Goal: Task Accomplishment & Management: Use online tool/utility

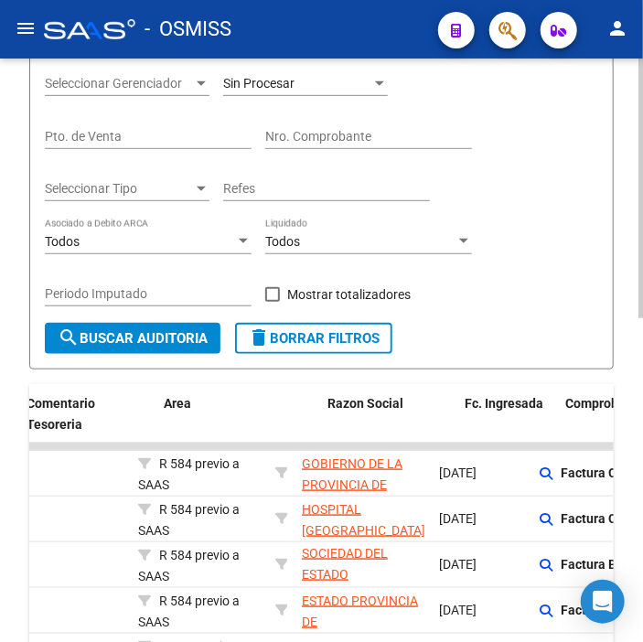
drag, startPoint x: 452, startPoint y: 496, endPoint x: 512, endPoint y: 518, distance: 64.2
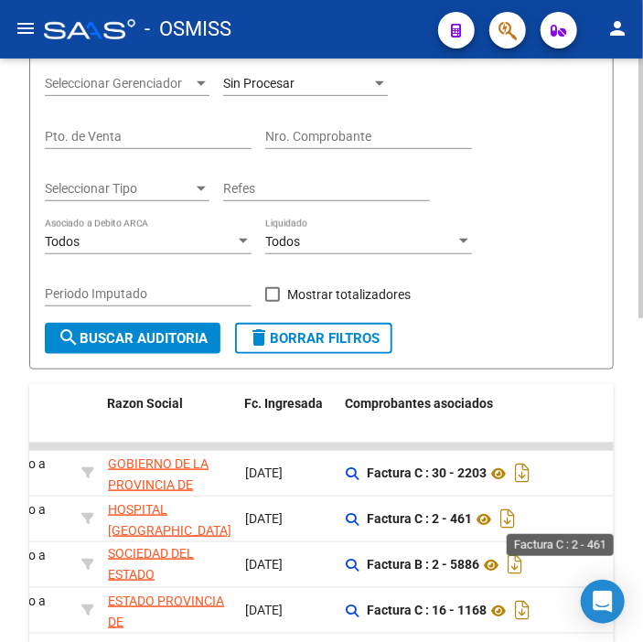
drag, startPoint x: 512, startPoint y: 518, endPoint x: 544, endPoint y: 519, distance: 32.0
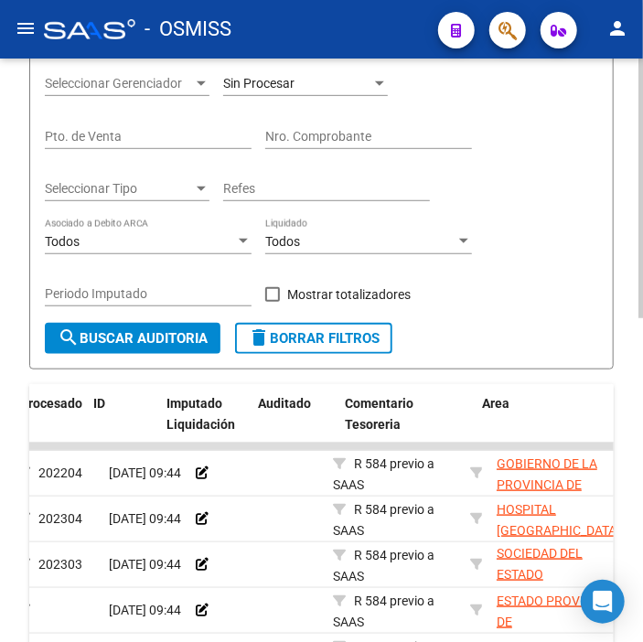
scroll to position [0, 0]
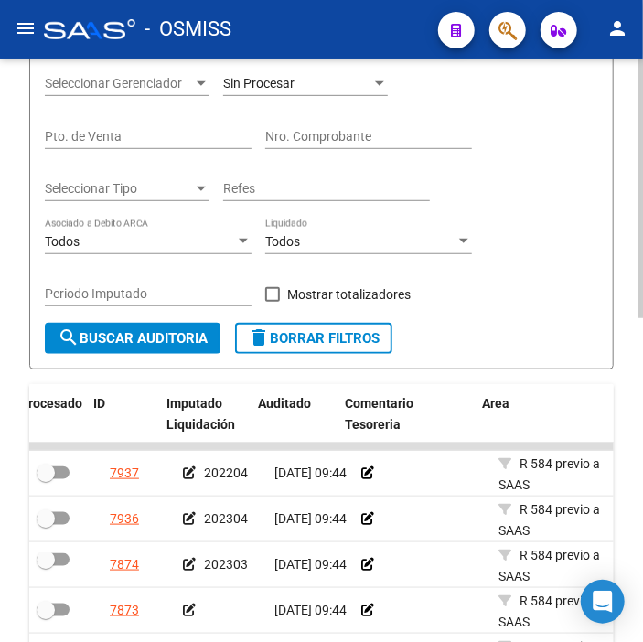
drag, startPoint x: 309, startPoint y: 483, endPoint x: 156, endPoint y: 531, distance: 160.2
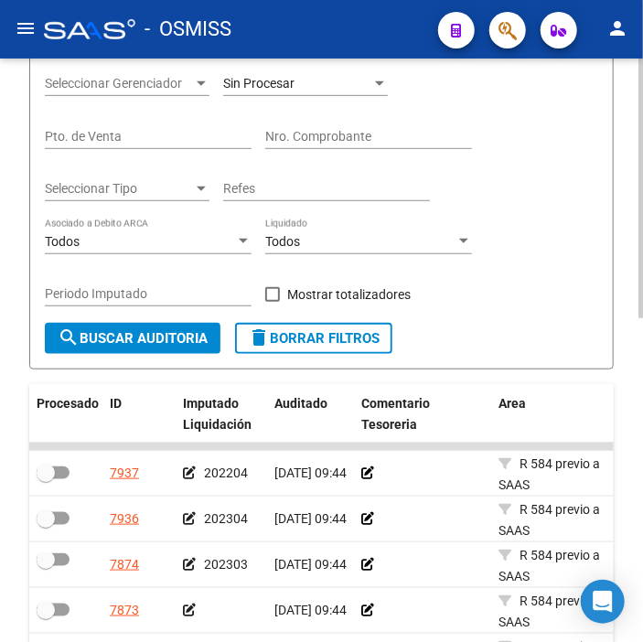
click at [194, 603] on app-auditoria-edit-perido at bounding box center [189, 610] width 13 height 15
click at [192, 606] on icon at bounding box center [189, 610] width 13 height 13
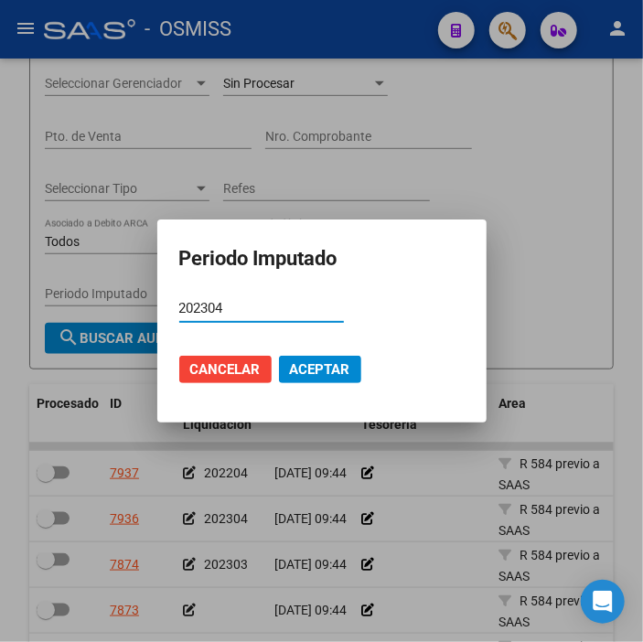
type input "202304"
click at [317, 366] on span "Aceptar" at bounding box center [320, 369] width 60 height 16
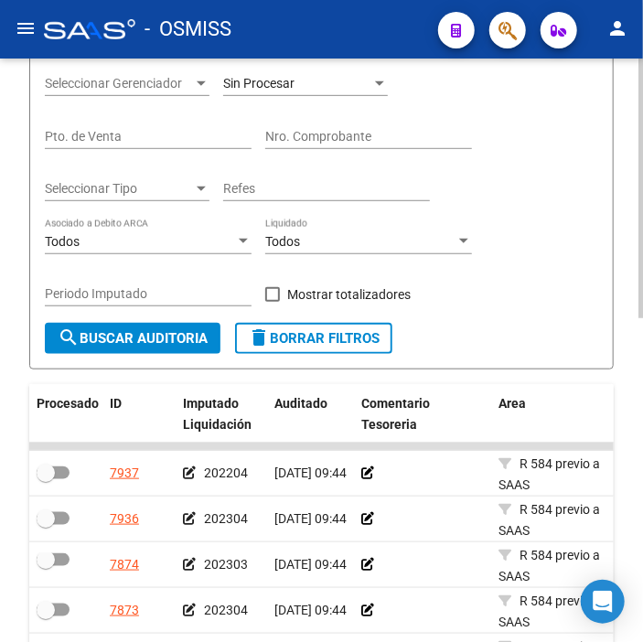
click at [414, 476] on div at bounding box center [422, 473] width 123 height 21
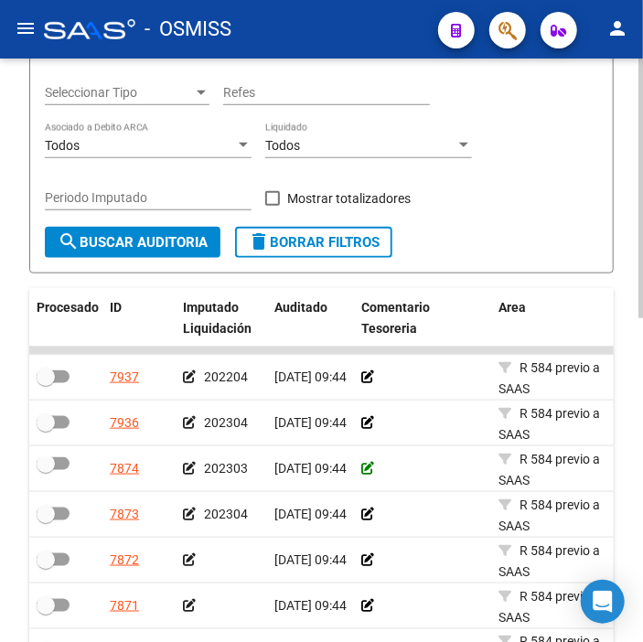
scroll to position [406, 0]
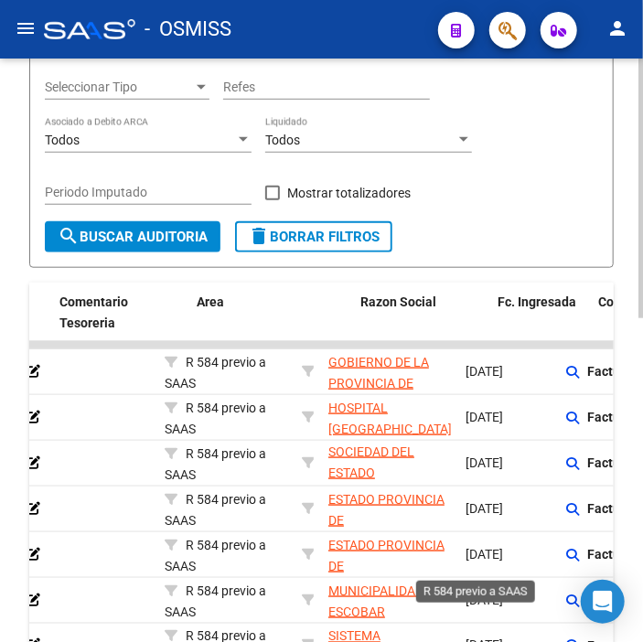
drag, startPoint x: 369, startPoint y: 564, endPoint x: 433, endPoint y: 560, distance: 65.1
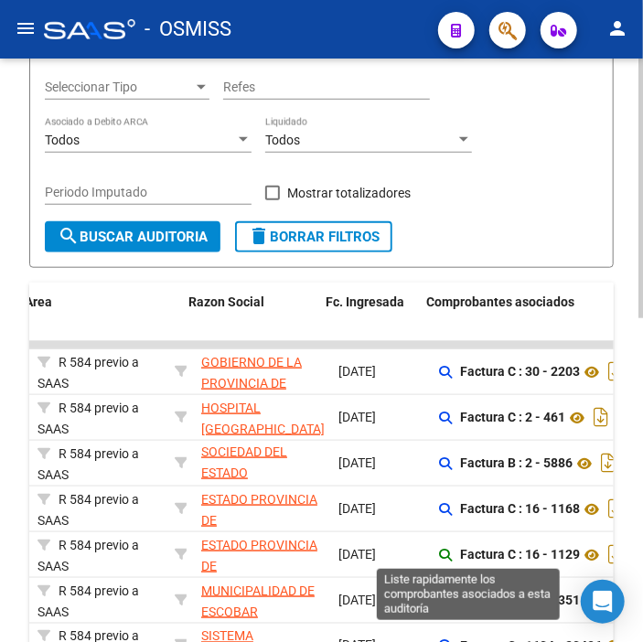
scroll to position [0, 476]
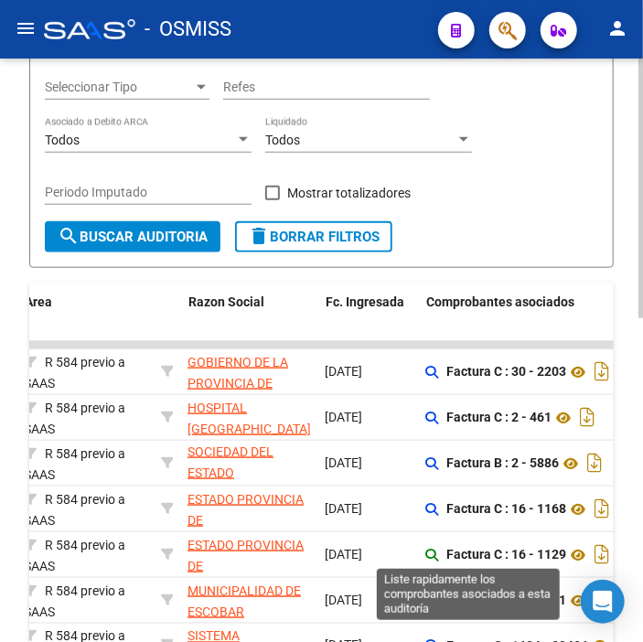
drag, startPoint x: 433, startPoint y: 560, endPoint x: 464, endPoint y: 558, distance: 30.2
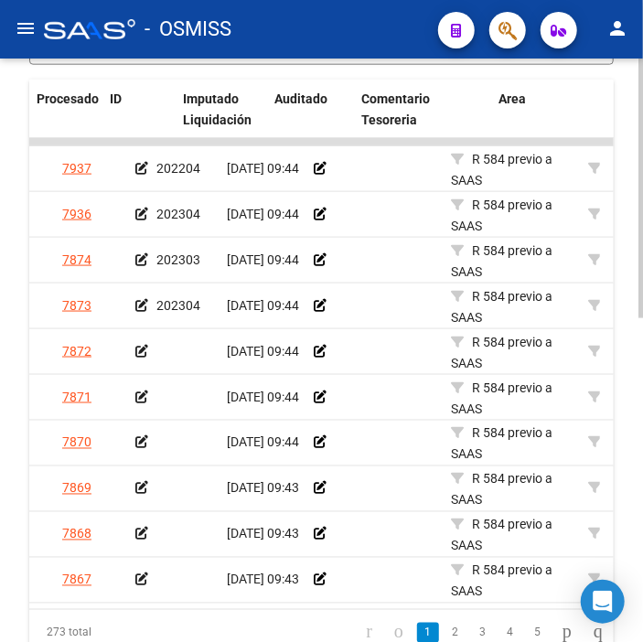
scroll to position [0, 0]
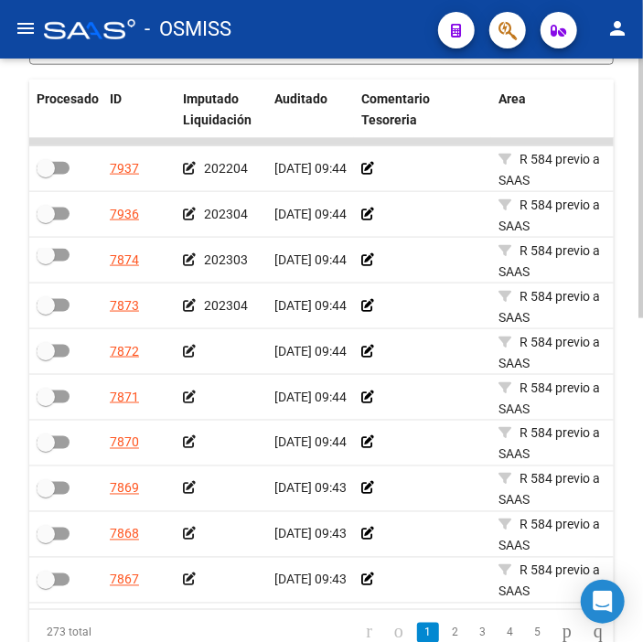
drag, startPoint x: 474, startPoint y: 350, endPoint x: 370, endPoint y: 362, distance: 104.0
click at [195, 352] on div at bounding box center [221, 351] width 77 height 21
click at [192, 350] on icon at bounding box center [189, 351] width 13 height 13
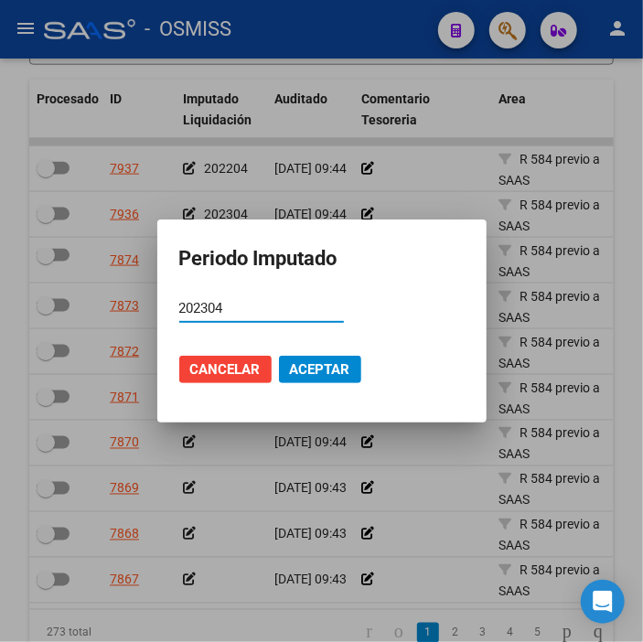
type input "202304"
click at [316, 362] on span "Aceptar" at bounding box center [320, 369] width 60 height 16
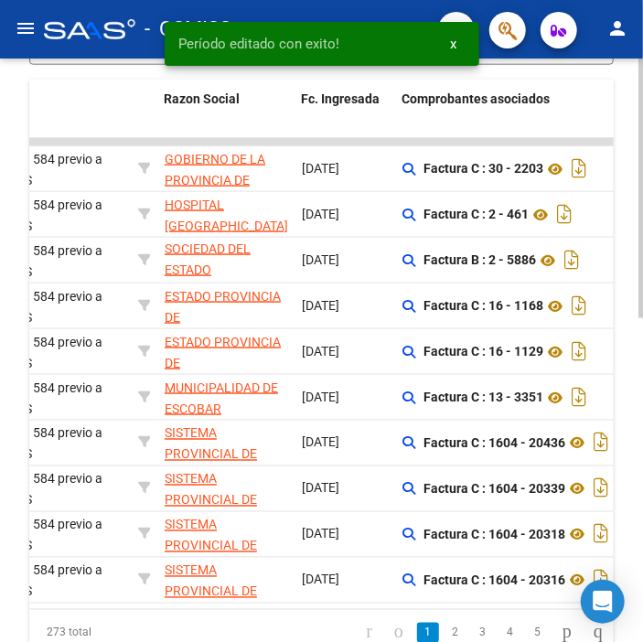
drag, startPoint x: 250, startPoint y: 410, endPoint x: 299, endPoint y: 403, distance: 49.8
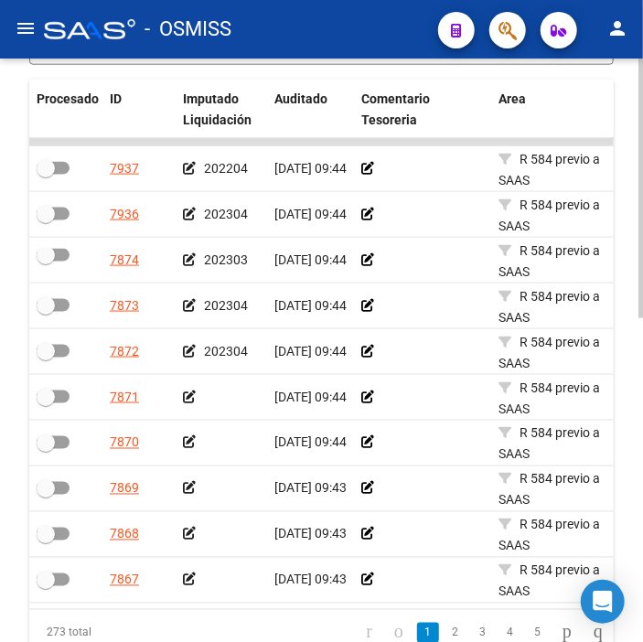
click at [188, 395] on icon at bounding box center [189, 397] width 13 height 13
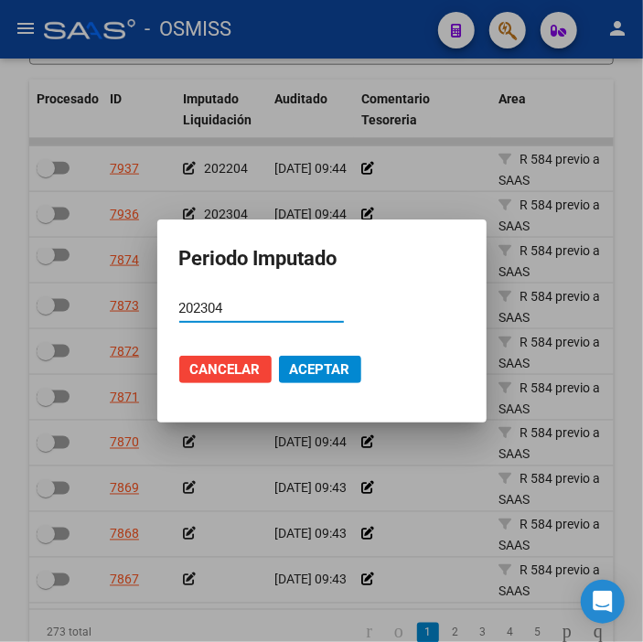
type input "202304"
click at [326, 362] on span "Aceptar" at bounding box center [320, 369] width 60 height 16
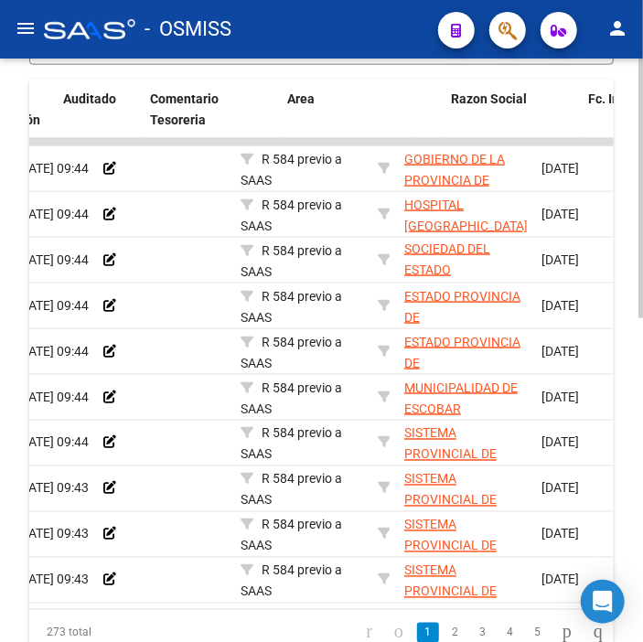
drag, startPoint x: 277, startPoint y: 425, endPoint x: 327, endPoint y: 418, distance: 50.8
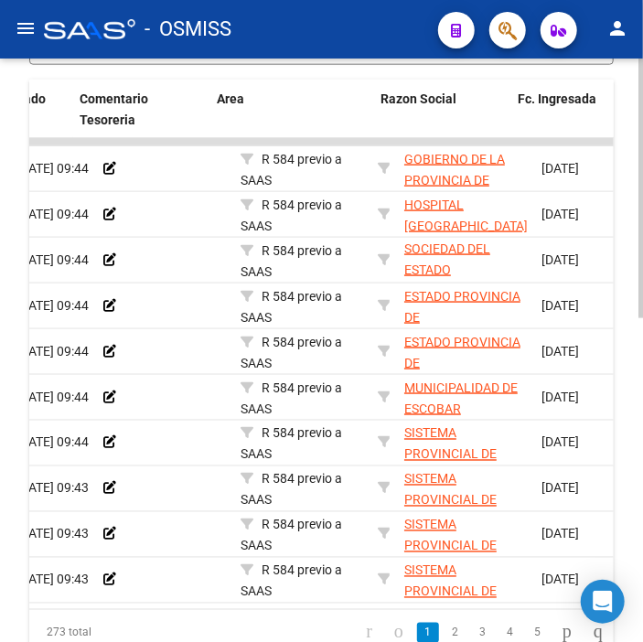
scroll to position [0, 281]
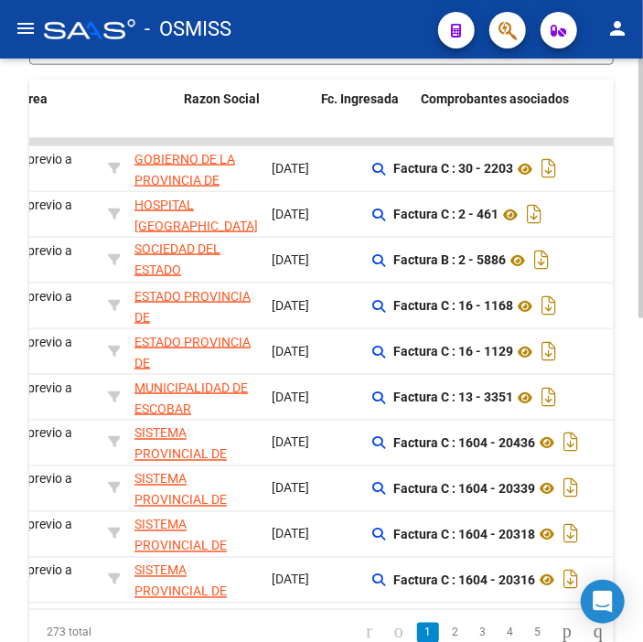
drag, startPoint x: 327, startPoint y: 418, endPoint x: 394, endPoint y: 439, distance: 70.0
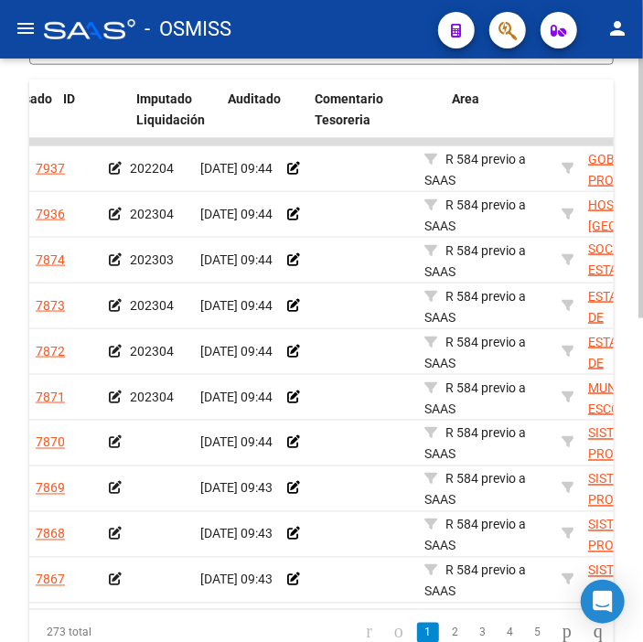
scroll to position [0, 42]
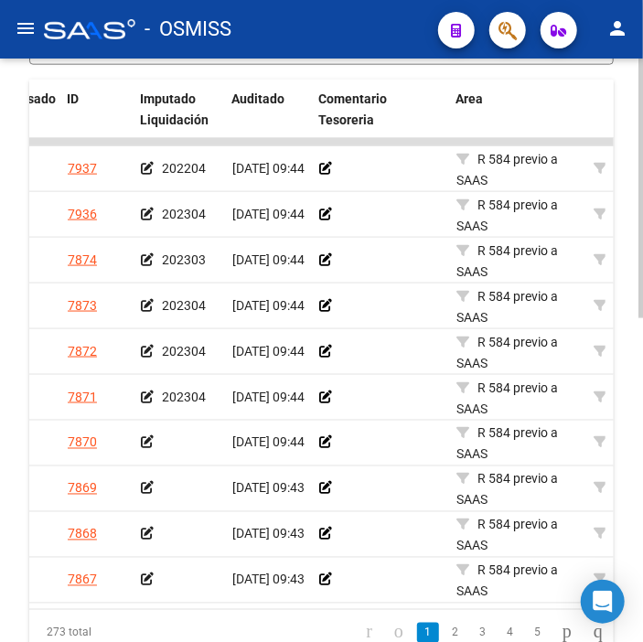
drag, startPoint x: 142, startPoint y: 437, endPoint x: 158, endPoint y: 430, distance: 18.0
click at [148, 433] on div at bounding box center [179, 443] width 77 height 21
click at [148, 441] on icon at bounding box center [147, 442] width 13 height 13
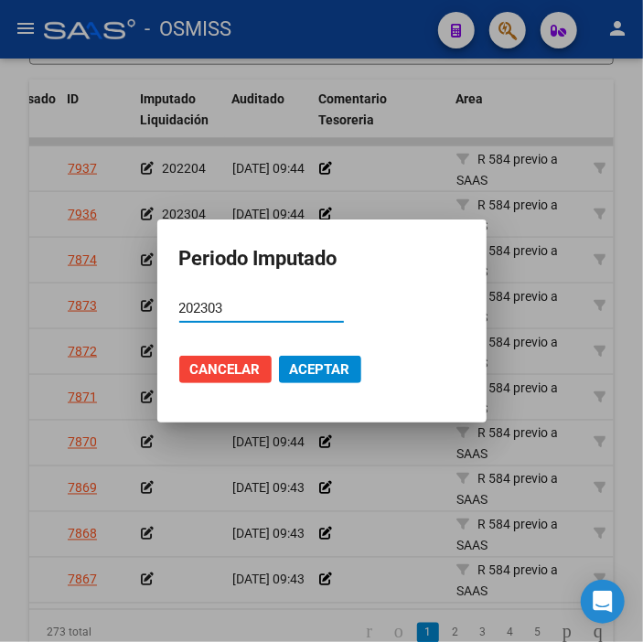
type input "202303"
click at [348, 368] on span "Aceptar" at bounding box center [320, 369] width 60 height 16
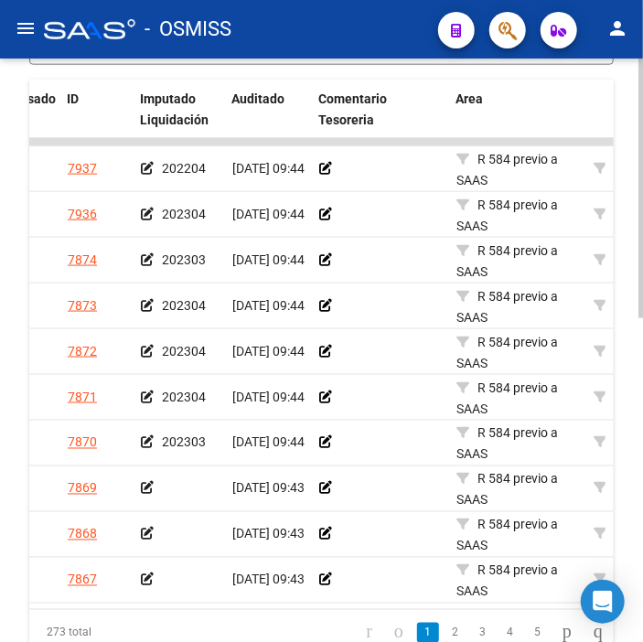
click at [209, 497] on div at bounding box center [179, 488] width 77 height 21
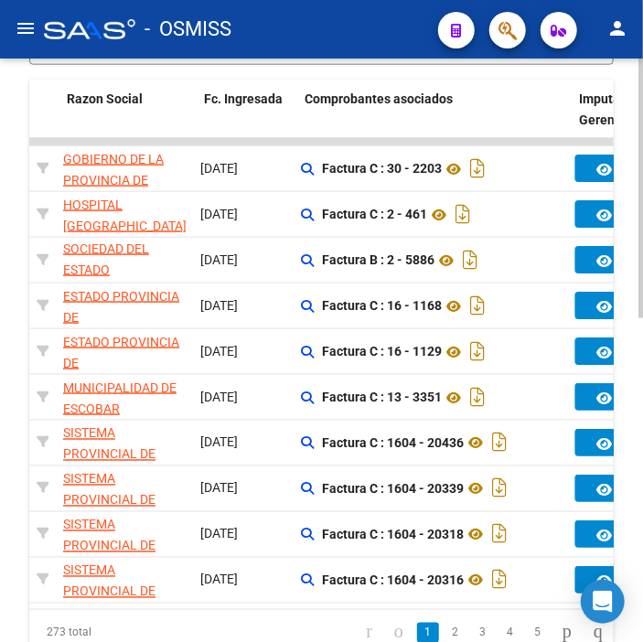
drag, startPoint x: 209, startPoint y: 497, endPoint x: 260, endPoint y: 503, distance: 51.6
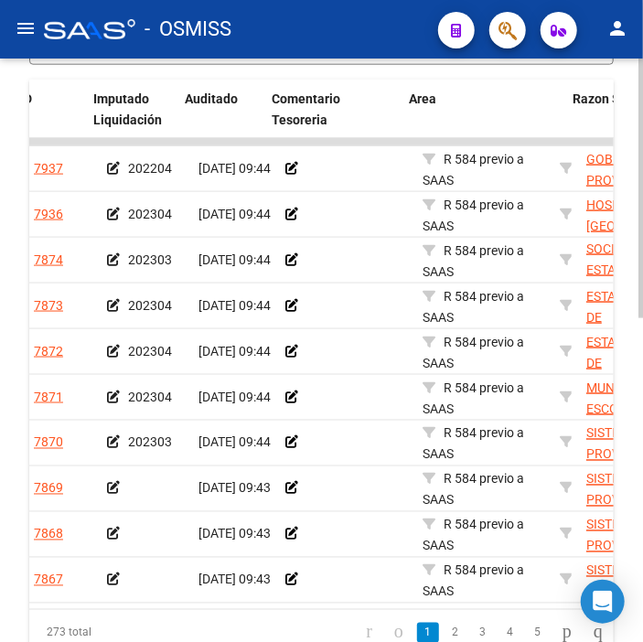
scroll to position [0, 40]
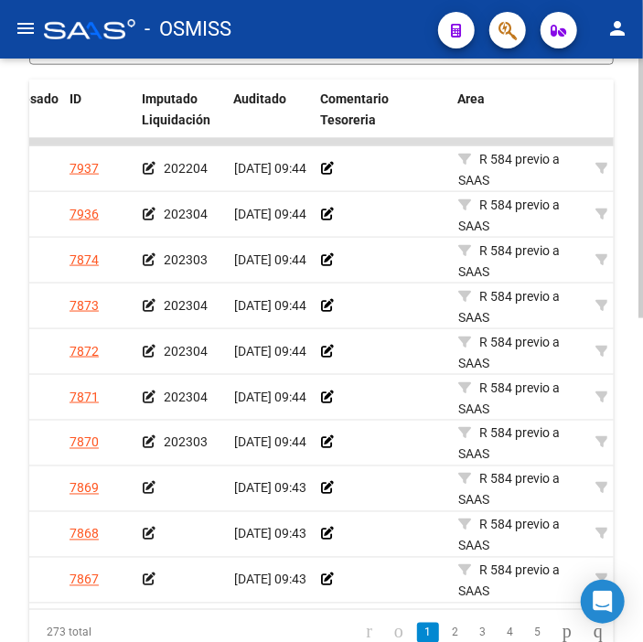
click at [148, 487] on icon at bounding box center [149, 488] width 13 height 13
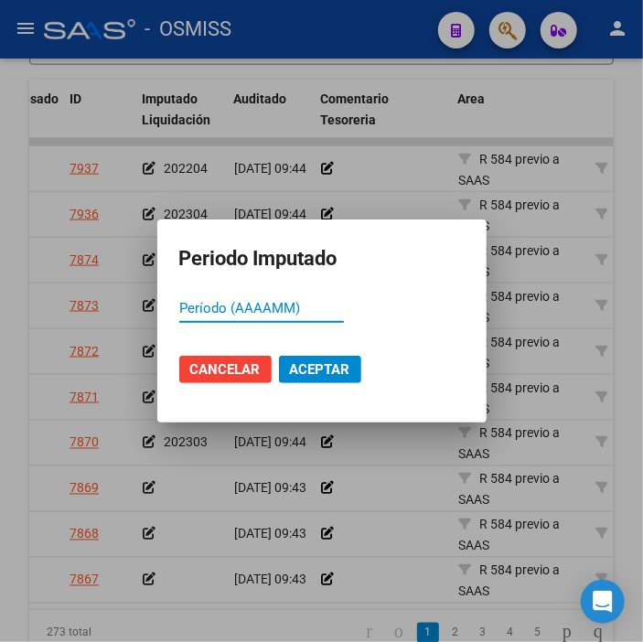
click at [299, 308] on input "Período (AAAAMM)" at bounding box center [261, 308] width 165 height 16
type input "202303"
click at [331, 370] on span "Aceptar" at bounding box center [320, 369] width 60 height 16
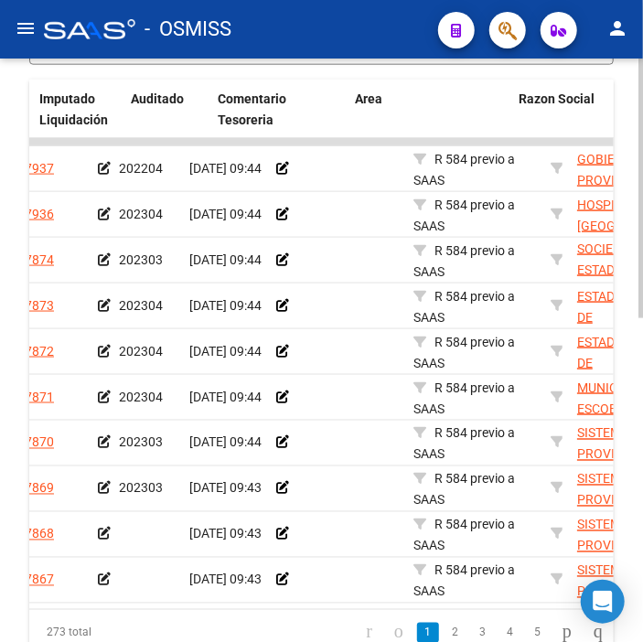
scroll to position [0, 0]
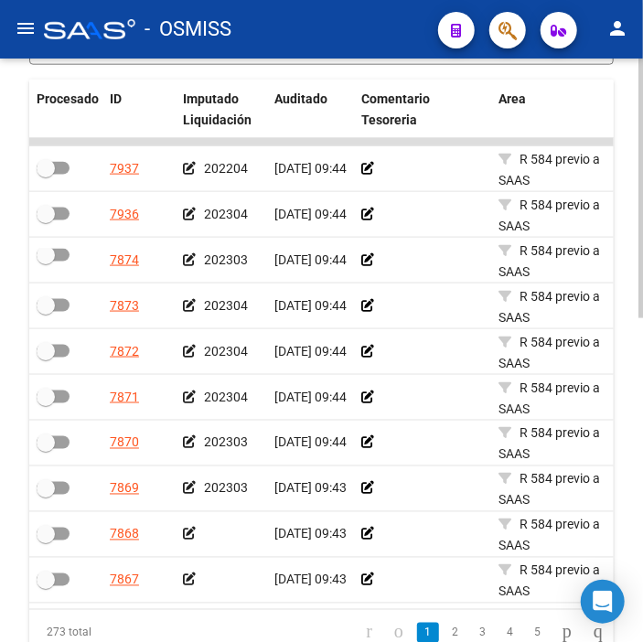
click at [187, 533] on icon at bounding box center [189, 534] width 13 height 13
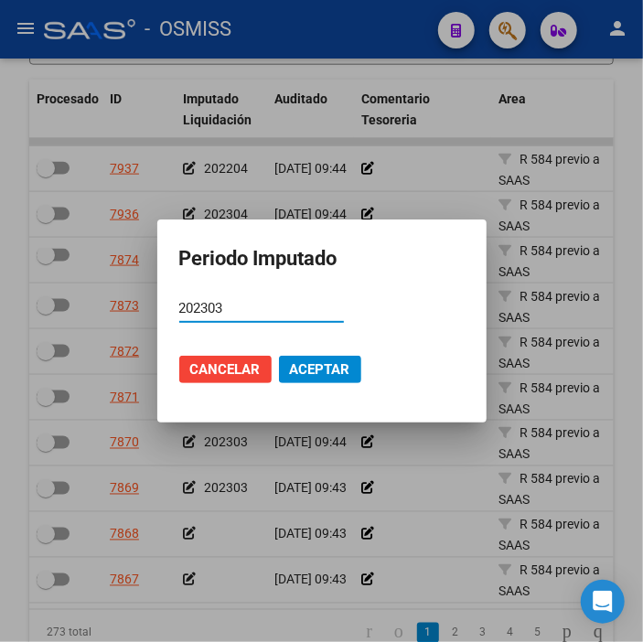
type input "202303"
click at [338, 369] on span "Aceptar" at bounding box center [320, 369] width 60 height 16
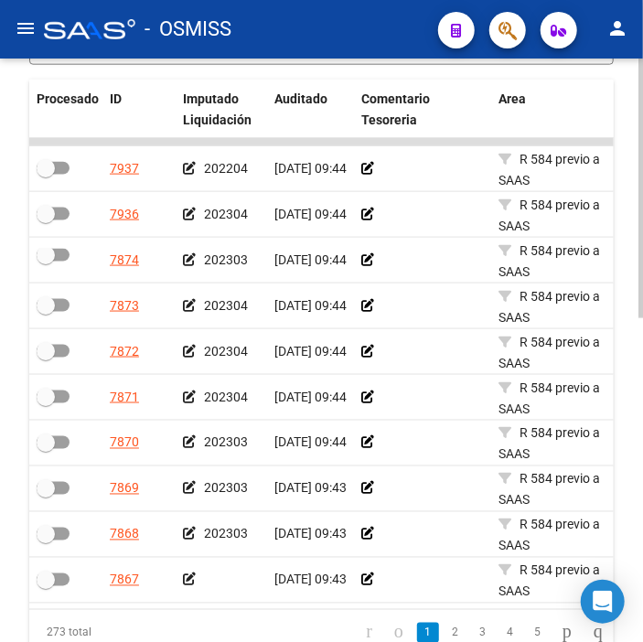
click at [190, 582] on icon at bounding box center [189, 579] width 13 height 13
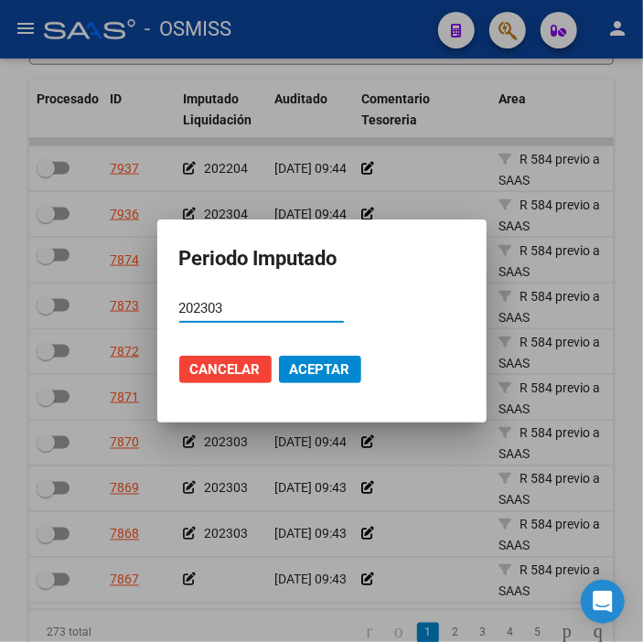
type input "202303"
click at [309, 379] on button "Aceptar" at bounding box center [320, 369] width 82 height 27
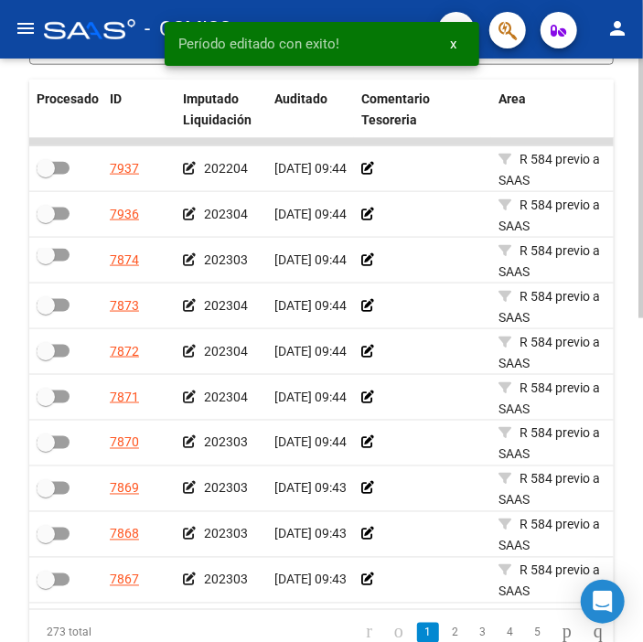
click at [70, 166] on div at bounding box center [66, 169] width 59 height 24
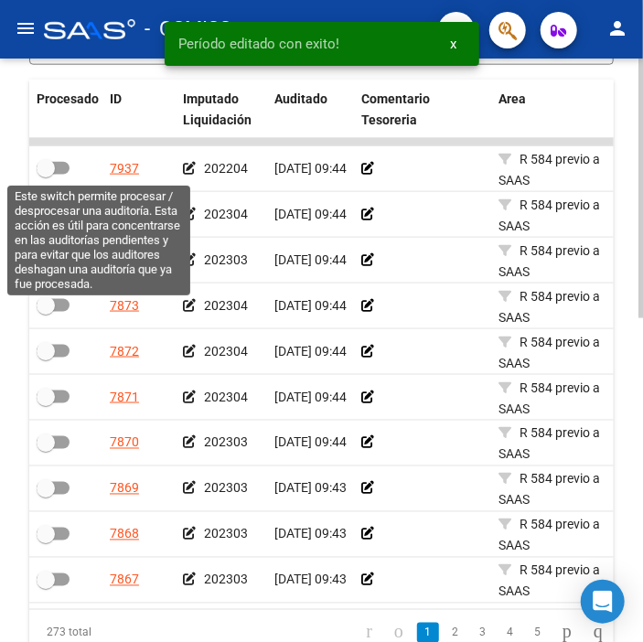
click at [65, 165] on span at bounding box center [53, 168] width 33 height 13
click at [46, 175] on input "checkbox" at bounding box center [45, 175] width 1 height 1
checkbox input "true"
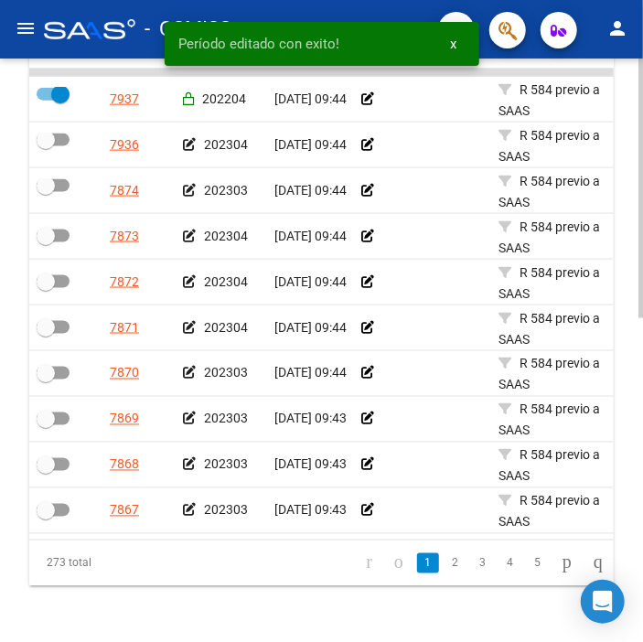
scroll to position [711, 0]
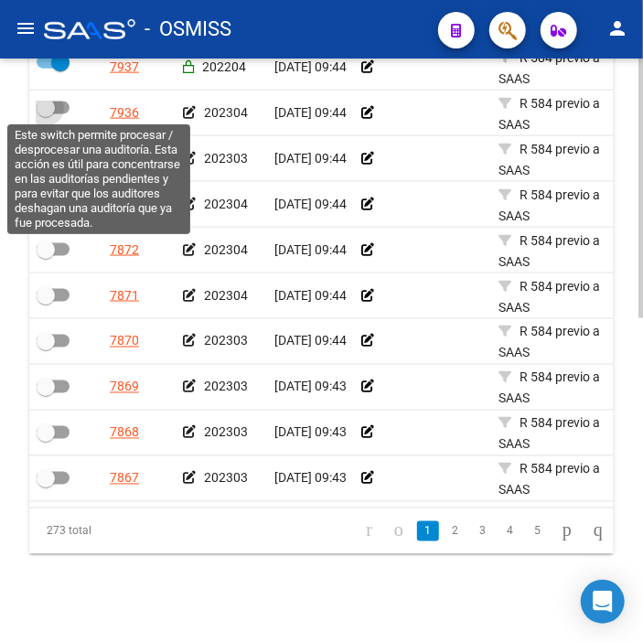
click at [56, 112] on span at bounding box center [53, 108] width 33 height 13
click at [46, 114] on input "checkbox" at bounding box center [45, 114] width 1 height 1
checkbox input "true"
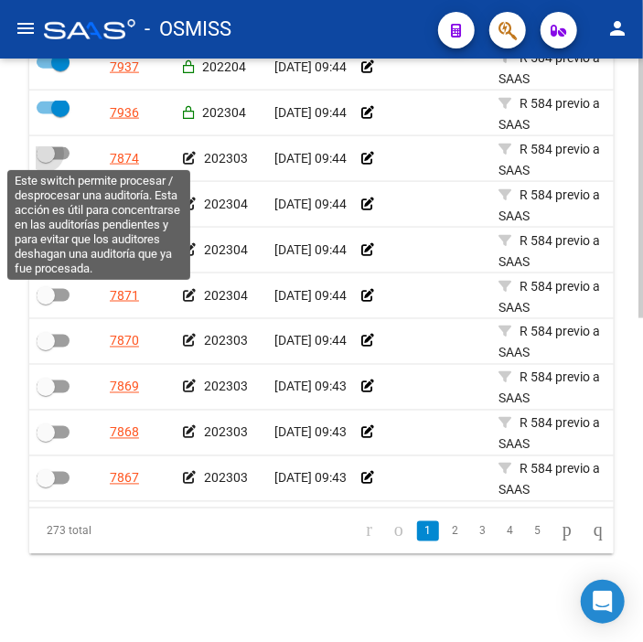
click at [62, 147] on span at bounding box center [53, 153] width 33 height 13
click at [46, 160] on input "checkbox" at bounding box center [45, 160] width 1 height 1
checkbox input "true"
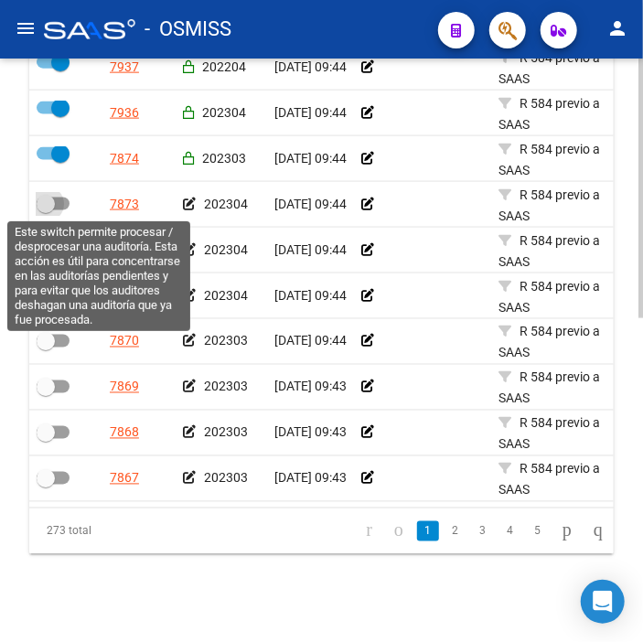
click at [67, 201] on span at bounding box center [53, 204] width 33 height 13
click at [46, 210] on input "checkbox" at bounding box center [45, 210] width 1 height 1
checkbox input "true"
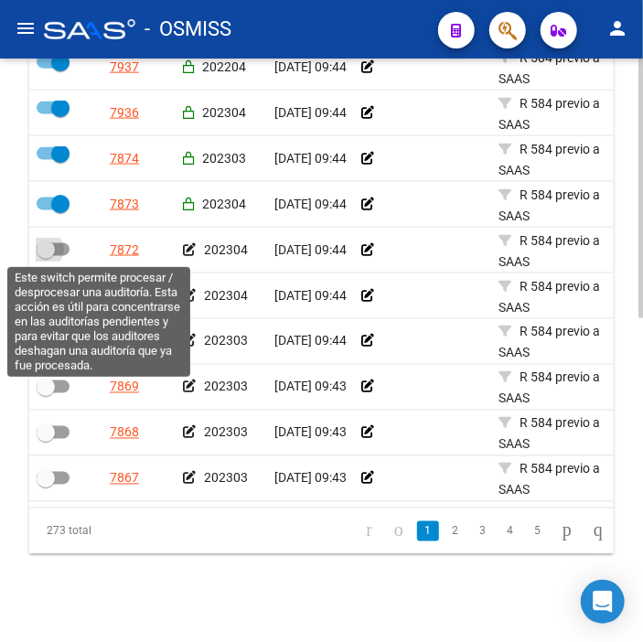
click at [52, 256] on span at bounding box center [46, 250] width 18 height 18
click at [46, 256] on input "checkbox" at bounding box center [45, 256] width 1 height 1
checkbox input "true"
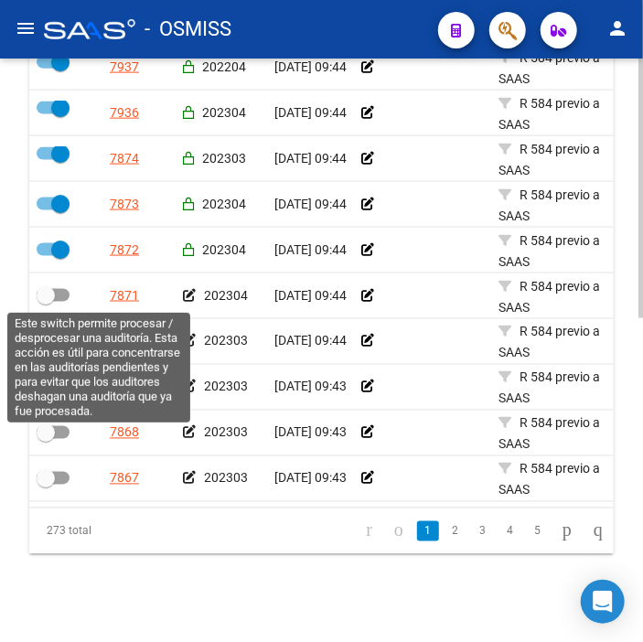
click at [59, 298] on span at bounding box center [53, 295] width 33 height 13
click at [46, 302] on input "checkbox" at bounding box center [45, 302] width 1 height 1
checkbox input "true"
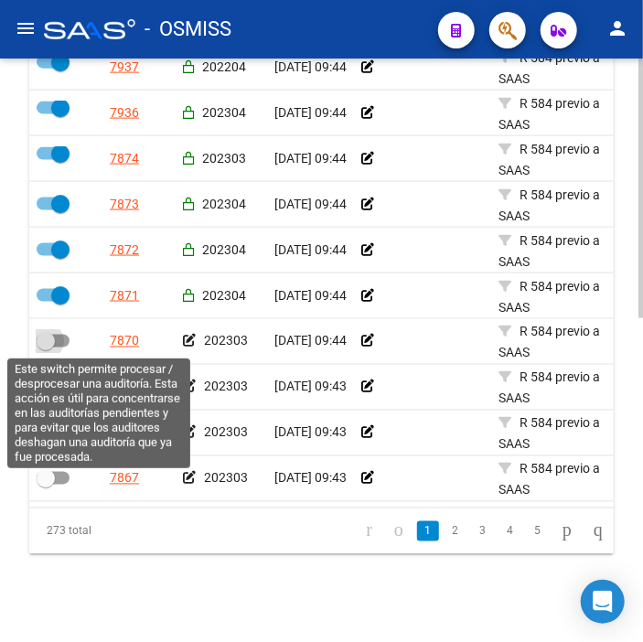
click at [66, 332] on label at bounding box center [53, 341] width 33 height 22
click at [46, 348] on input "checkbox" at bounding box center [45, 348] width 1 height 1
checkbox input "true"
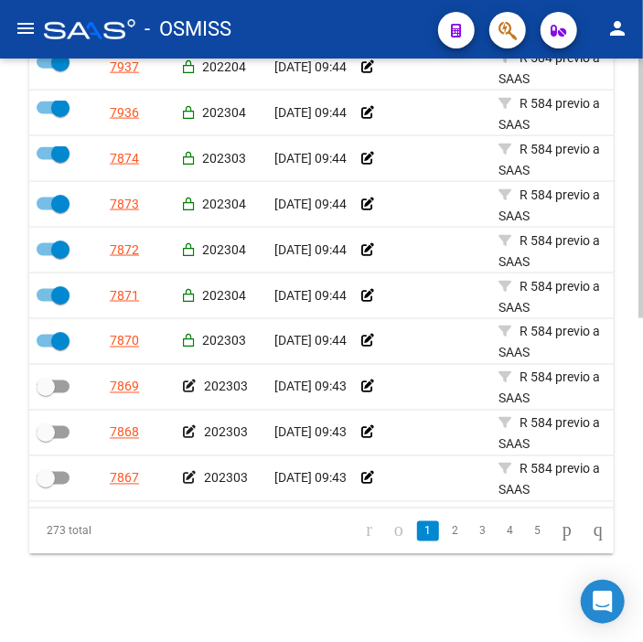
click at [60, 397] on div at bounding box center [66, 388] width 59 height 24
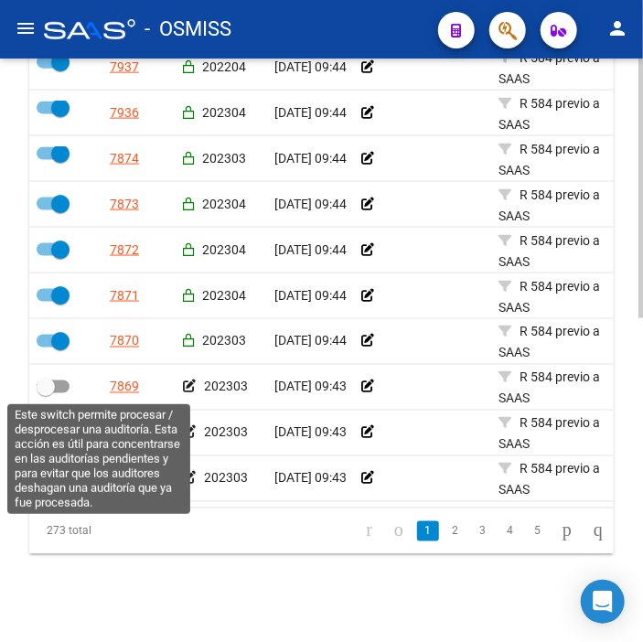
click at [53, 382] on span at bounding box center [46, 387] width 18 height 18
click at [46, 393] on input "checkbox" at bounding box center [45, 393] width 1 height 1
checkbox input "true"
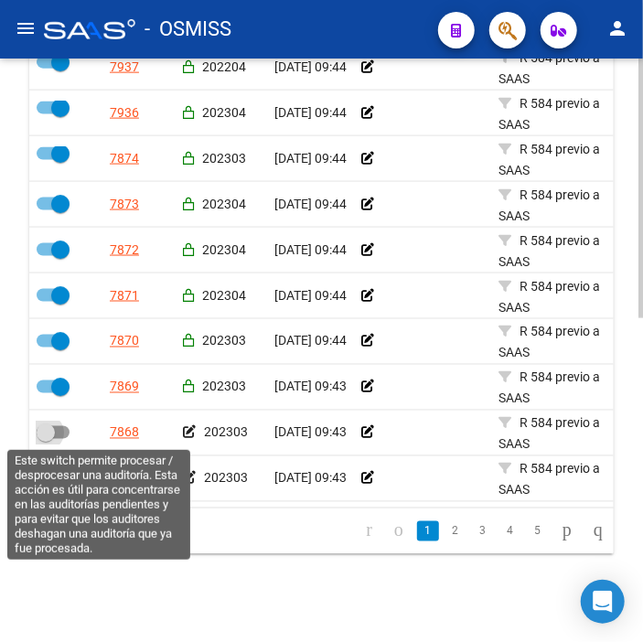
click at [57, 432] on span at bounding box center [53, 432] width 33 height 13
click at [46, 439] on input "checkbox" at bounding box center [45, 439] width 1 height 1
checkbox input "true"
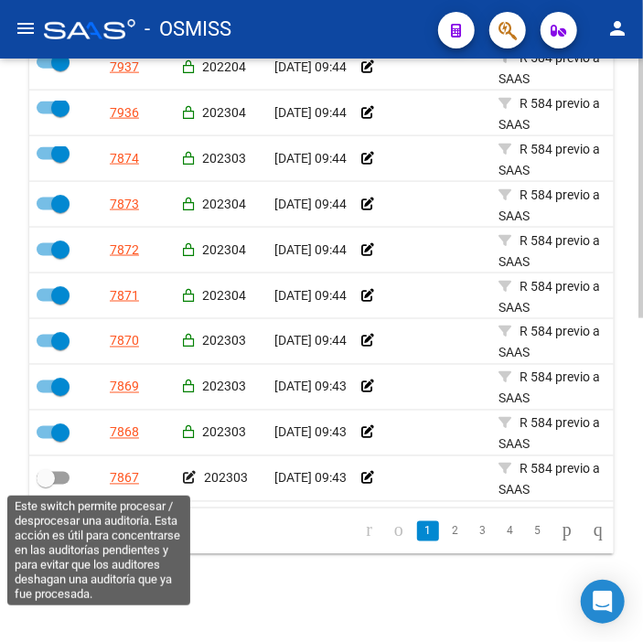
click at [55, 474] on span at bounding box center [53, 478] width 33 height 13
click at [46, 485] on input "checkbox" at bounding box center [45, 485] width 1 height 1
checkbox input "true"
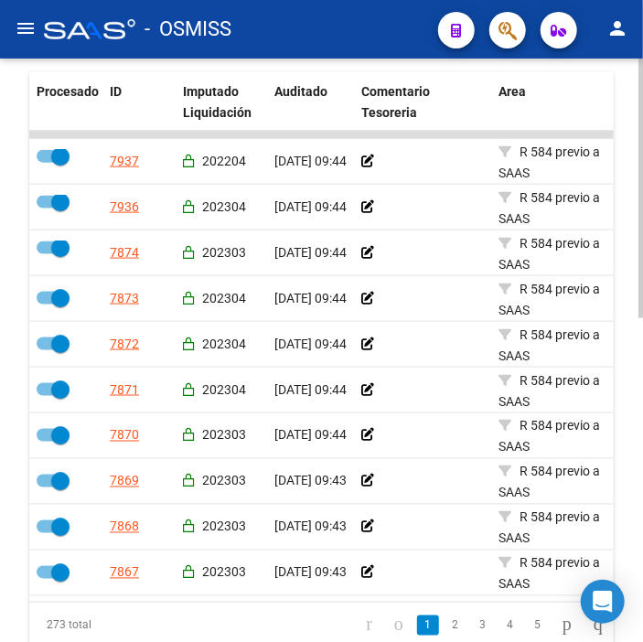
scroll to position [203, 0]
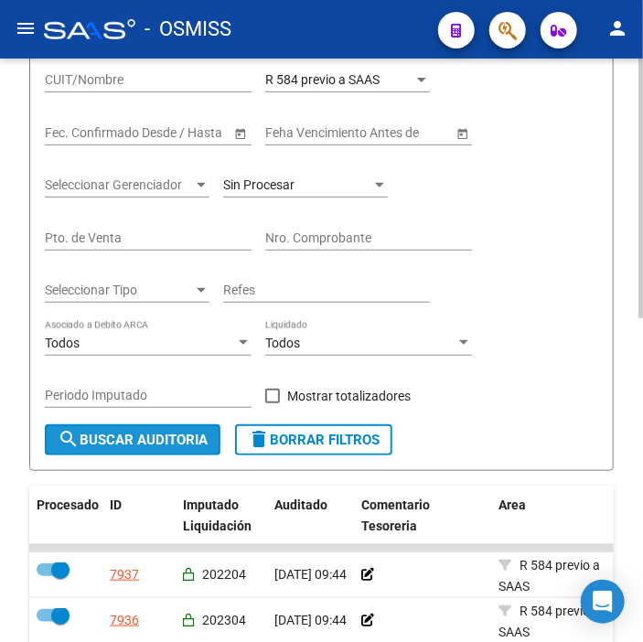
click at [99, 431] on button "search Buscar Auditoria" at bounding box center [133, 439] width 176 height 31
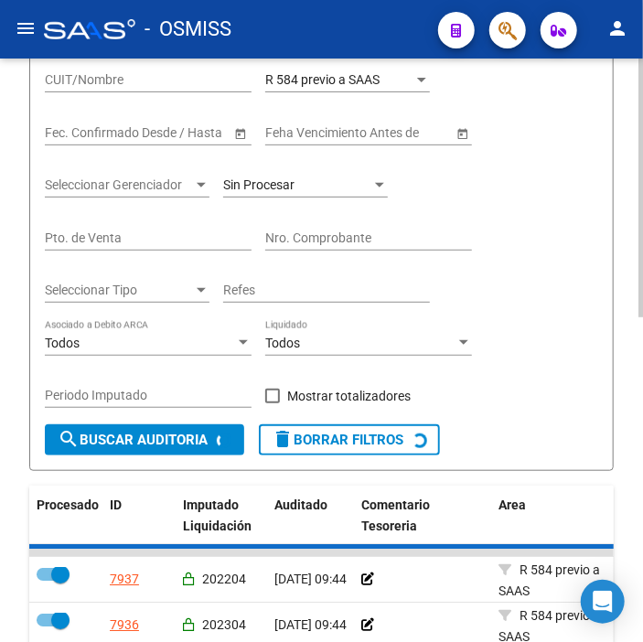
checkbox input "false"
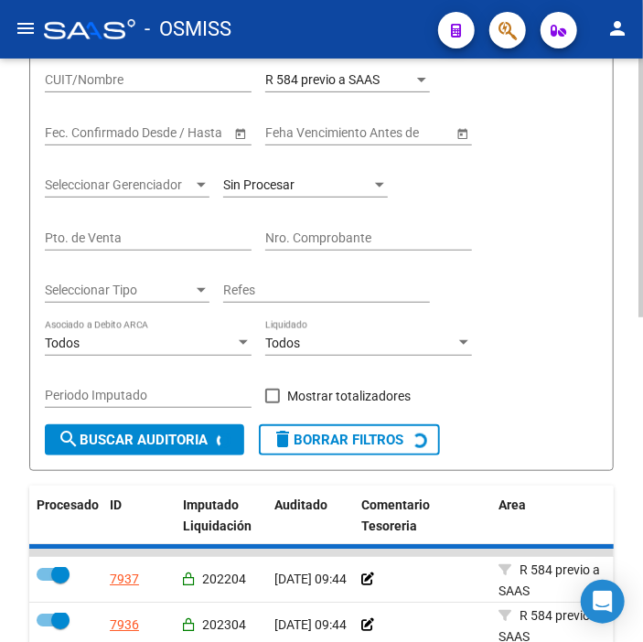
checkbox input "false"
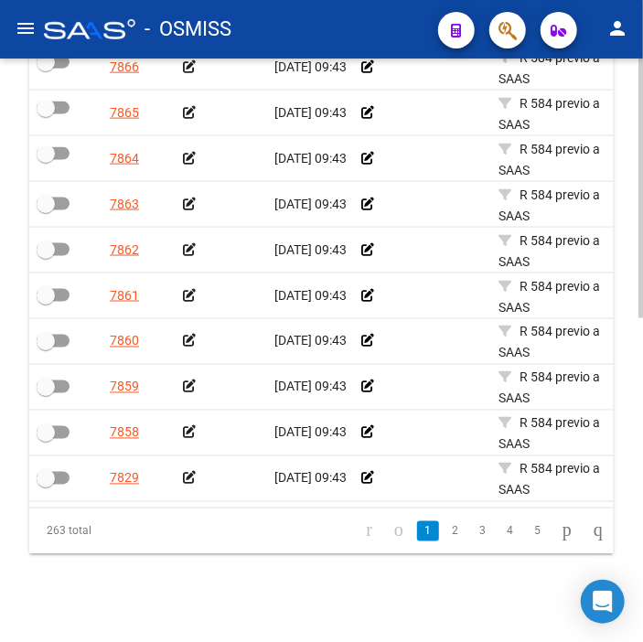
scroll to position [609, 0]
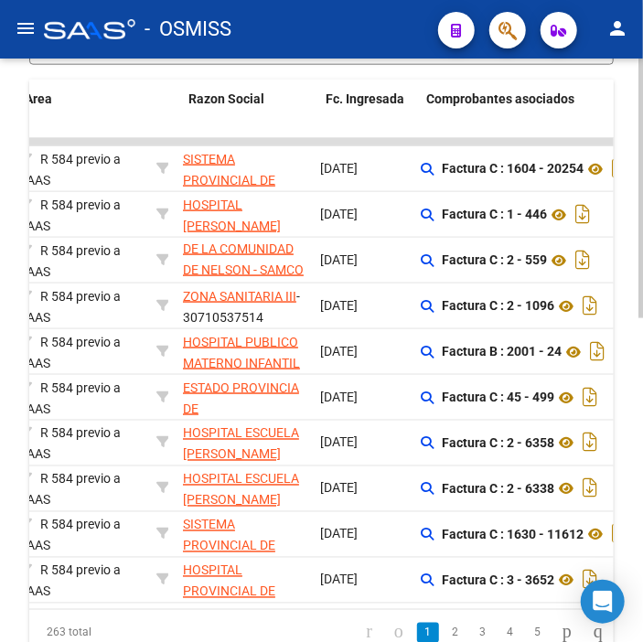
drag, startPoint x: 158, startPoint y: 437, endPoint x: 199, endPoint y: 437, distance: 41.2
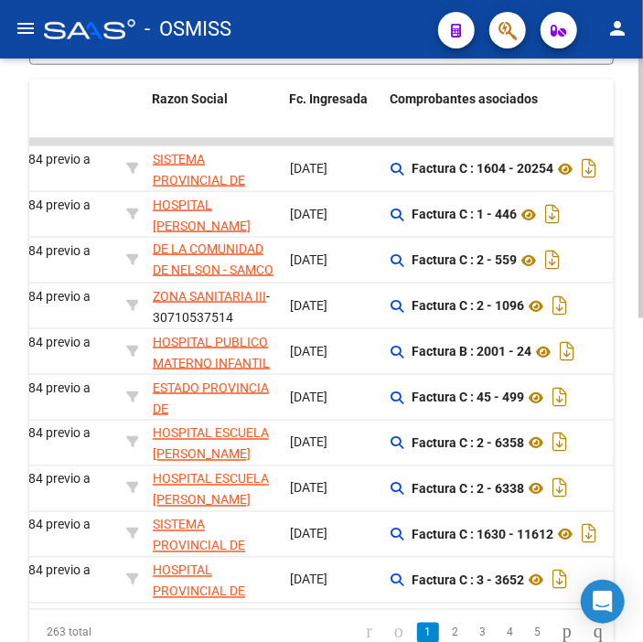
scroll to position [0, 0]
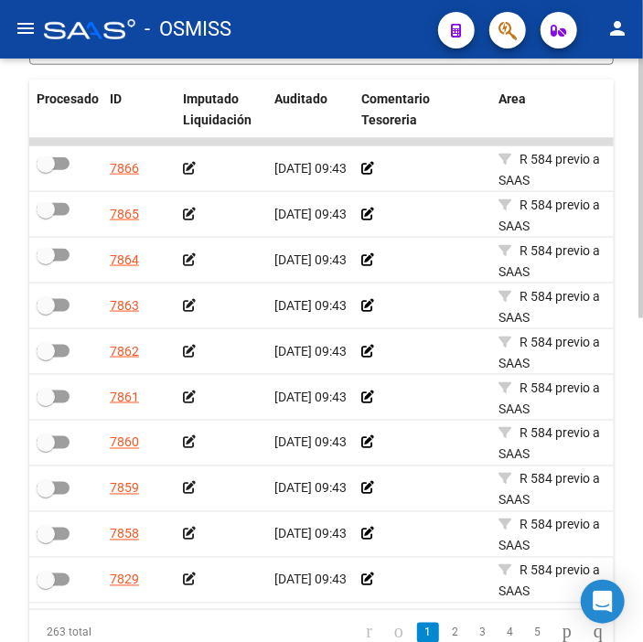
click at [190, 167] on icon at bounding box center [189, 168] width 13 height 13
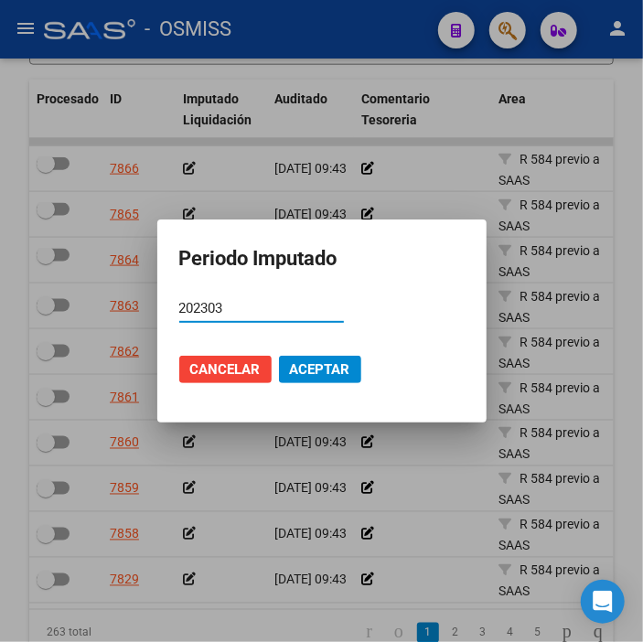
type input "202303"
click at [300, 380] on button "Aceptar" at bounding box center [320, 369] width 82 height 27
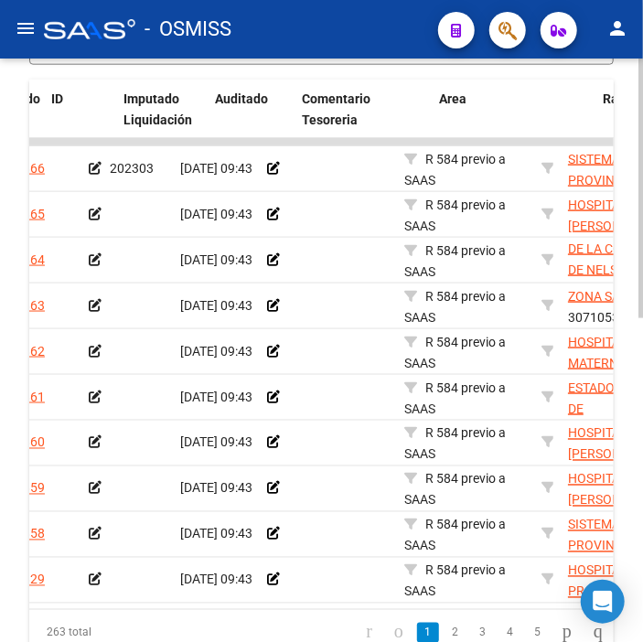
scroll to position [0, 59]
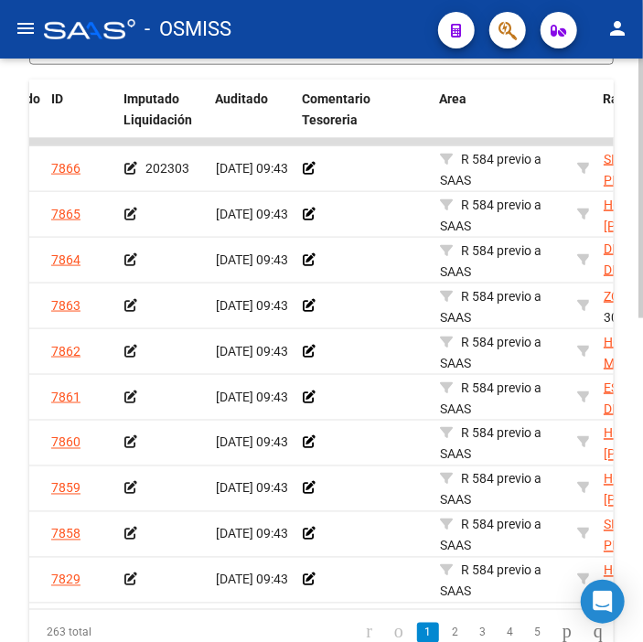
click at [124, 216] on icon at bounding box center [130, 214] width 13 height 13
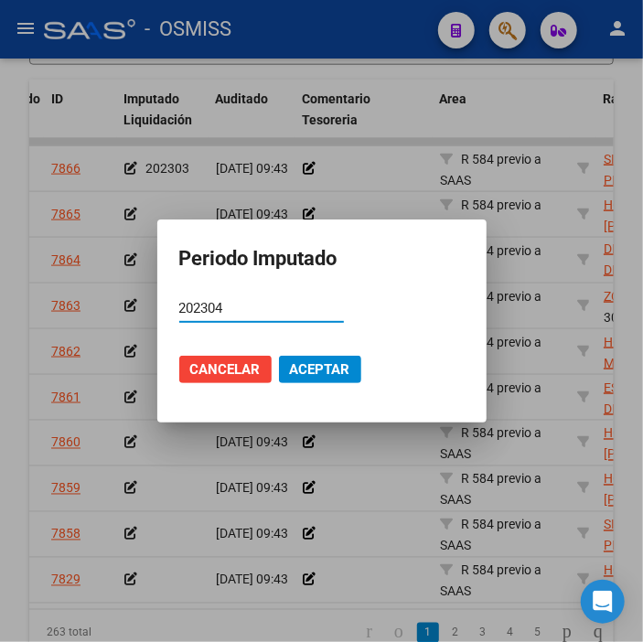
type input "202304"
click at [294, 361] on span "Aceptar" at bounding box center [320, 369] width 60 height 16
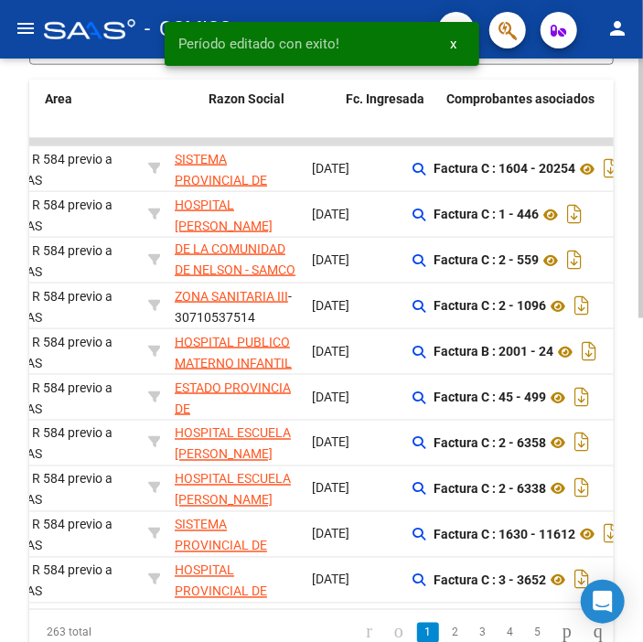
drag, startPoint x: 290, startPoint y: 366, endPoint x: 331, endPoint y: 361, distance: 41.4
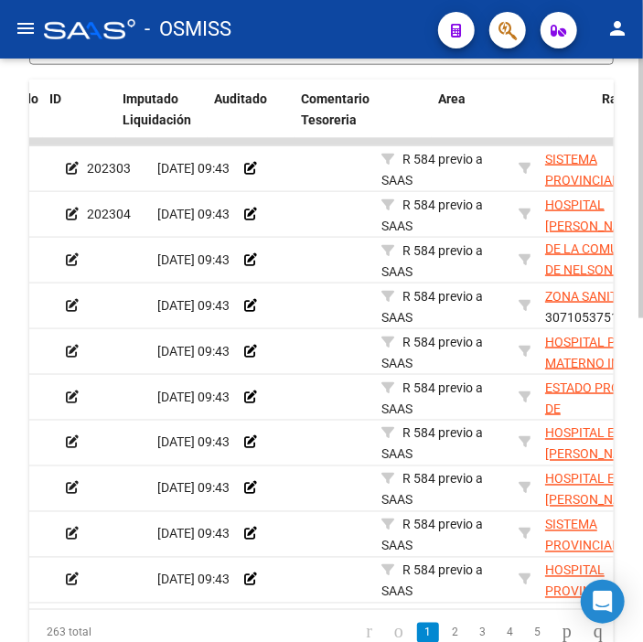
scroll to position [0, 41]
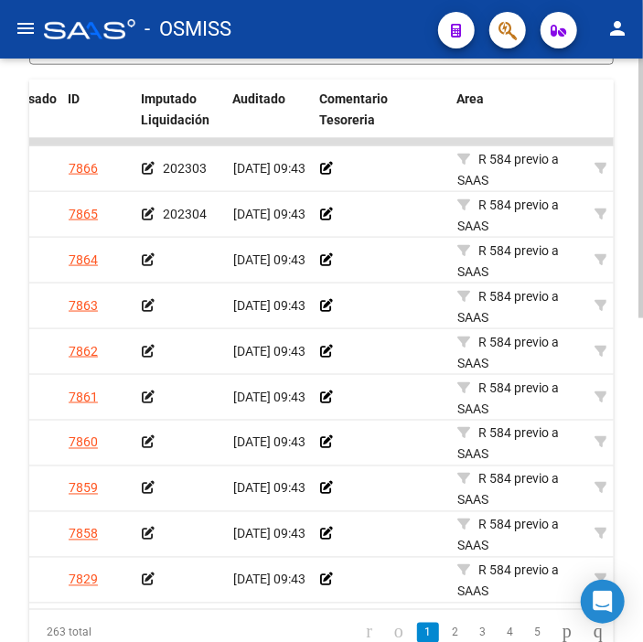
click at [152, 258] on icon at bounding box center [148, 259] width 13 height 13
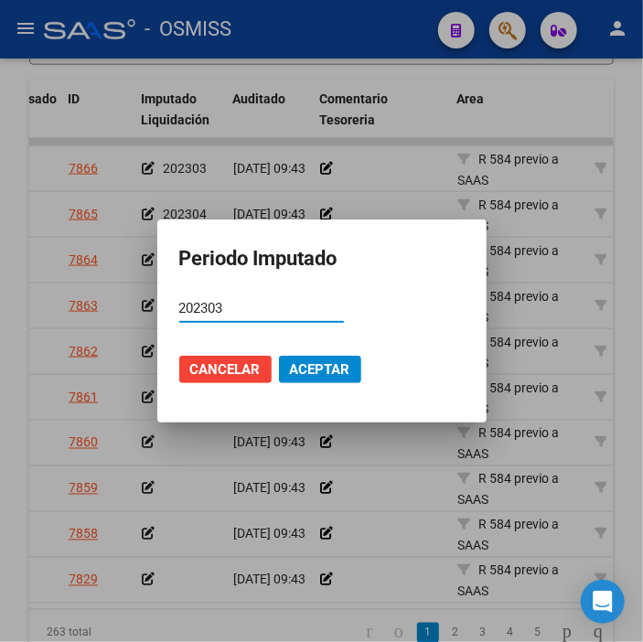
type input "202303"
click at [321, 359] on button "Aceptar" at bounding box center [320, 369] width 82 height 27
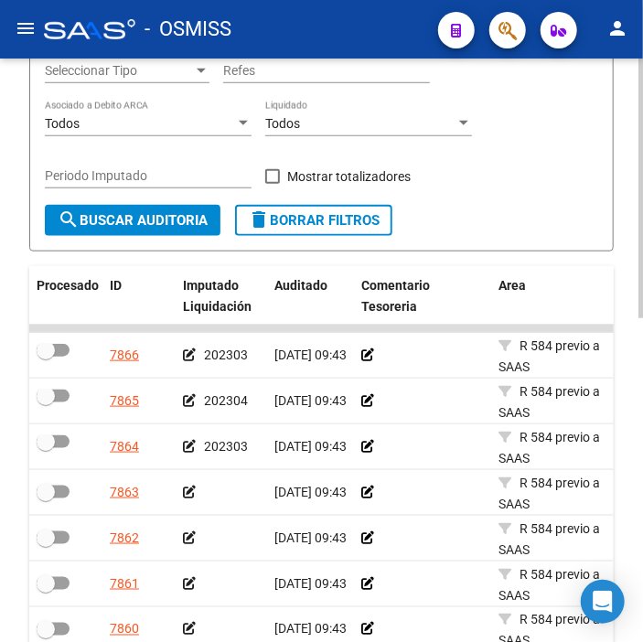
scroll to position [422, 0]
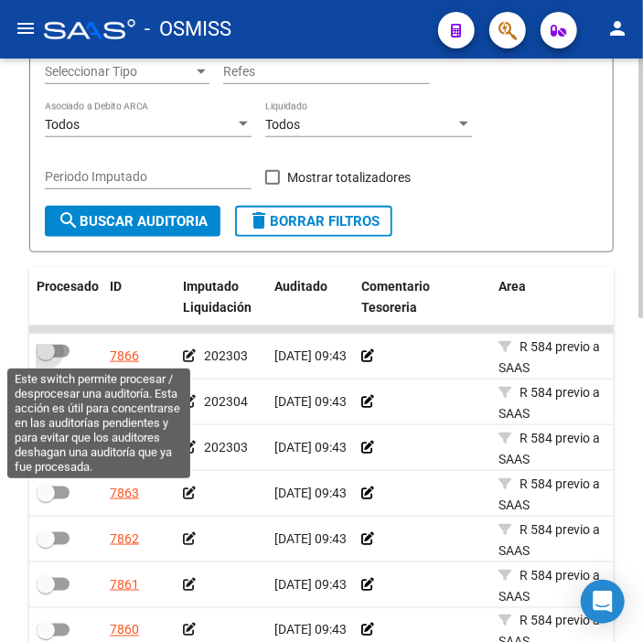
click at [61, 351] on span at bounding box center [53, 351] width 33 height 13
click at [46, 358] on input "checkbox" at bounding box center [45, 358] width 1 height 1
checkbox input "true"
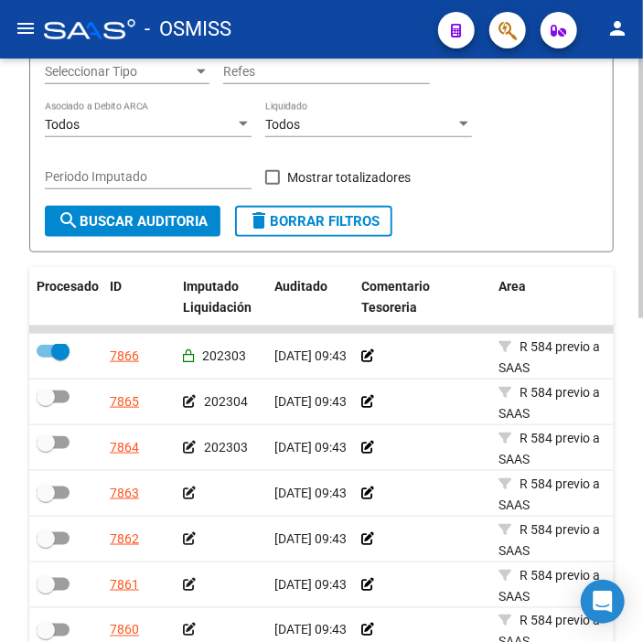
click at [51, 389] on datatable-body-cell at bounding box center [65, 402] width 73 height 45
click at [51, 434] on datatable-body-cell at bounding box center [65, 447] width 73 height 45
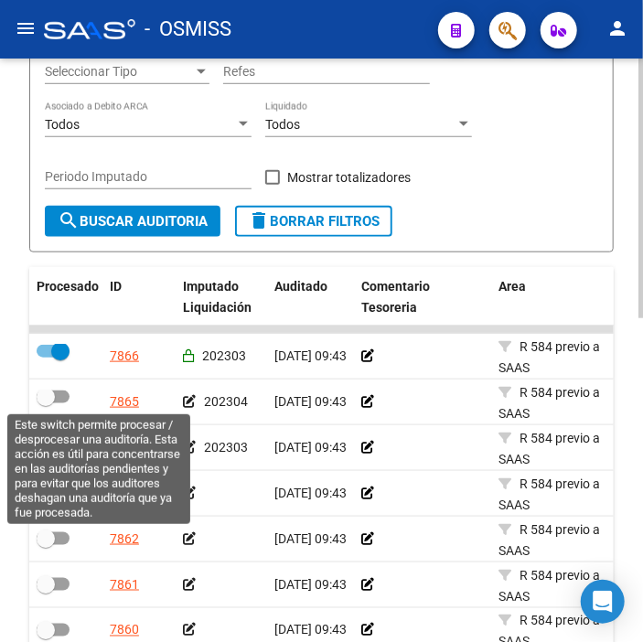
click at [48, 397] on span at bounding box center [46, 397] width 18 height 18
click at [46, 403] on input "checkbox" at bounding box center [45, 403] width 1 height 1
checkbox input "true"
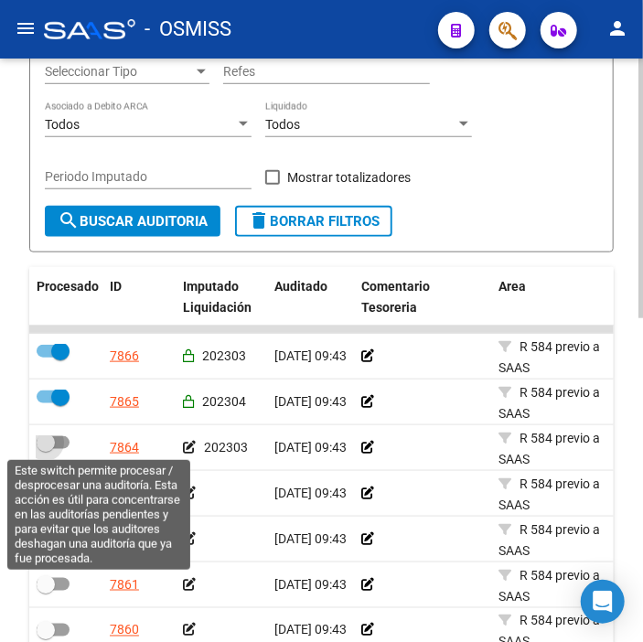
click at [59, 442] on span at bounding box center [53, 442] width 33 height 13
click at [46, 449] on input "checkbox" at bounding box center [45, 449] width 1 height 1
checkbox input "true"
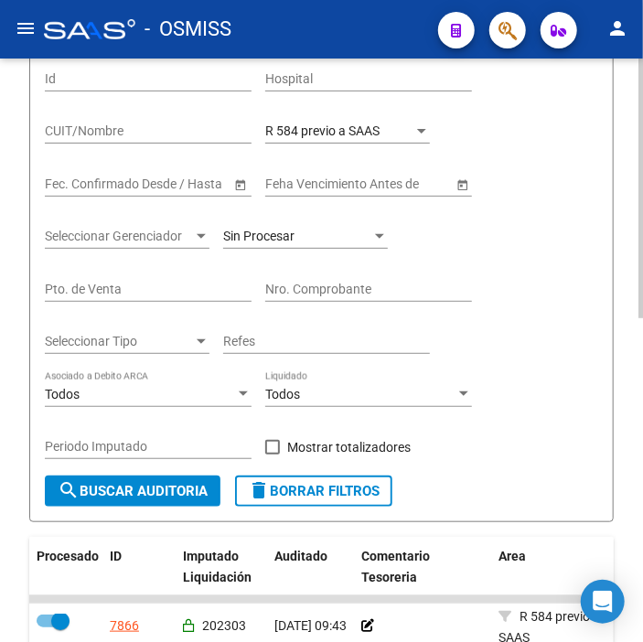
scroll to position [116, 0]
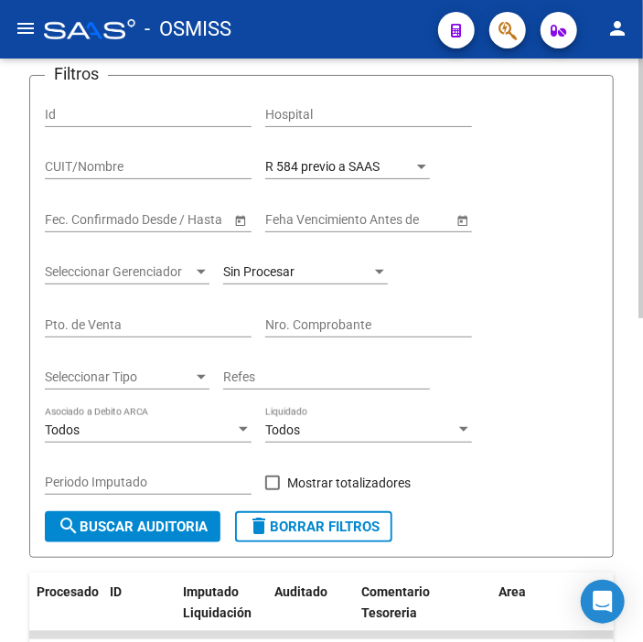
click at [172, 519] on span "search Buscar Auditoria" at bounding box center [133, 527] width 150 height 16
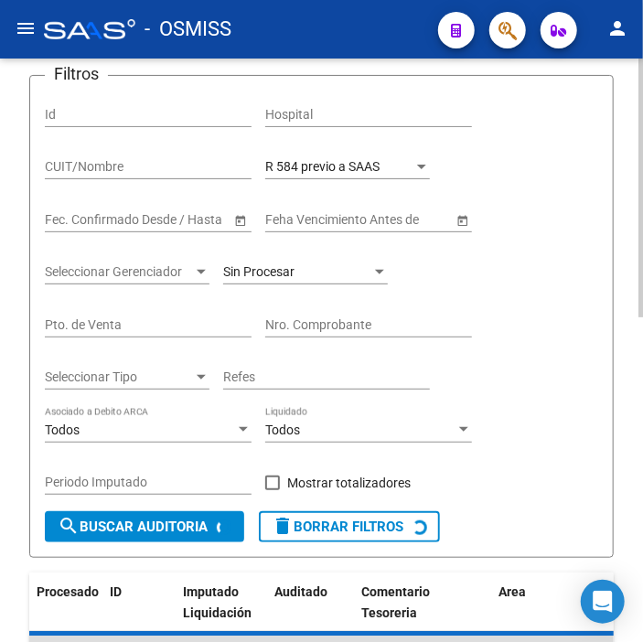
checkbox input "false"
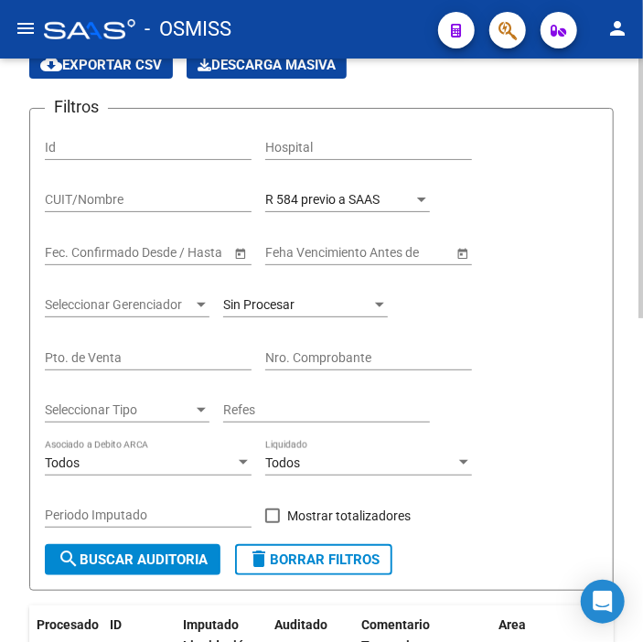
scroll to position [15, 0]
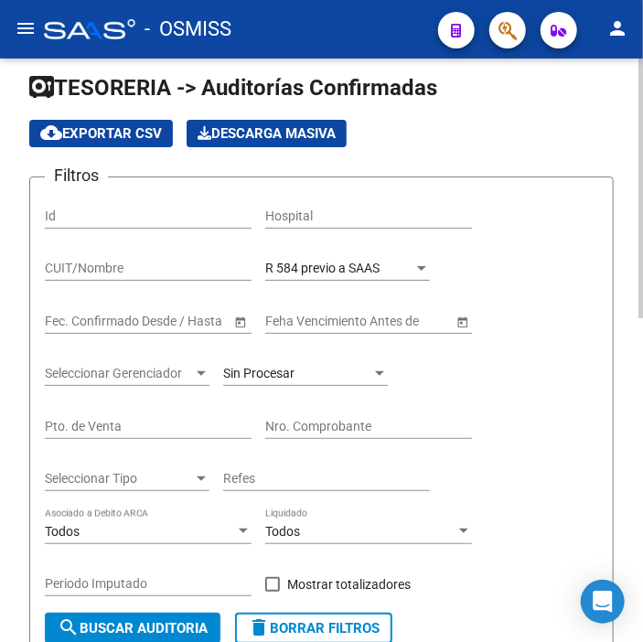
click at [355, 259] on div "R 584 previo a SAAS Seleccionar Area" at bounding box center [347, 262] width 165 height 37
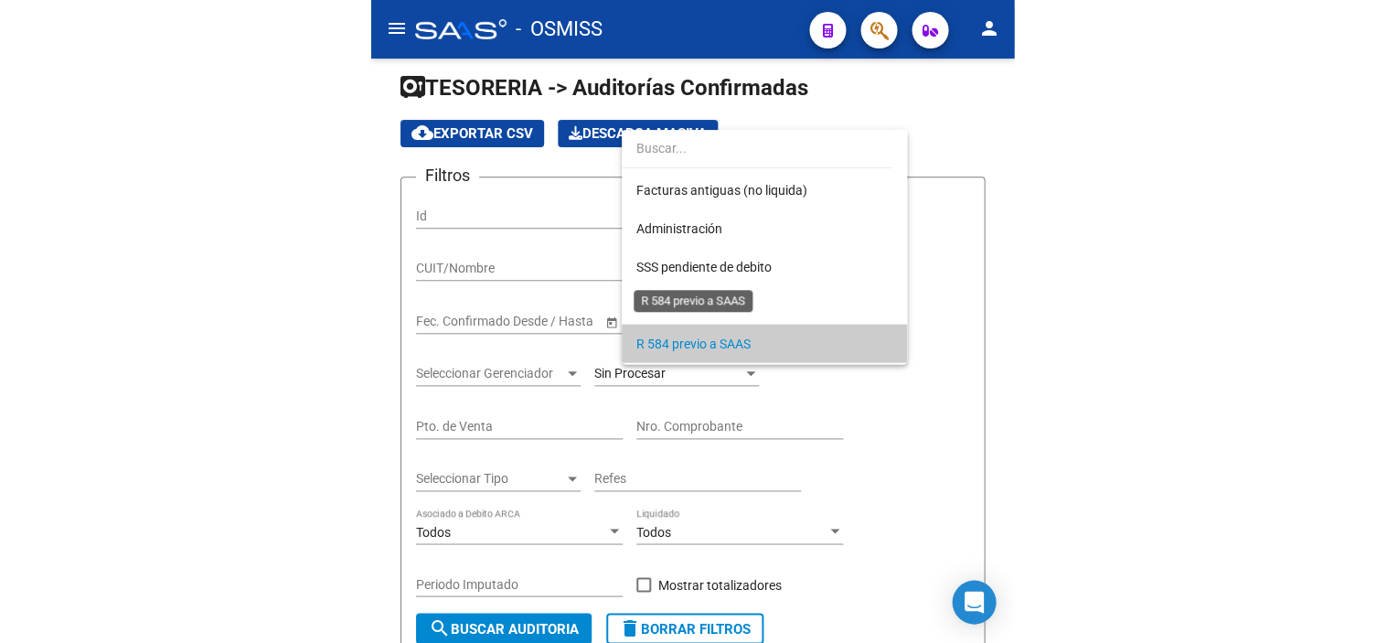
scroll to position [496, 0]
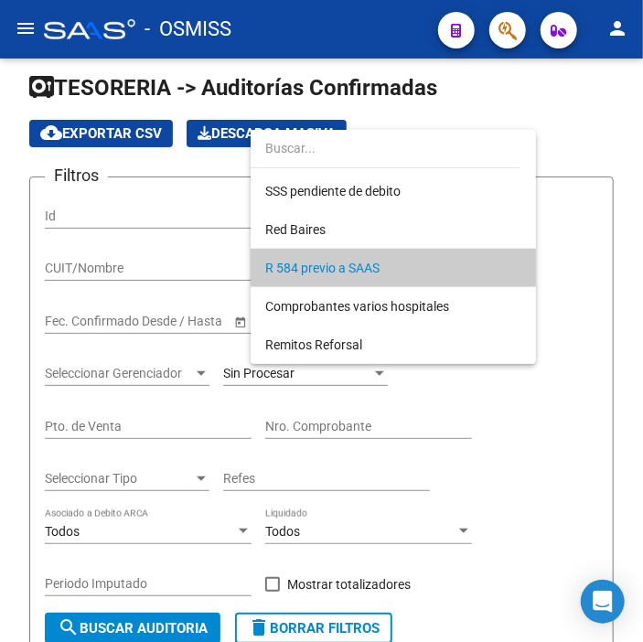
click at [571, 384] on div at bounding box center [321, 321] width 643 height 642
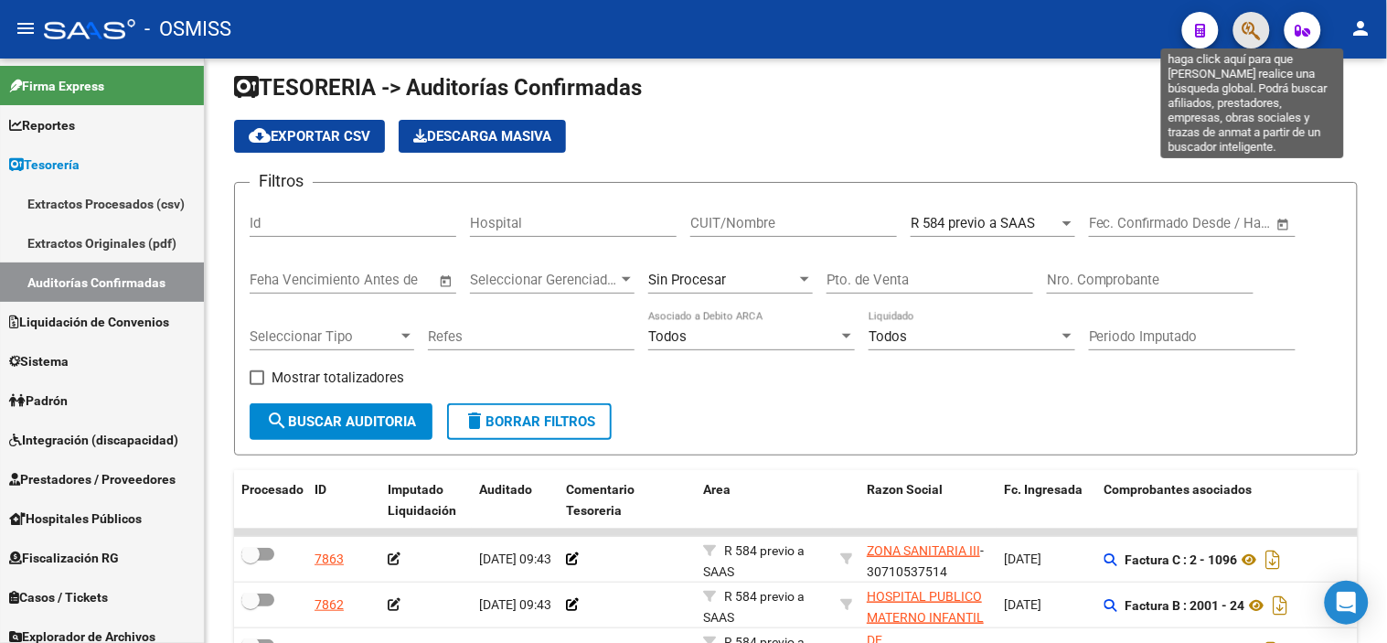
click at [642, 27] on icon "button" at bounding box center [1252, 30] width 18 height 21
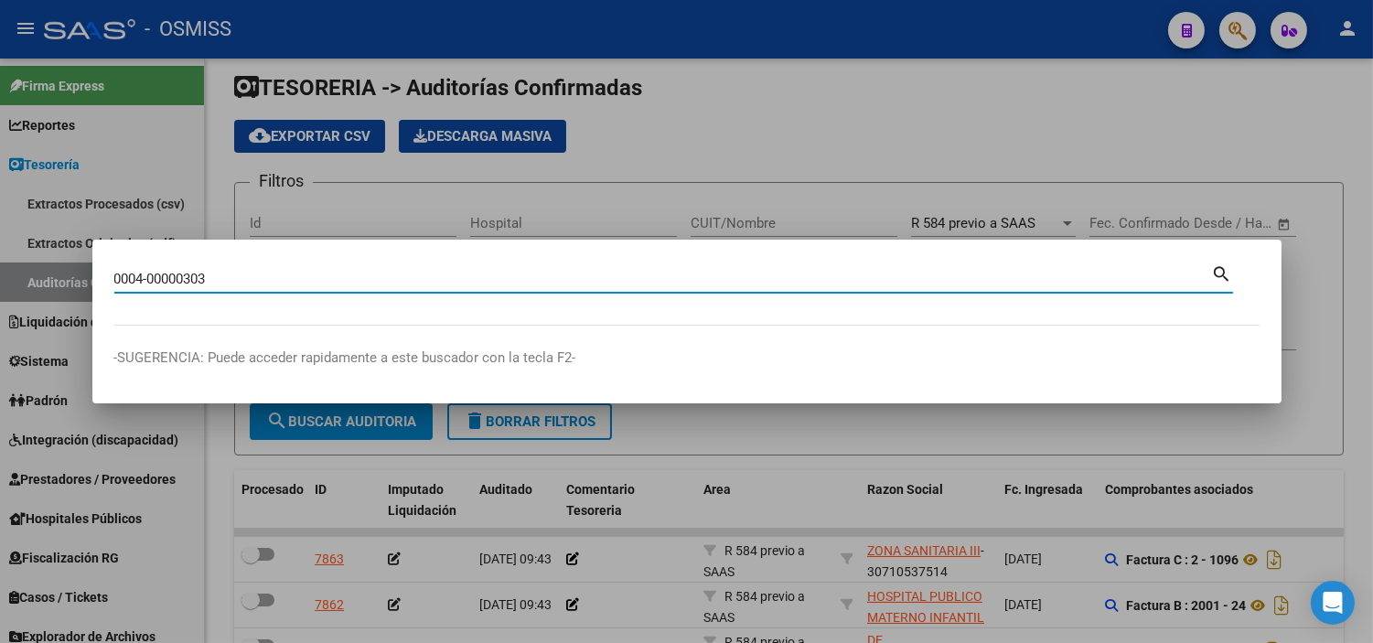
type input "0004-00000303"
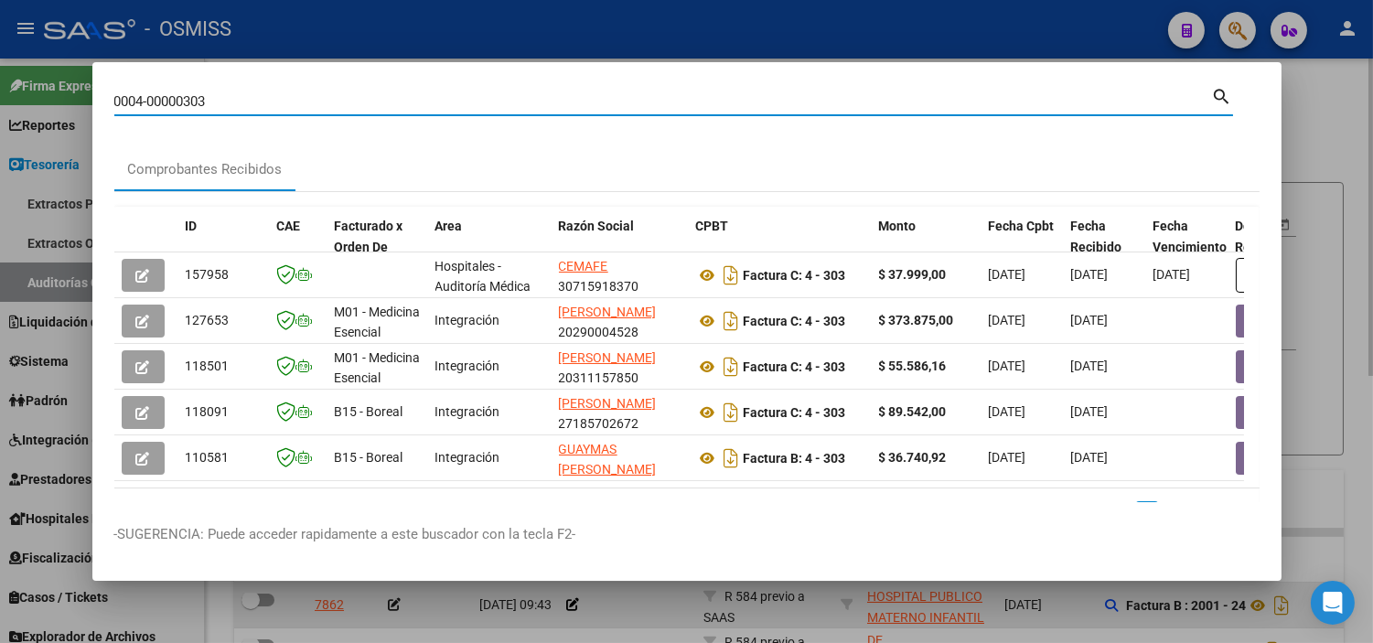
click at [271, 600] on div at bounding box center [686, 321] width 1373 height 643
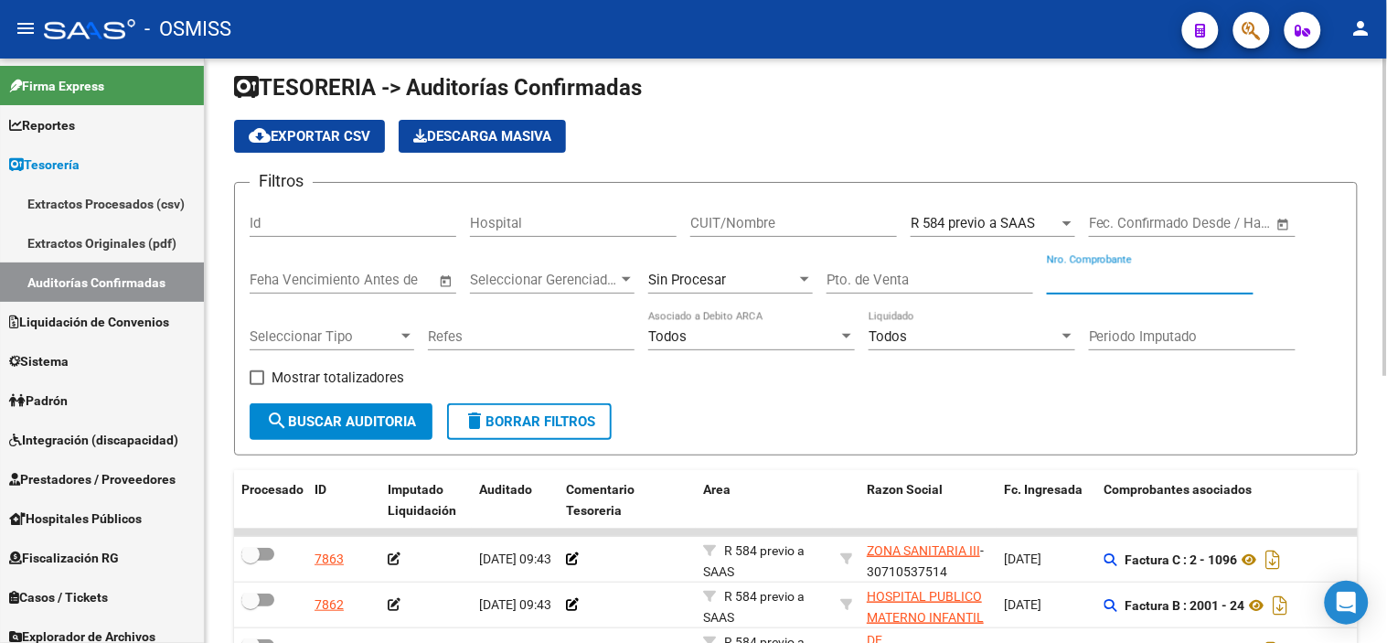
click at [642, 277] on input "Nro. Comprobante" at bounding box center [1150, 280] width 207 height 16
paste input "303"
drag, startPoint x: 1120, startPoint y: 284, endPoint x: 755, endPoint y: 272, distance: 365.1
click at [642, 273] on div "Filtros Id Hospital CUIT/Nombre R 584 previo a SAAS Seleccionar Area Start date…" at bounding box center [796, 301] width 1093 height 206
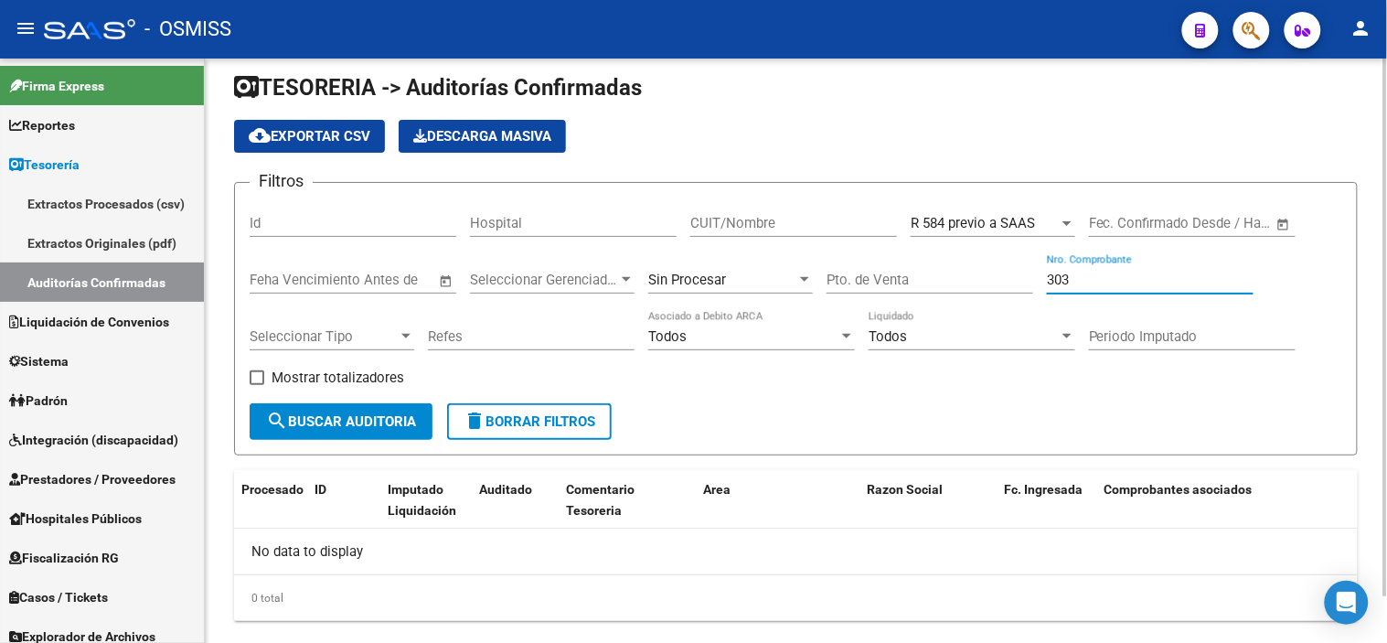
click at [642, 216] on span "R 584 previo a SAAS" at bounding box center [973, 223] width 124 height 16
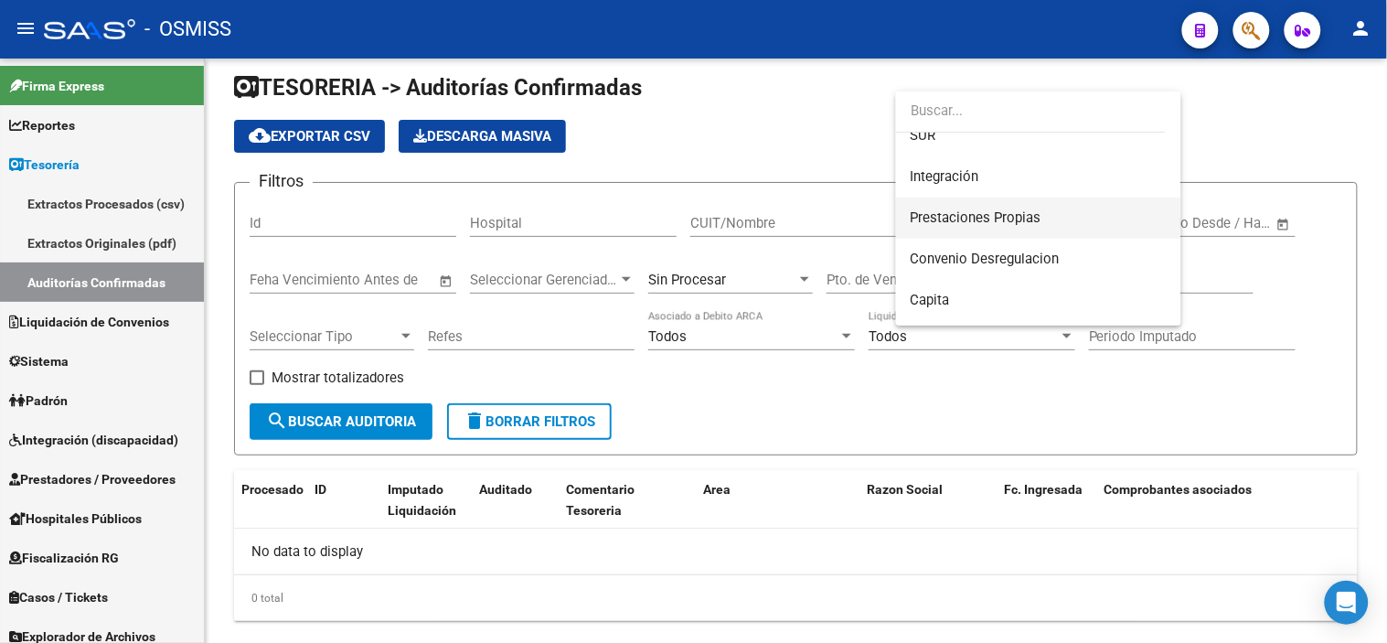
scroll to position [0, 0]
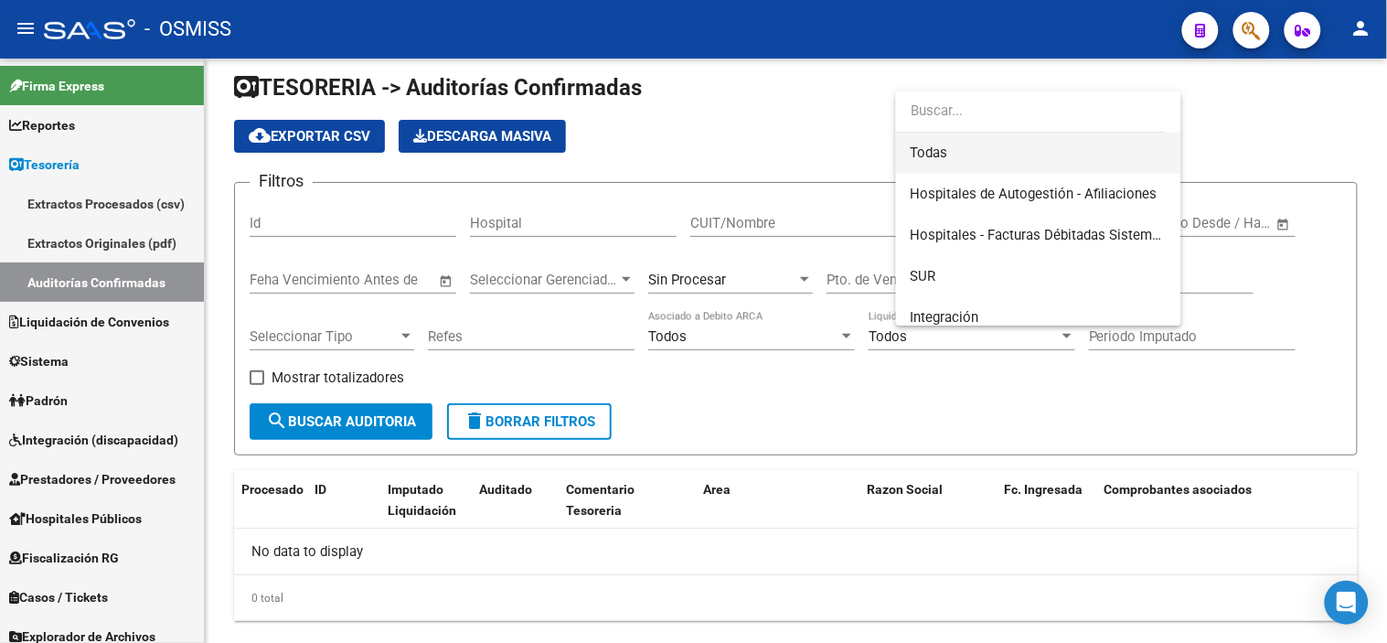
click at [642, 162] on span "Todas" at bounding box center [1039, 153] width 256 height 41
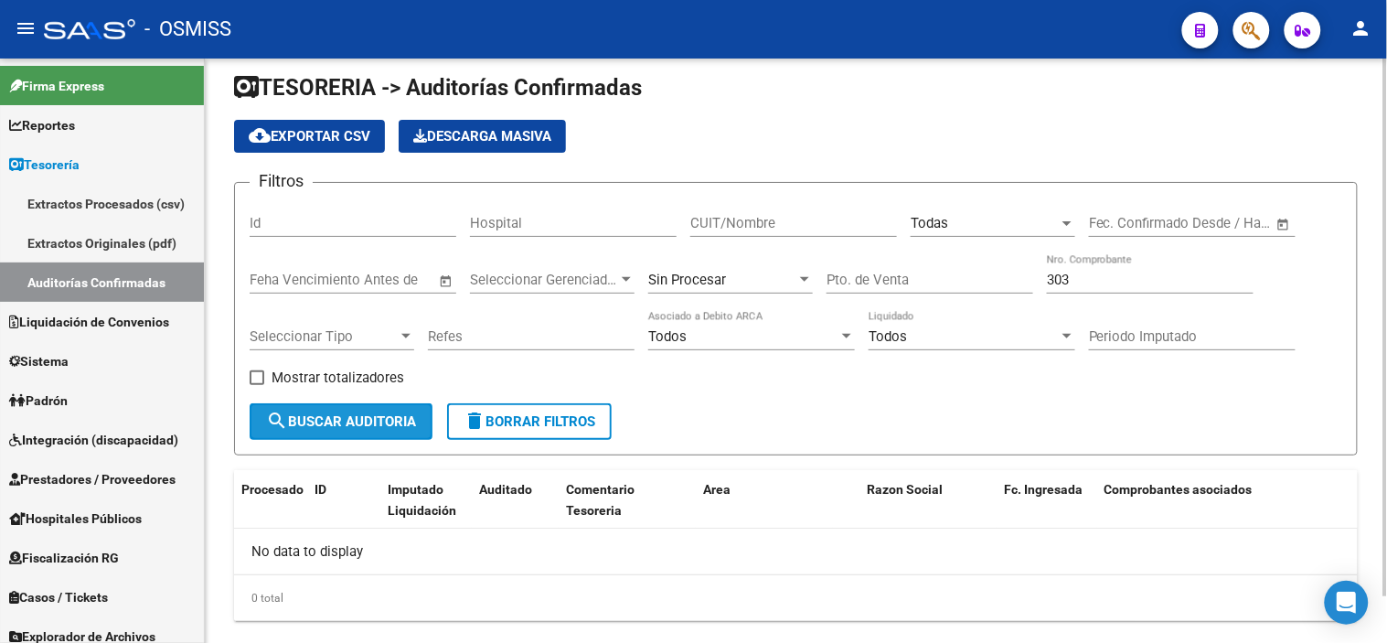
click at [358, 430] on span "search Buscar Auditoria" at bounding box center [341, 421] width 150 height 16
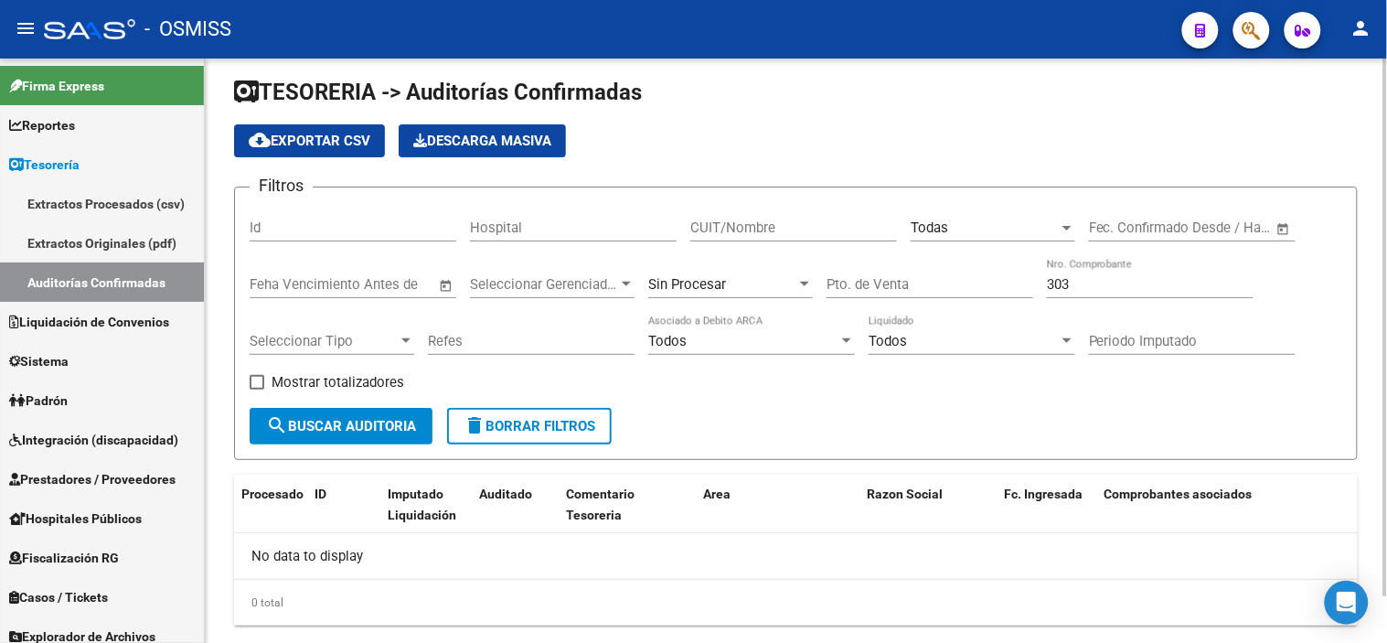
scroll to position [15, 0]
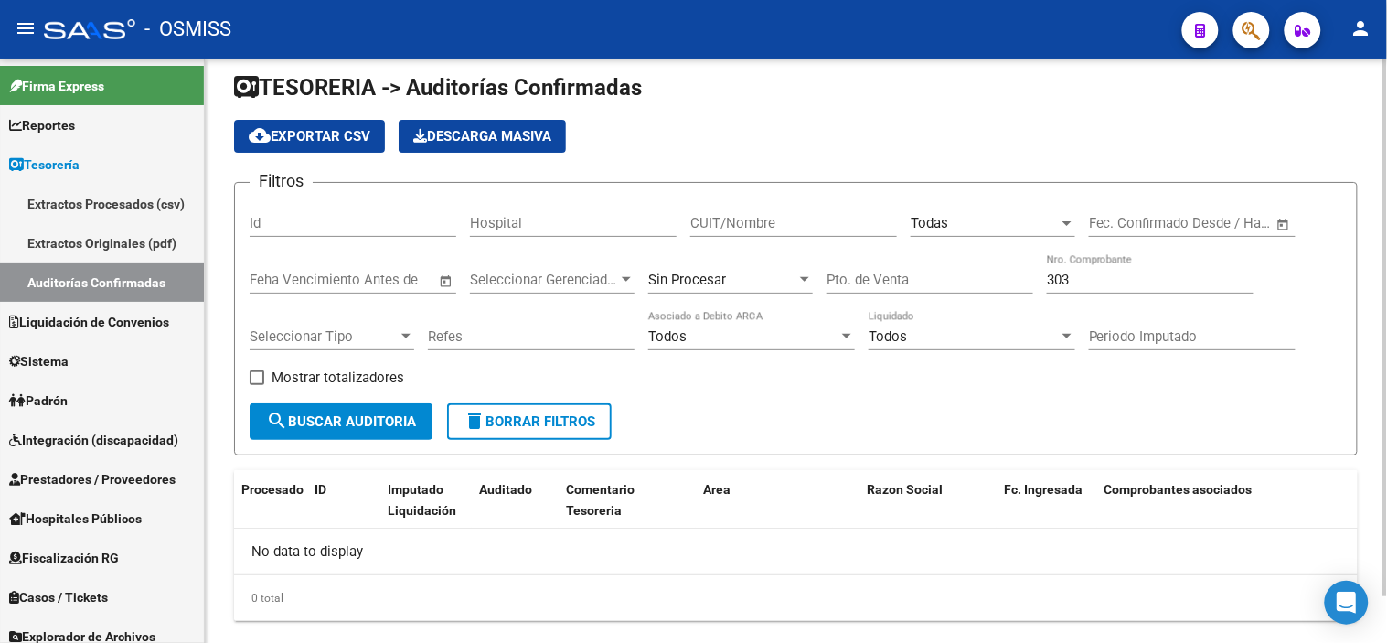
click at [642, 293] on div "Sin Procesar" at bounding box center [730, 273] width 165 height 39
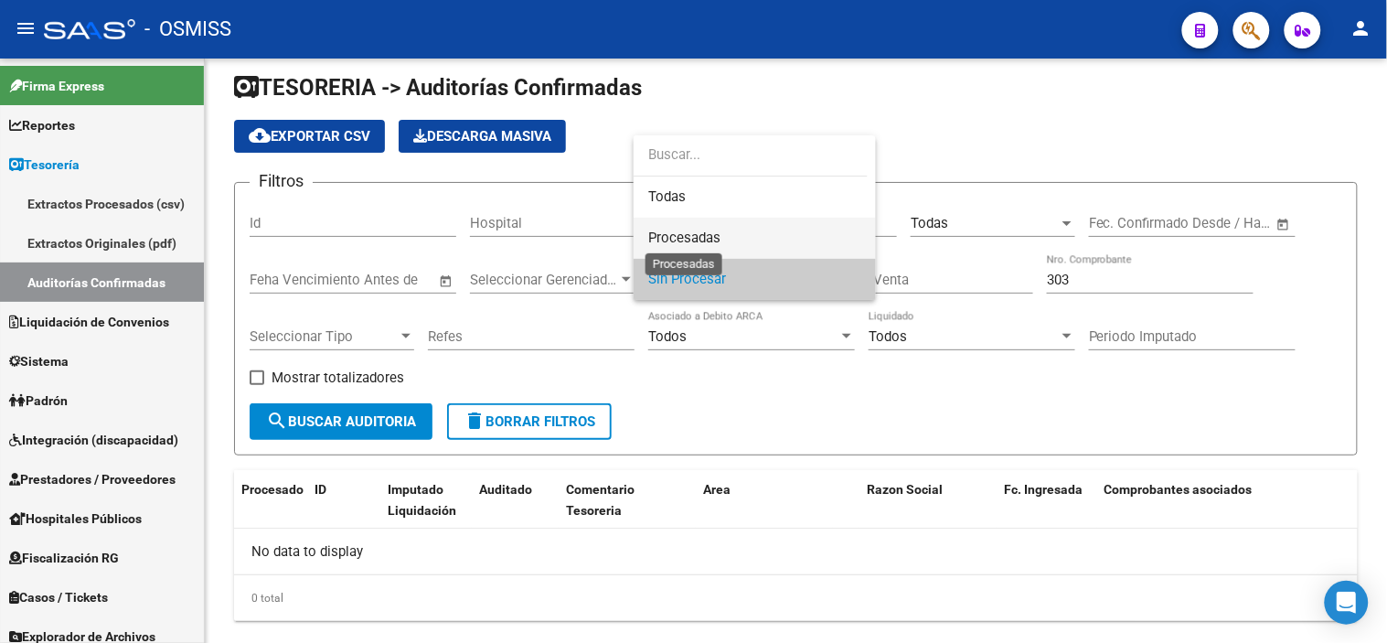
click at [642, 226] on span "Procesadas" at bounding box center [754, 238] width 213 height 41
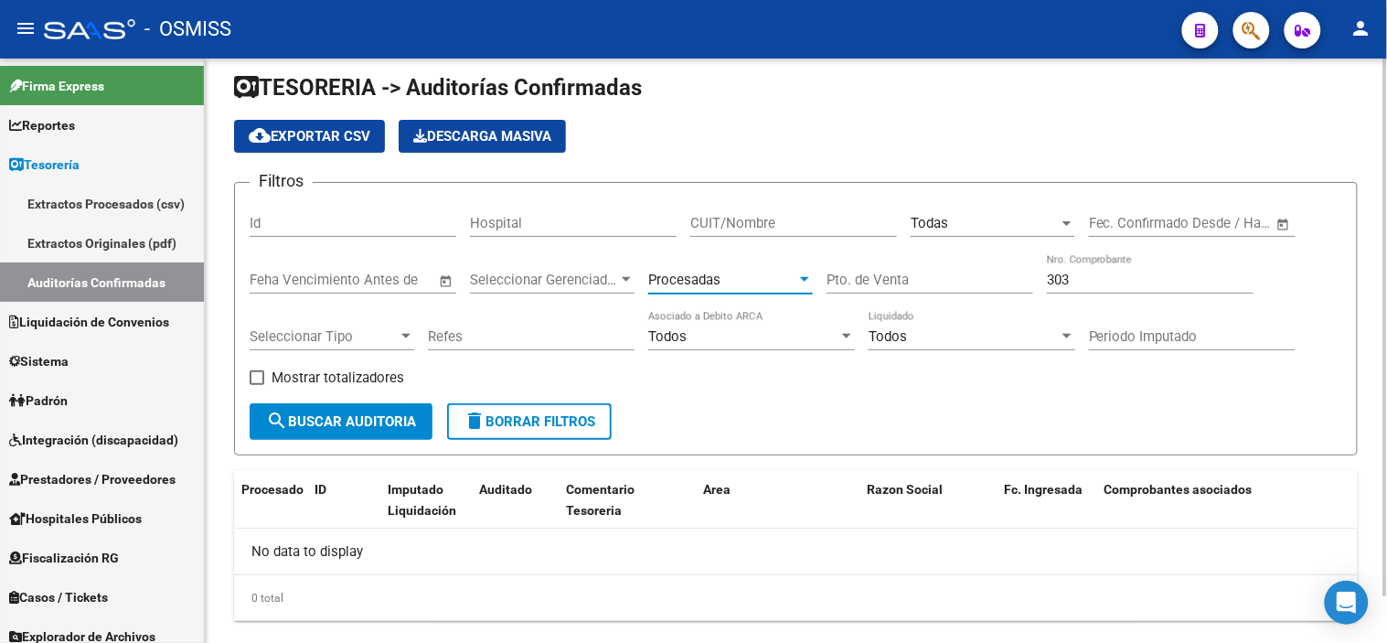
click at [387, 398] on div "Mostrar totalizadores" at bounding box center [334, 385] width 168 height 37
click at [397, 418] on span "search Buscar Auditoria" at bounding box center [341, 421] width 150 height 16
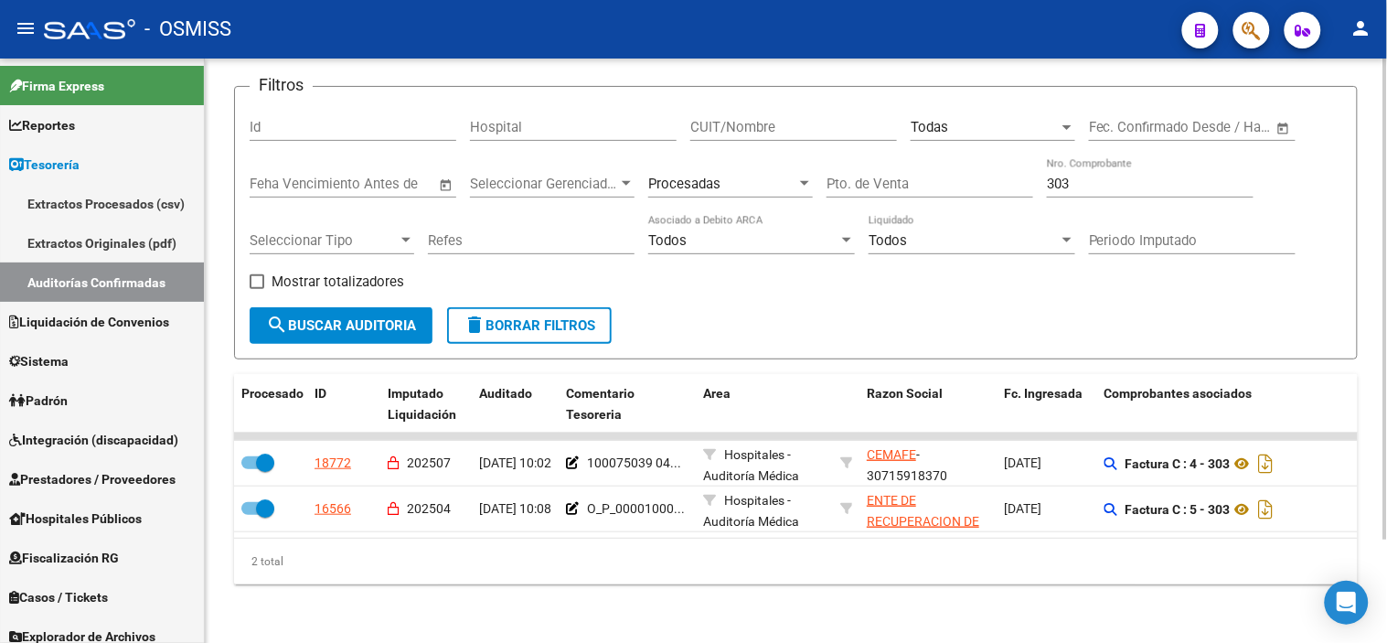
scroll to position [125, 0]
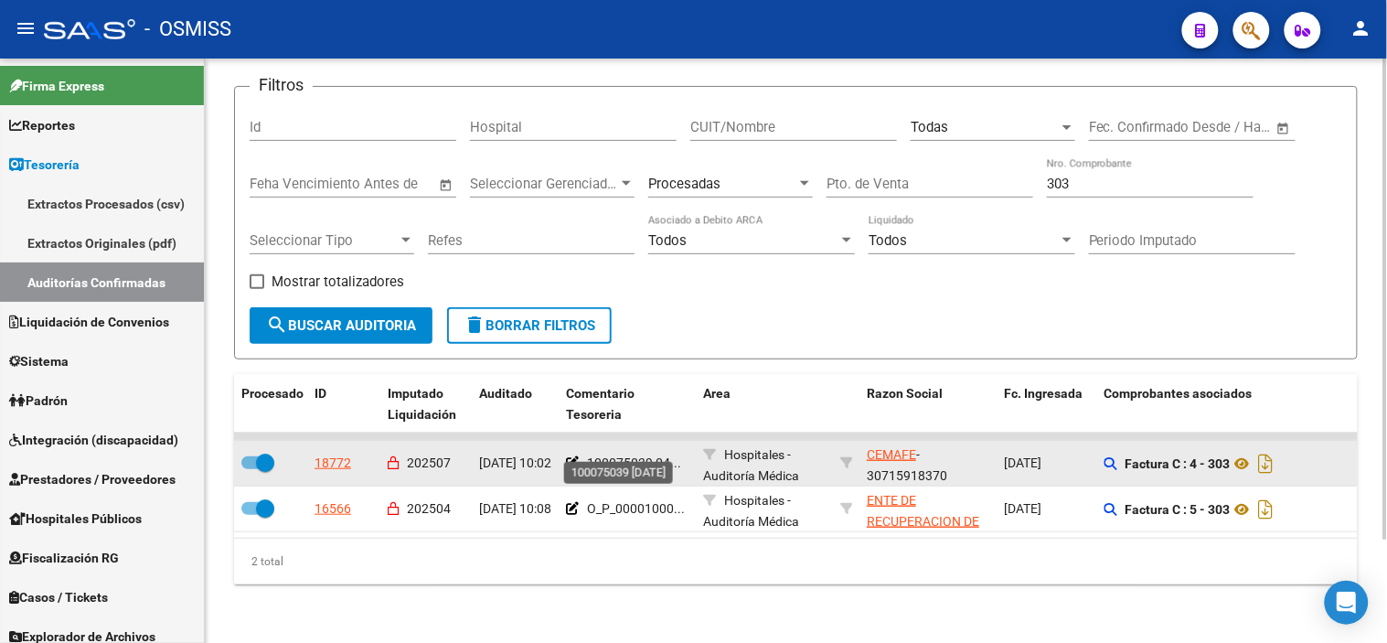
click at [627, 455] on span "100075039 04..." at bounding box center [634, 462] width 94 height 15
copy span "100075039"
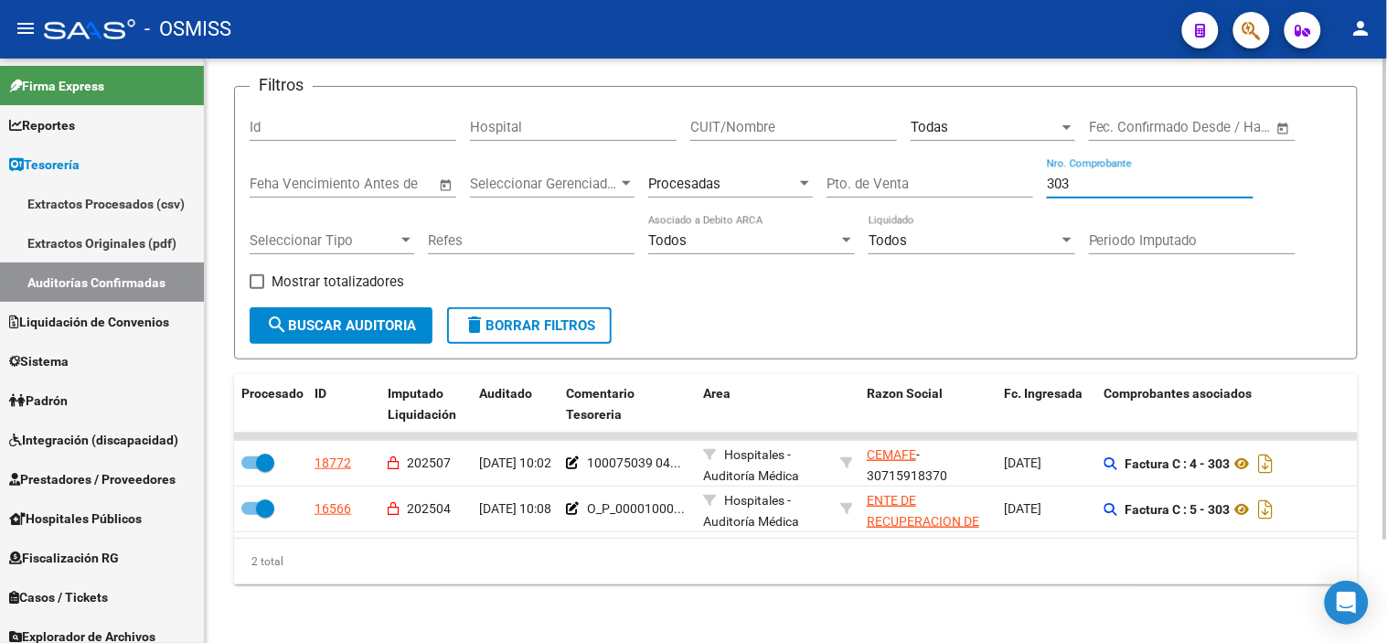
drag, startPoint x: 1086, startPoint y: 169, endPoint x: 965, endPoint y: 171, distance: 120.7
click at [642, 171] on div "Filtros Id Hospital CUIT/Nombre Todas Seleccionar Area Start date – End date Fe…" at bounding box center [796, 205] width 1093 height 206
paste input "1165"
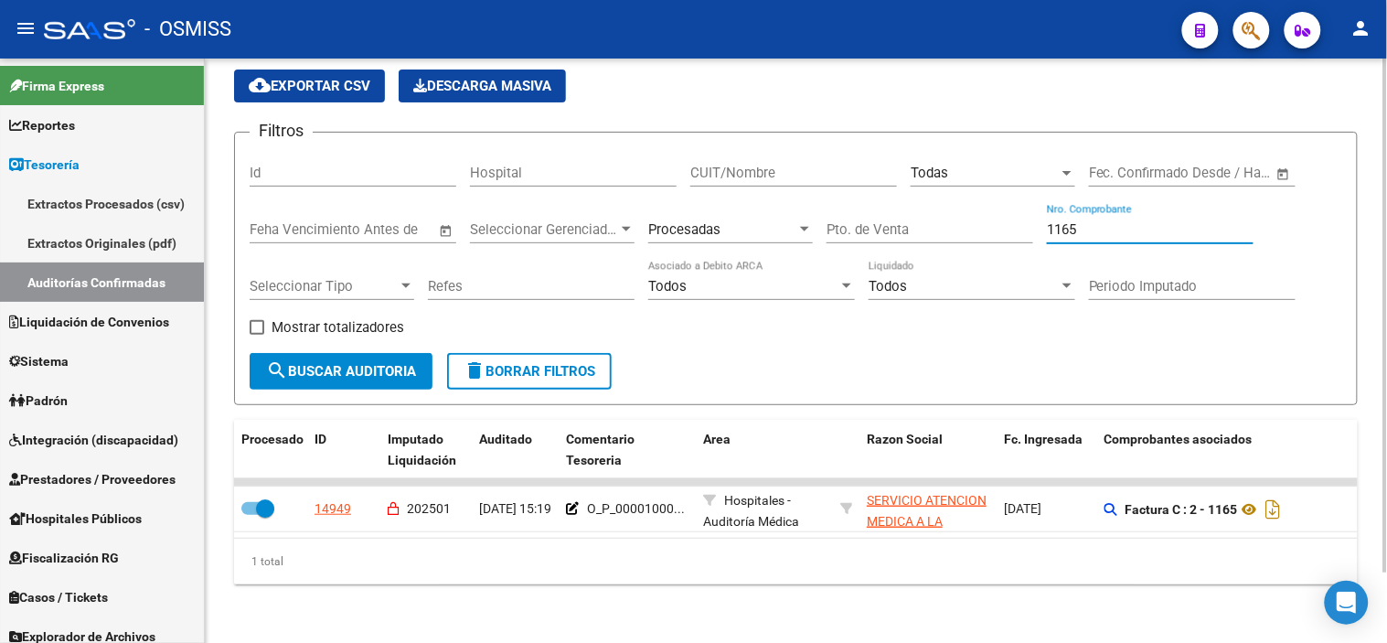
scroll to position [80, 0]
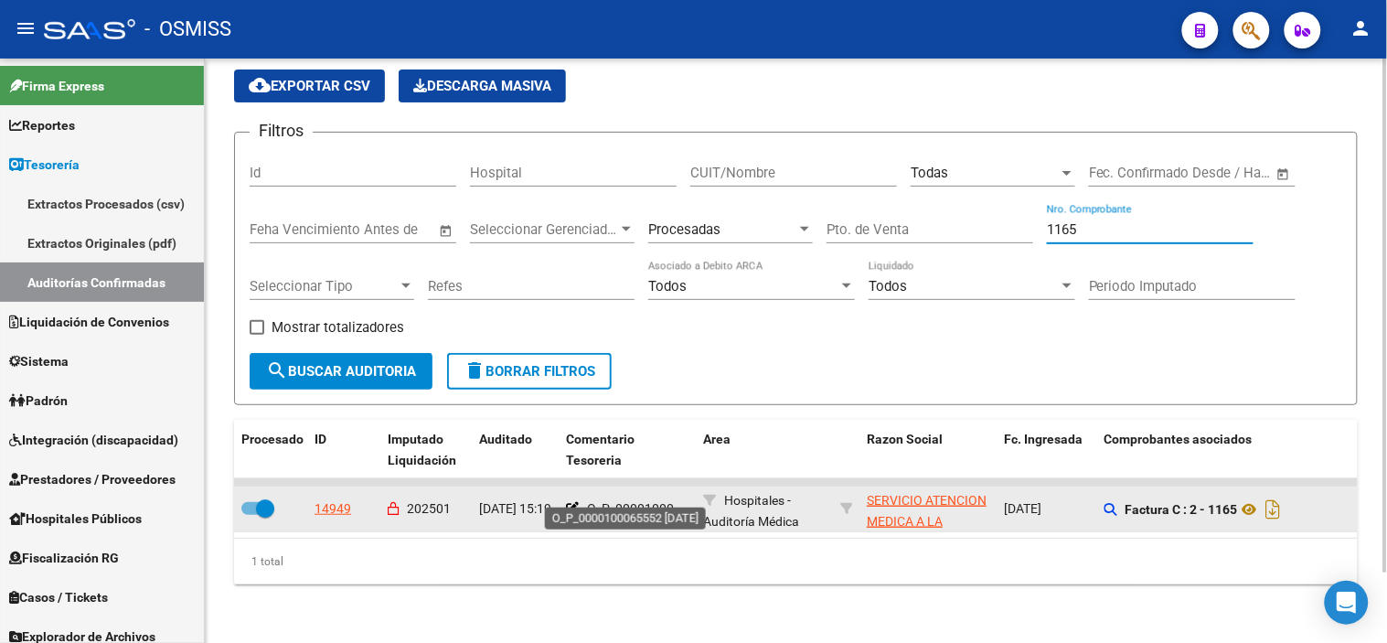
type input "1165"
click at [642, 501] on span "O_P_00001000..." at bounding box center [636, 508] width 98 height 15
click at [580, 498] on div "O_P_00001000..." at bounding box center [627, 508] width 123 height 21
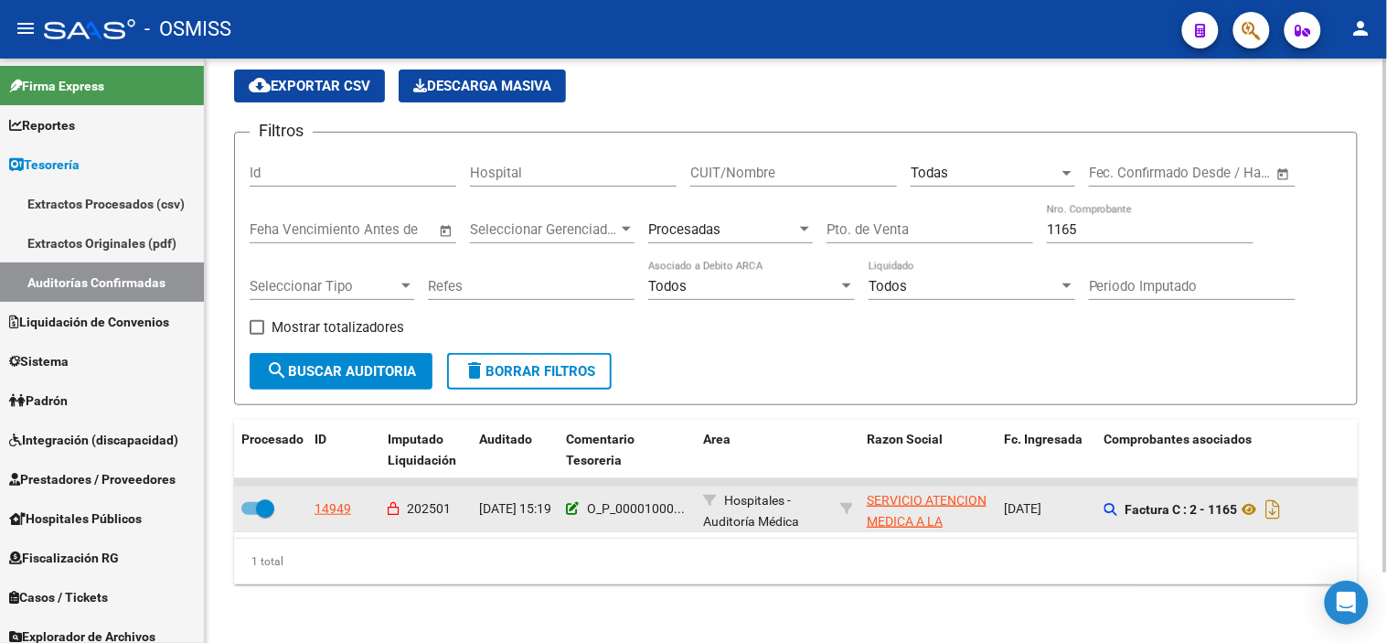
click at [571, 502] on icon at bounding box center [572, 508] width 13 height 13
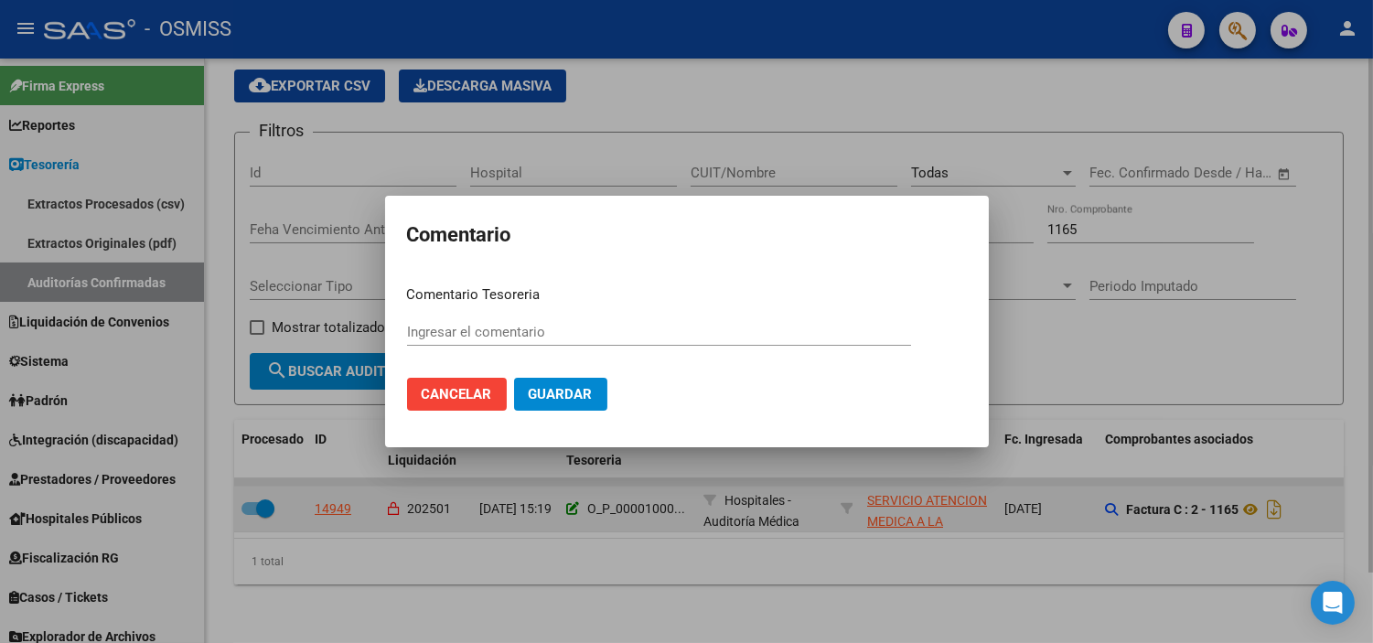
type input "O_P_0000100065552 [DATE]"
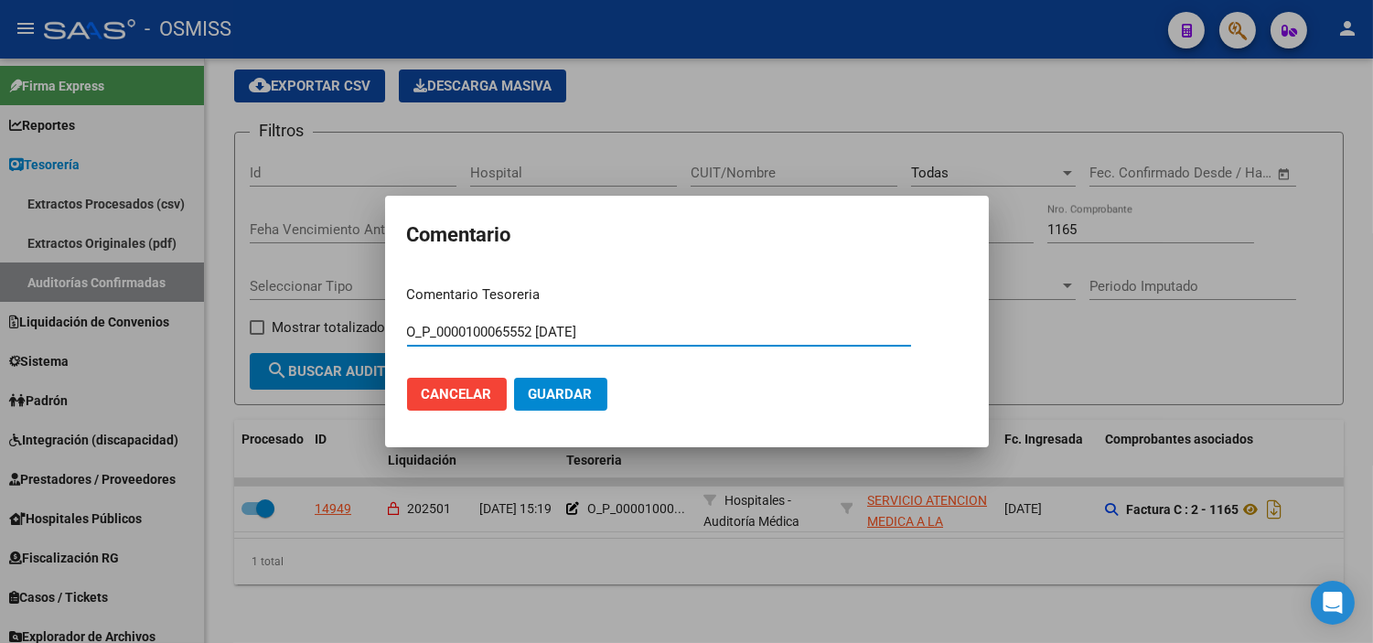
drag, startPoint x: 537, startPoint y: 325, endPoint x: 491, endPoint y: 330, distance: 46.1
click at [491, 330] on input "O_P_0000100065552 [DATE]" at bounding box center [659, 332] width 504 height 16
click at [485, 80] on div at bounding box center [686, 321] width 1373 height 643
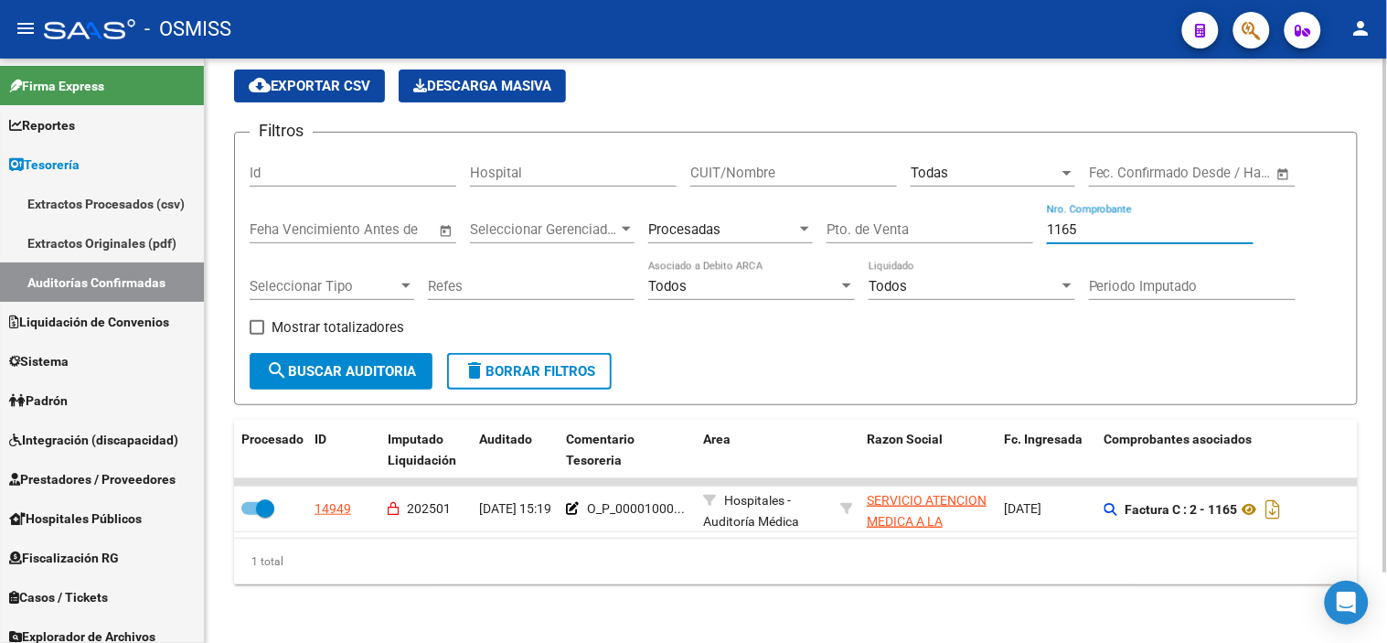
drag, startPoint x: 1092, startPoint y: 210, endPoint x: 702, endPoint y: 151, distance: 394.1
click at [642, 151] on div "Filtros Id Hospital CUIT/Nombre Todas Seleccionar Area Start date – End date Fe…" at bounding box center [796, 250] width 1093 height 206
type input "520"
click at [371, 363] on span "search Buscar Auditoria" at bounding box center [341, 371] width 150 height 16
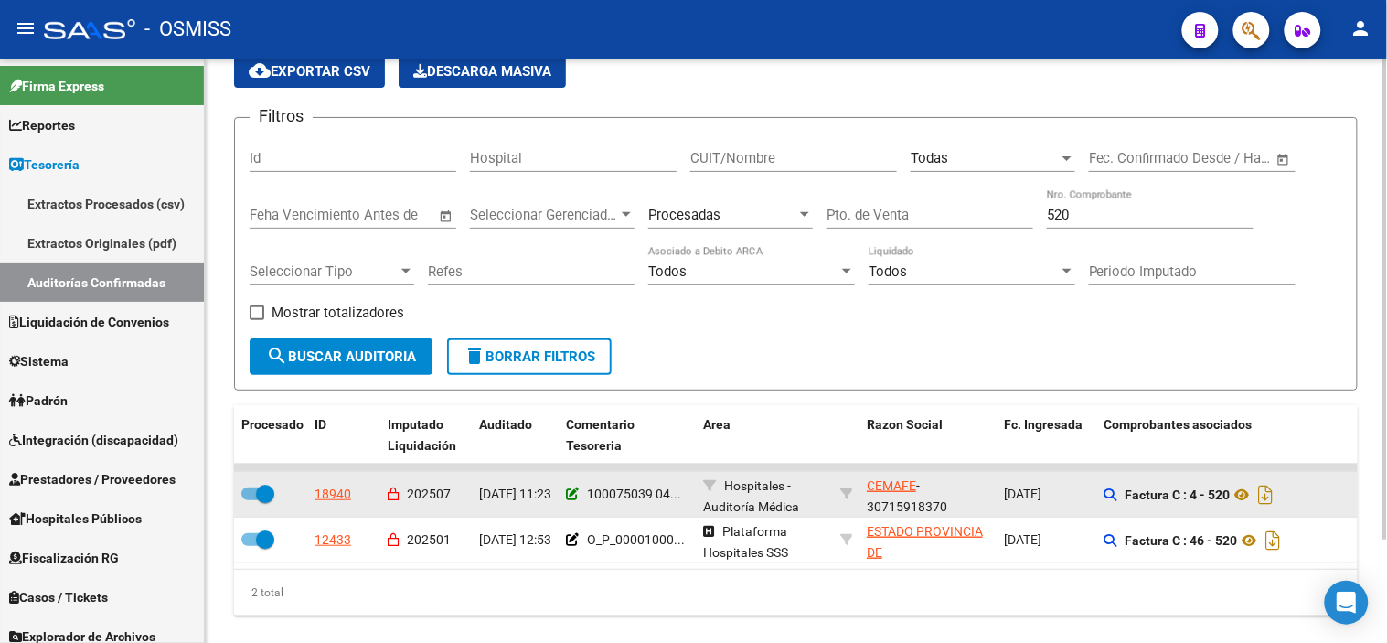
click at [568, 497] on icon at bounding box center [572, 493] width 13 height 13
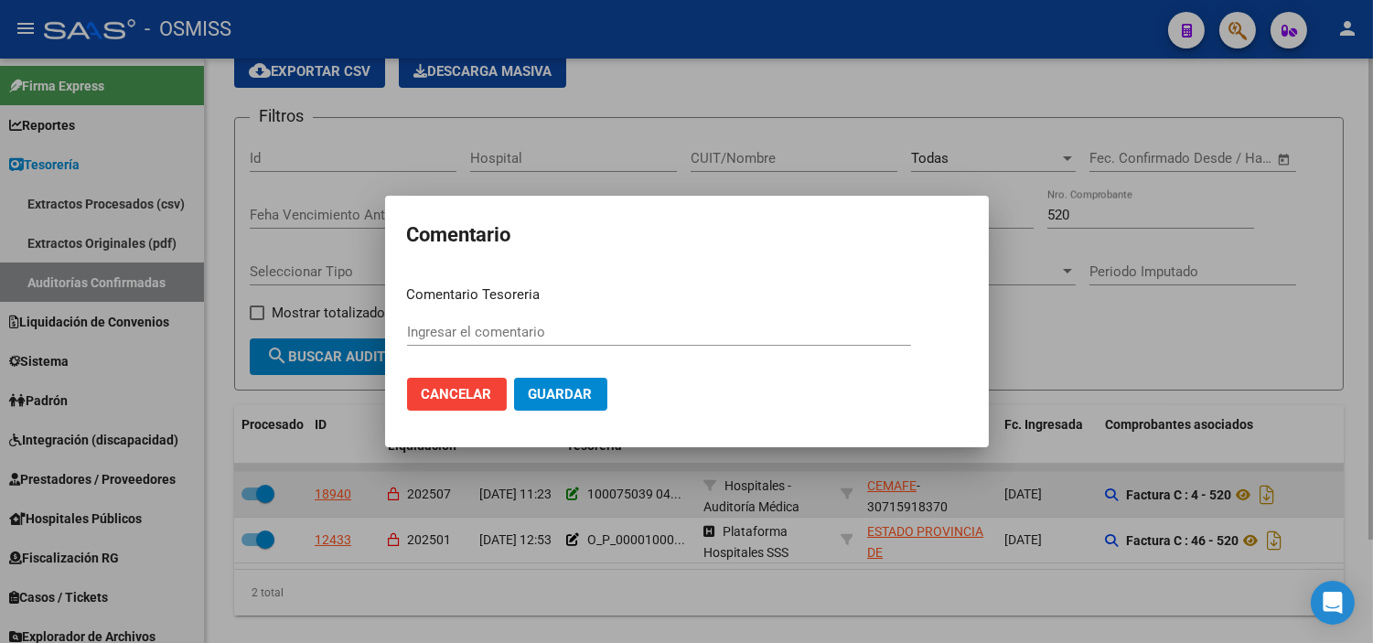
type input "100075039 [DATE]"
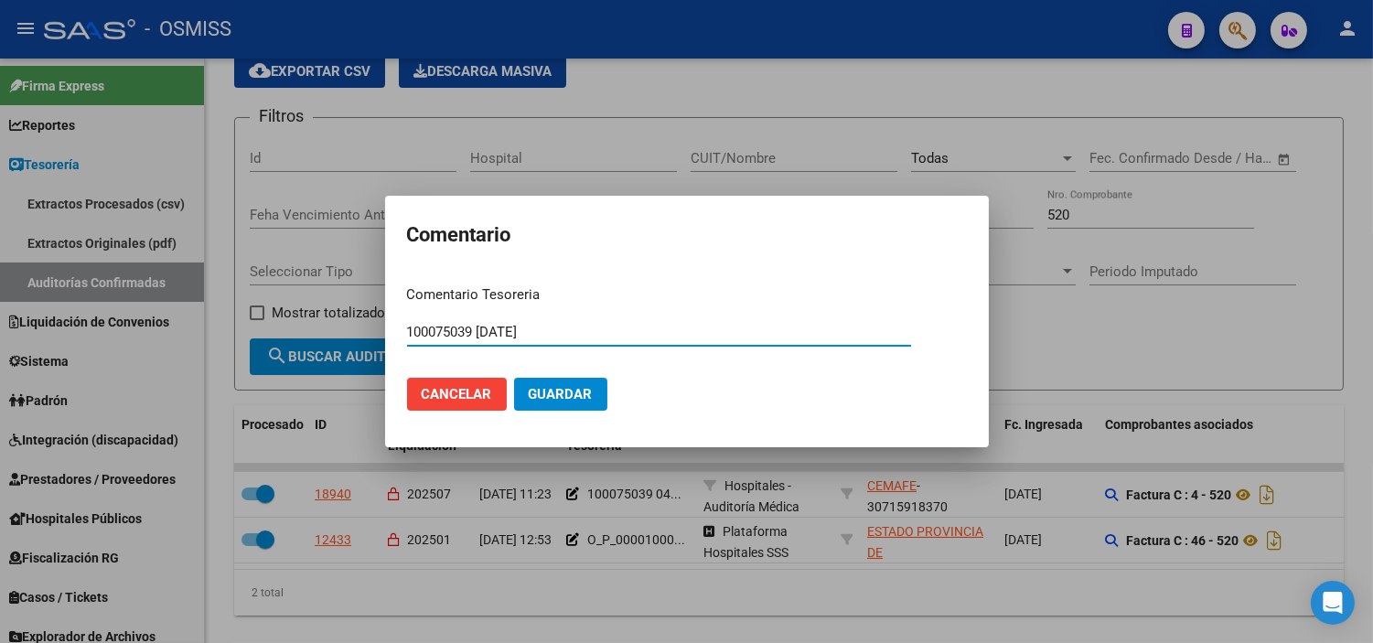
click at [470, 386] on span "Cancelar" at bounding box center [457, 394] width 70 height 16
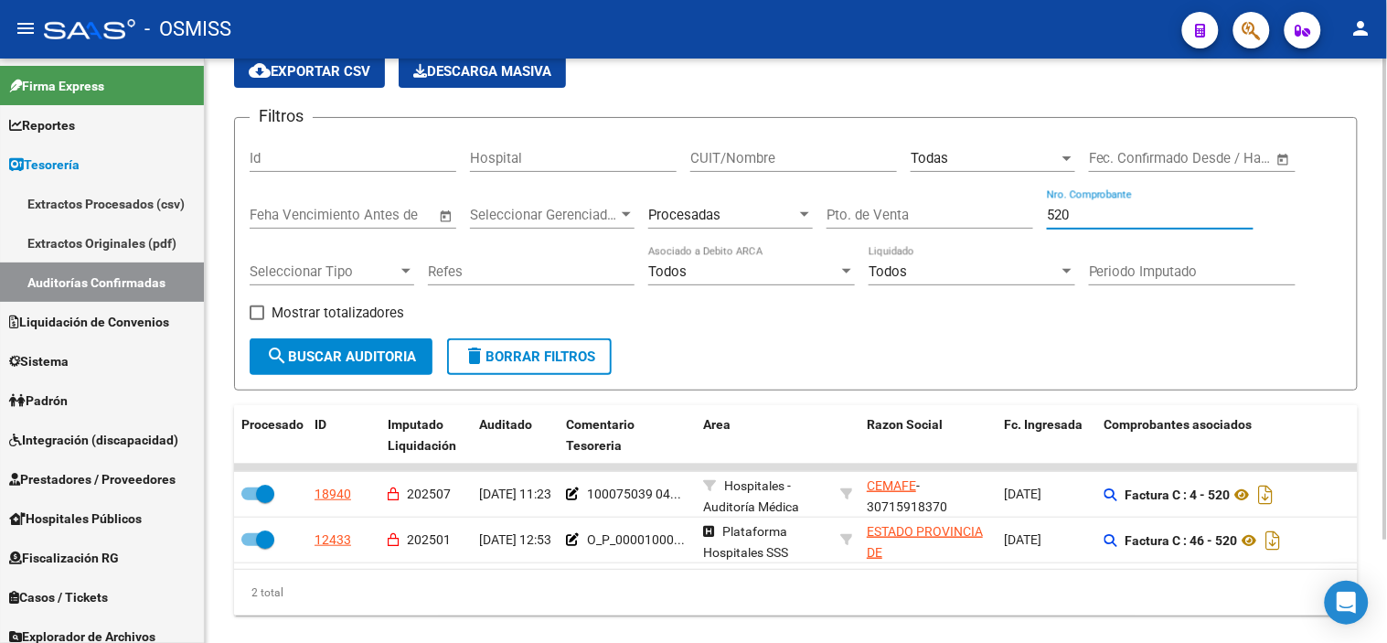
drag, startPoint x: 1094, startPoint y: 215, endPoint x: 688, endPoint y: 197, distance: 406.5
click at [642, 198] on div "Filtros Id Hospital CUIT/Nombre Todas Seleccionar Area Start date – End date Fe…" at bounding box center [796, 236] width 1093 height 206
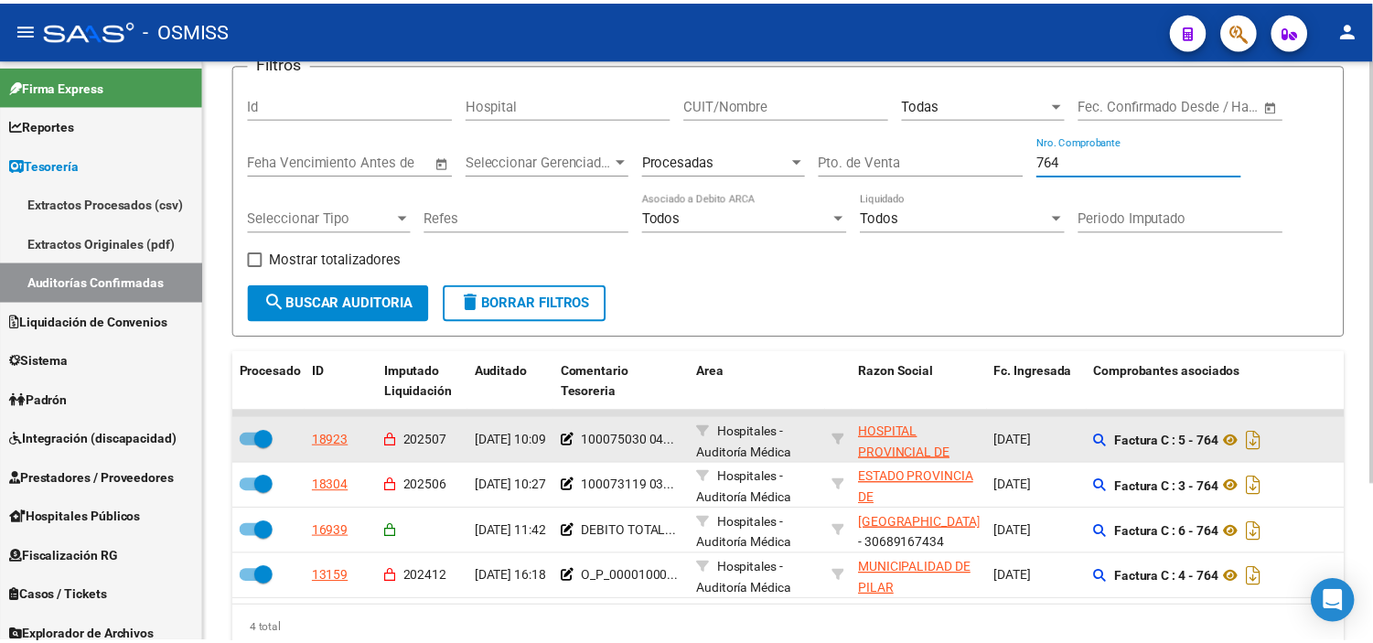
scroll to position [181, 0]
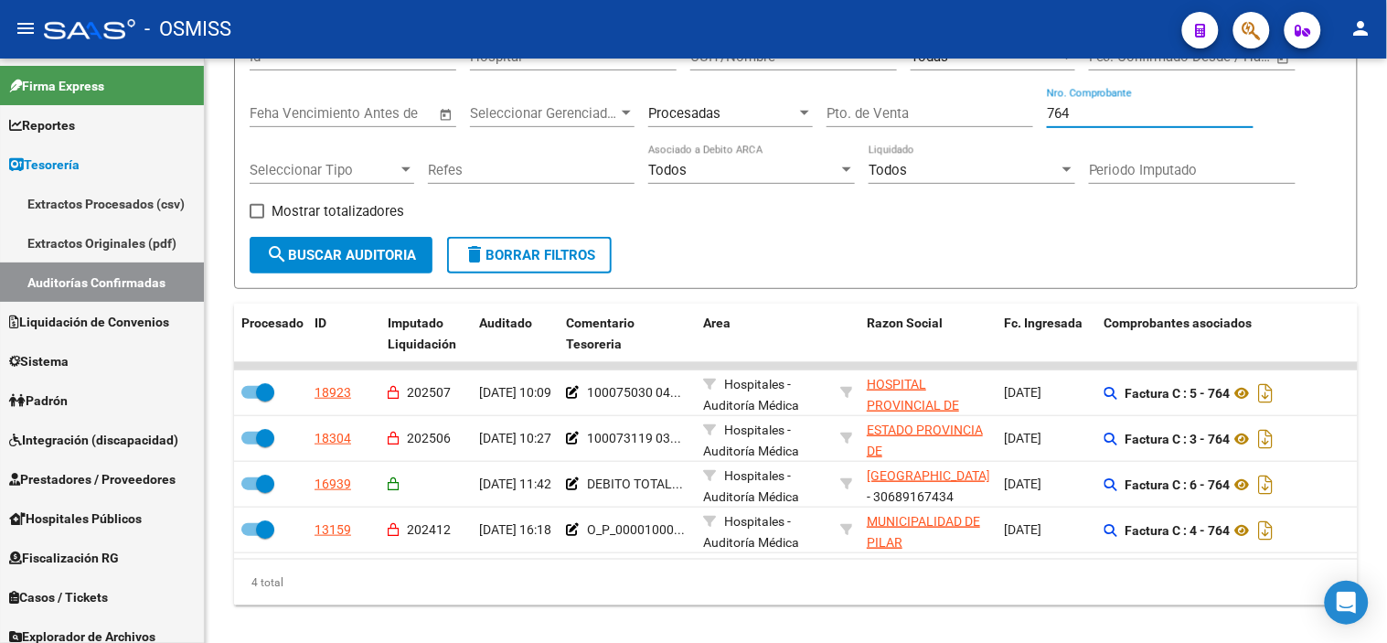
type input "764"
click at [642, 19] on div at bounding box center [1244, 29] width 51 height 37
click at [642, 21] on button "button" at bounding box center [1252, 30] width 37 height 37
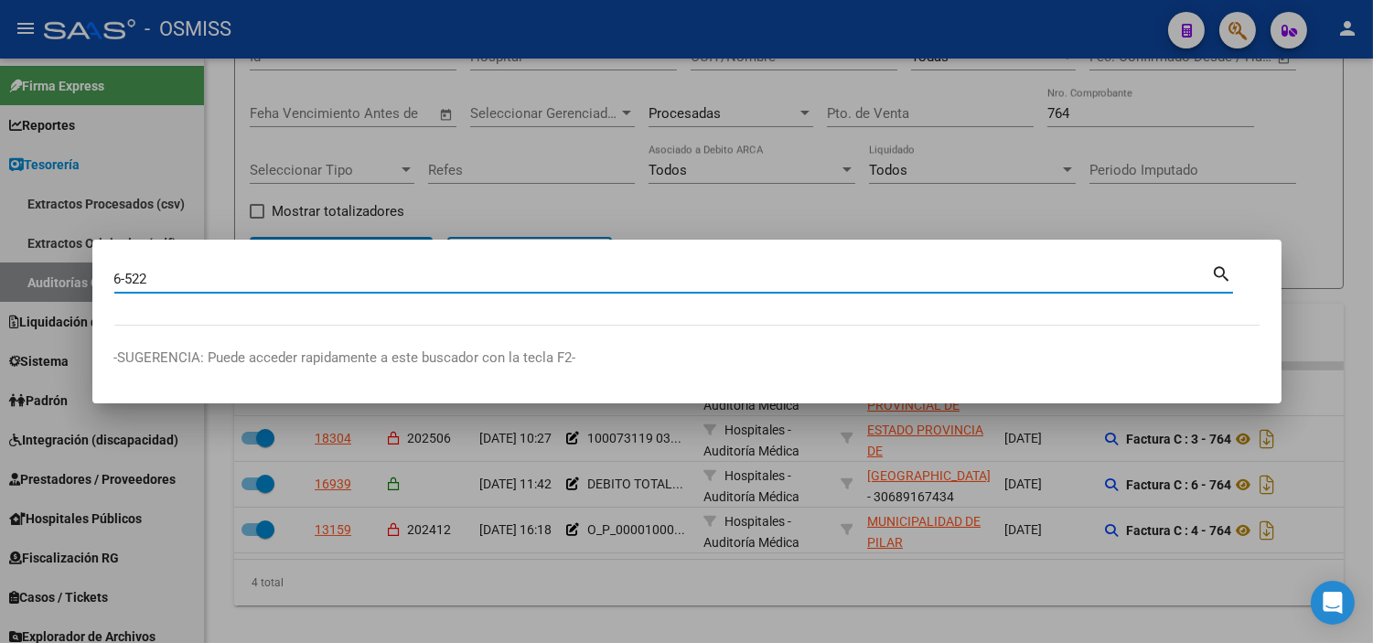
type input "6-522"
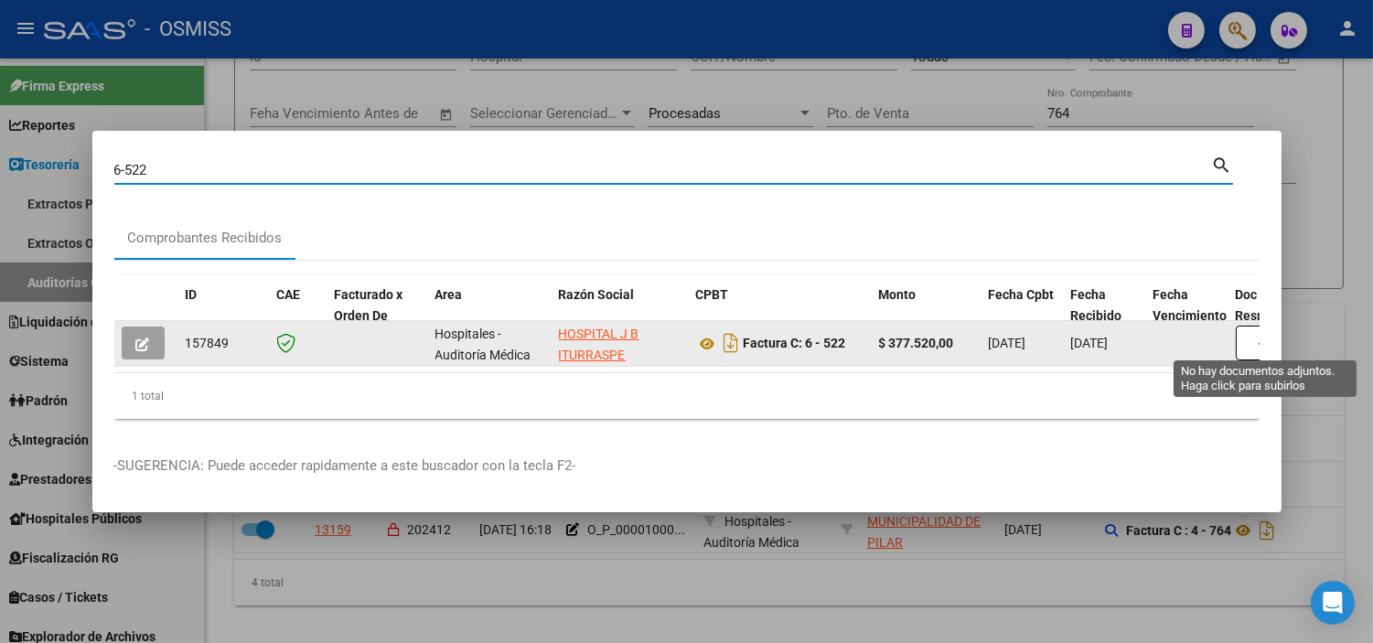
click at [642, 343] on button "button" at bounding box center [1265, 343] width 59 height 35
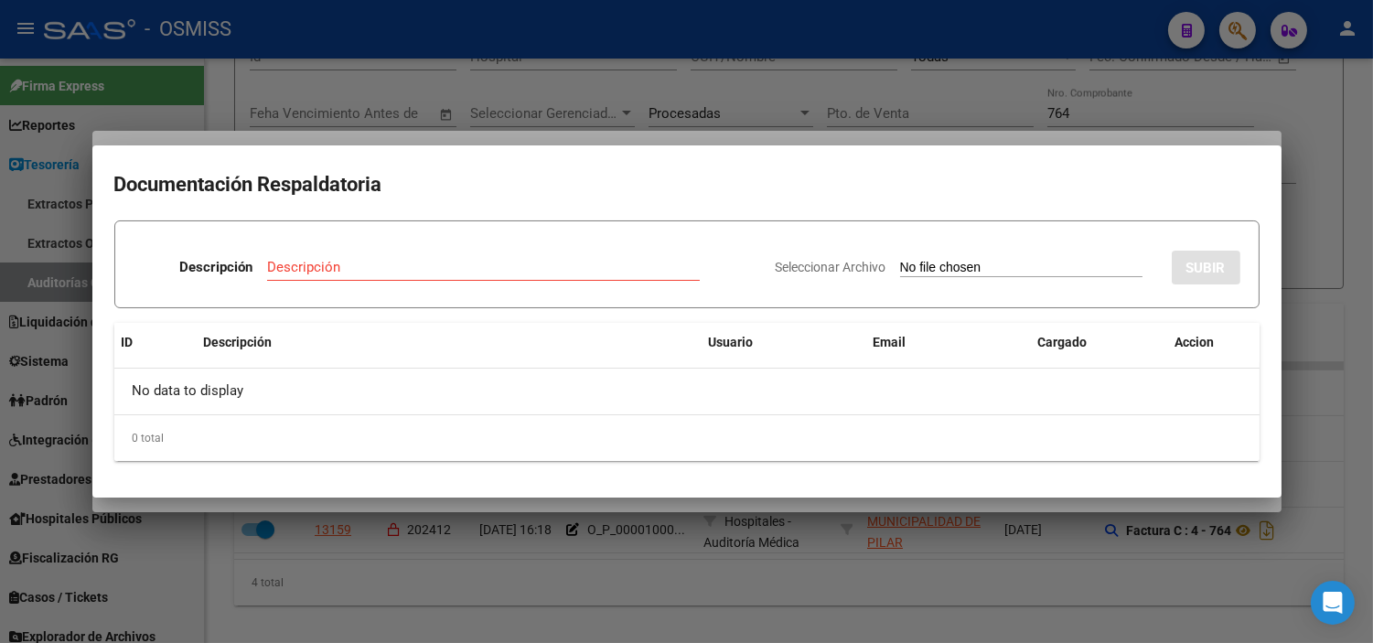
click at [642, 275] on input "Seleccionar Archivo" at bounding box center [1021, 268] width 242 height 17
type input "C:\fakepath\NC 522 HOSPITAL ITURRASPE RC180.pdf"
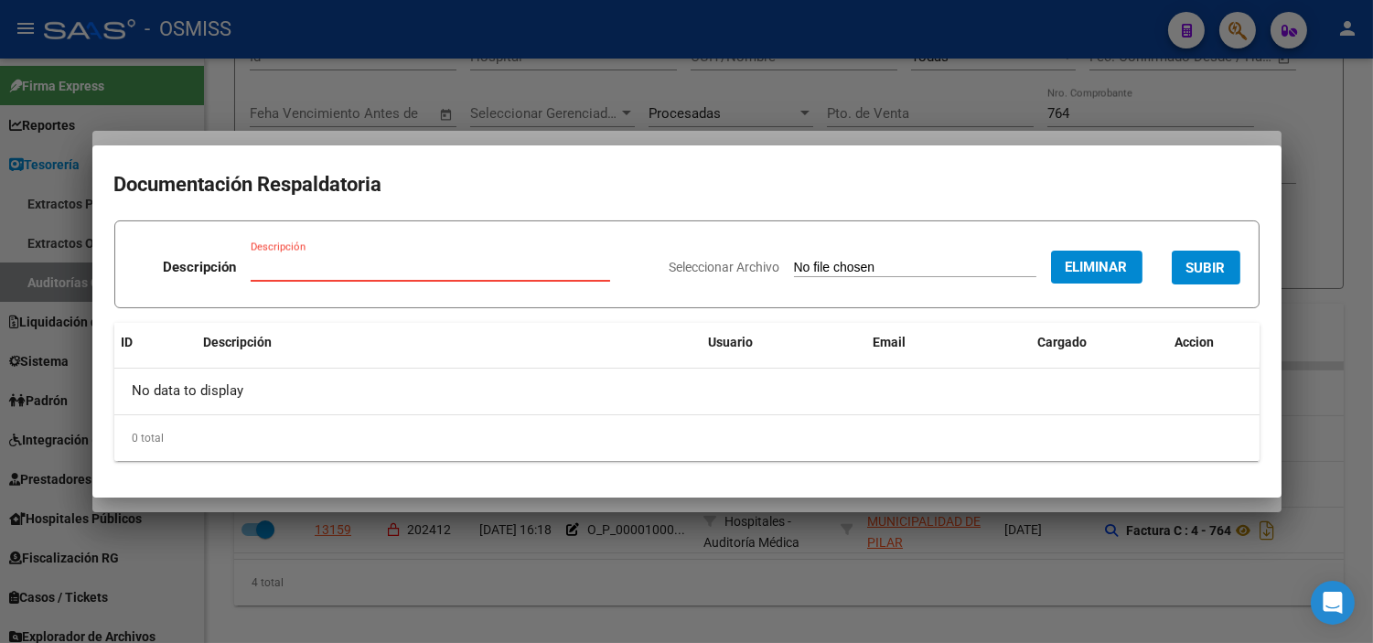
click at [380, 262] on input "Descripción" at bounding box center [430, 267] width 359 height 16
click at [642, 227] on form "Descripción Descripción Seleccionar Archivo Eliminar SUBIR" at bounding box center [686, 264] width 1145 height 88
click at [362, 262] on input "Descripción" at bounding box center [430, 267] width 359 height 16
type input "RECIBO"
click at [642, 268] on span "SUBIR" at bounding box center [1205, 268] width 39 height 16
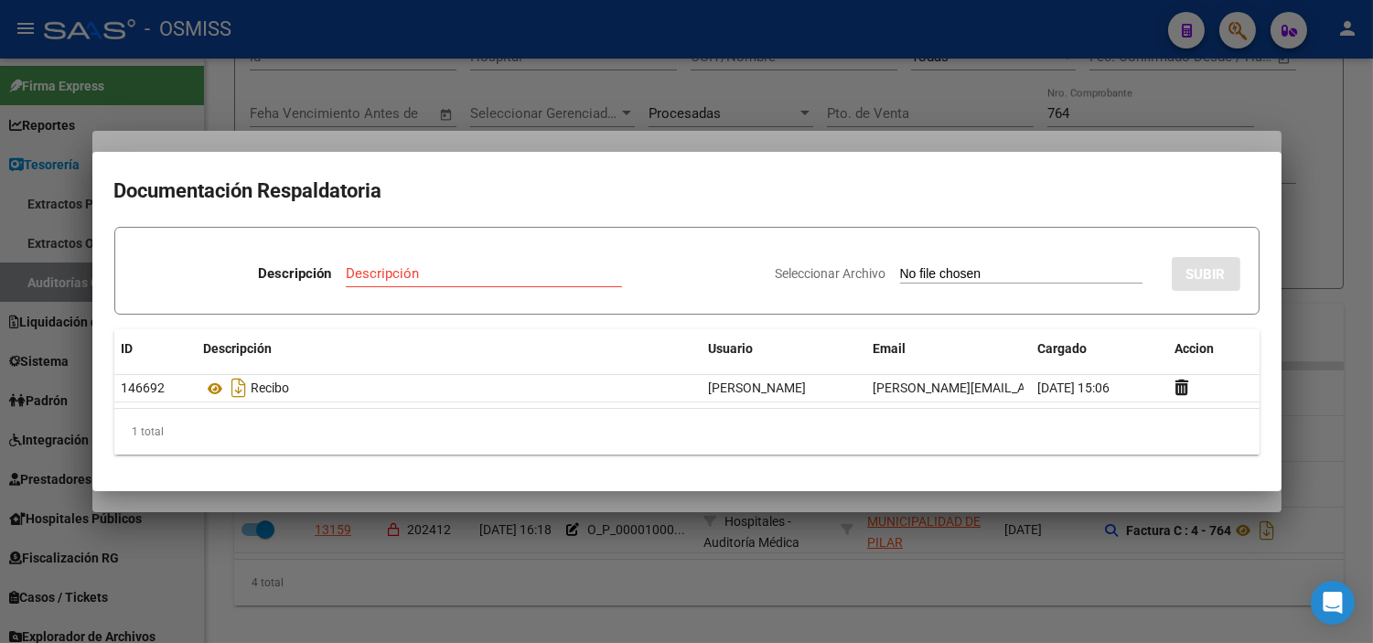
click at [279, 90] on div at bounding box center [686, 321] width 1373 height 643
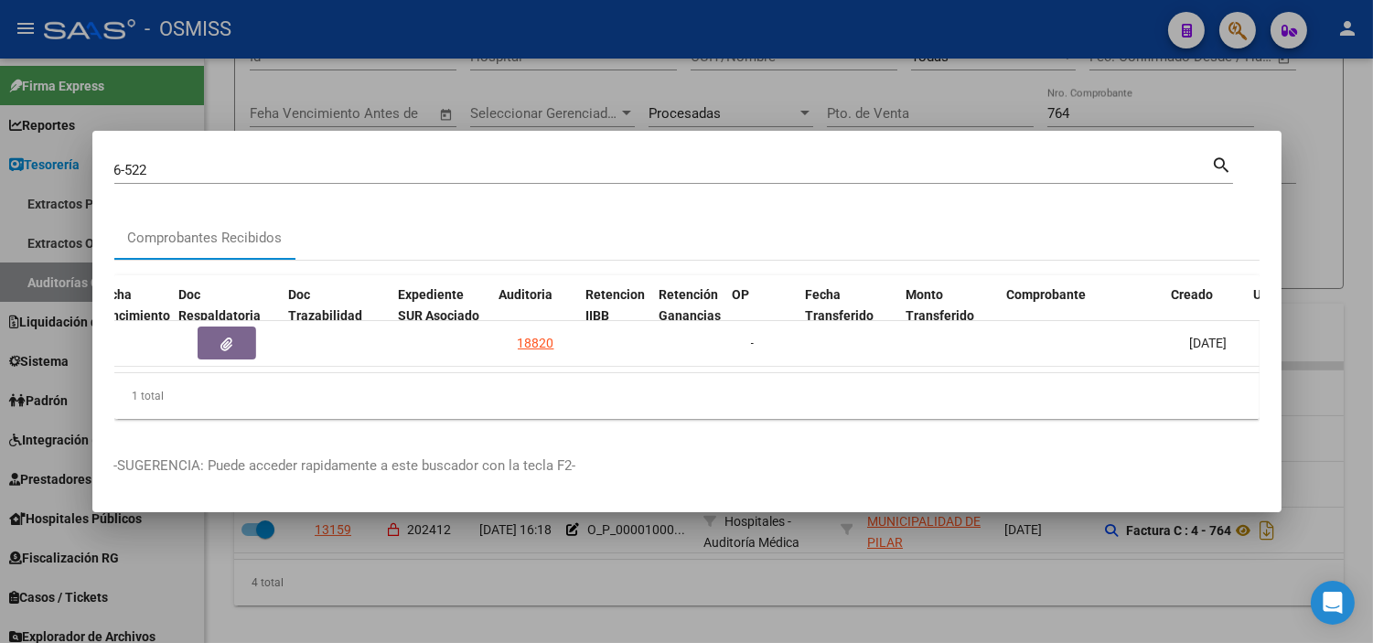
scroll to position [0, 1056]
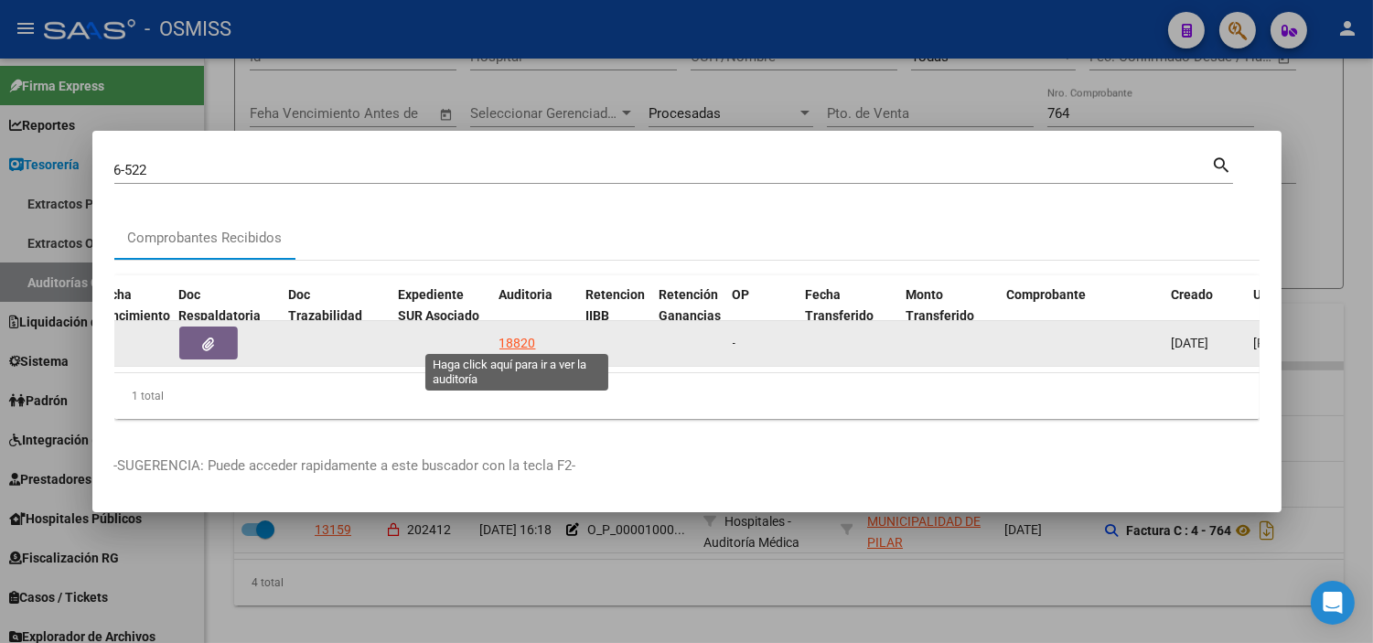
click at [519, 336] on div "18820" at bounding box center [517, 343] width 37 height 21
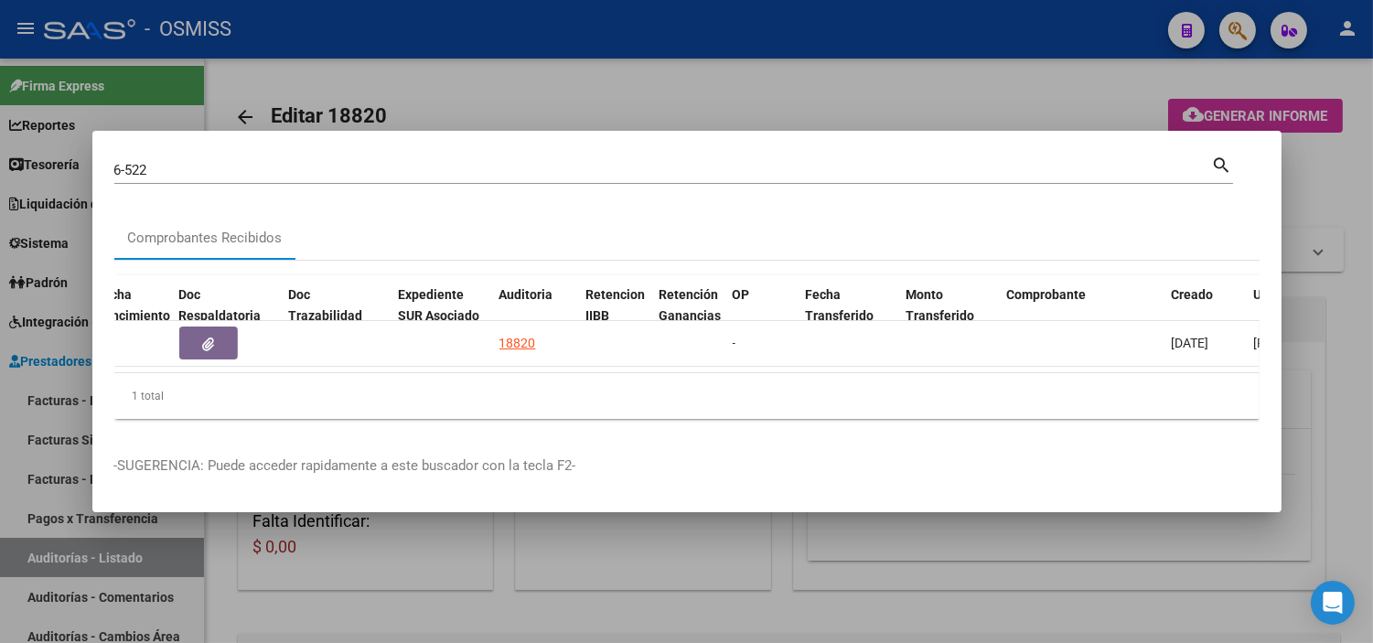
click at [449, 629] on div at bounding box center [686, 321] width 1373 height 643
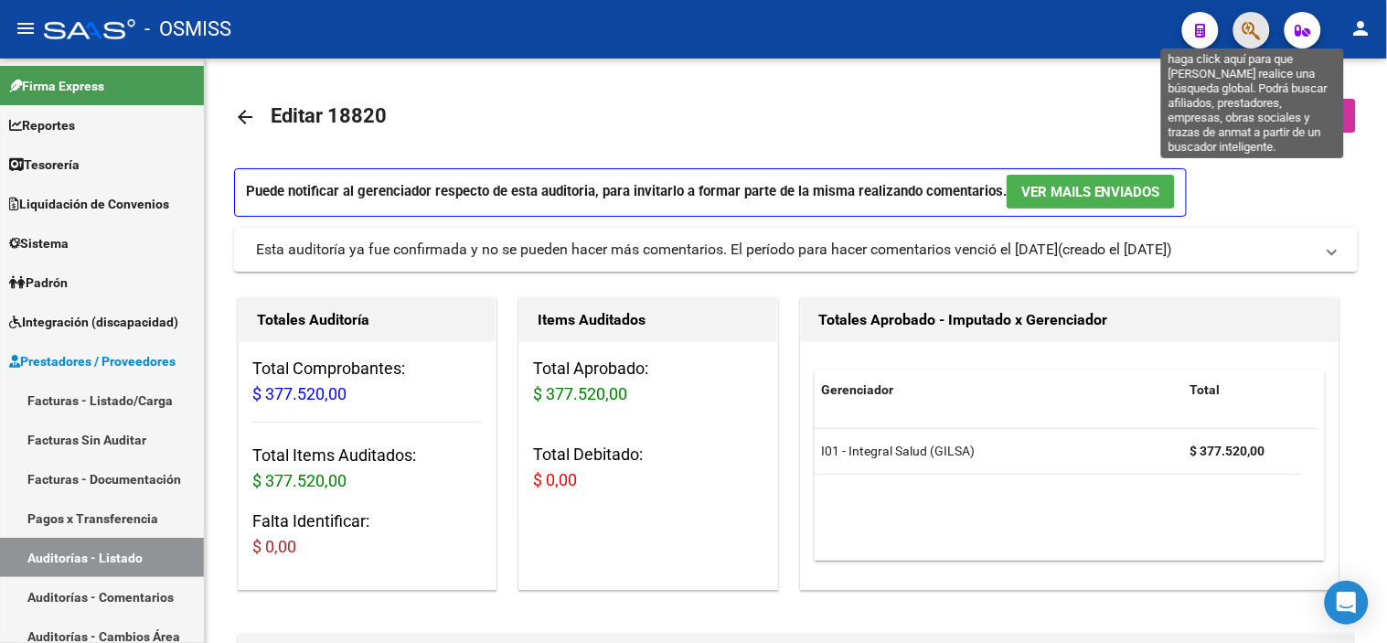
click at [642, 40] on icon "button" at bounding box center [1252, 30] width 18 height 21
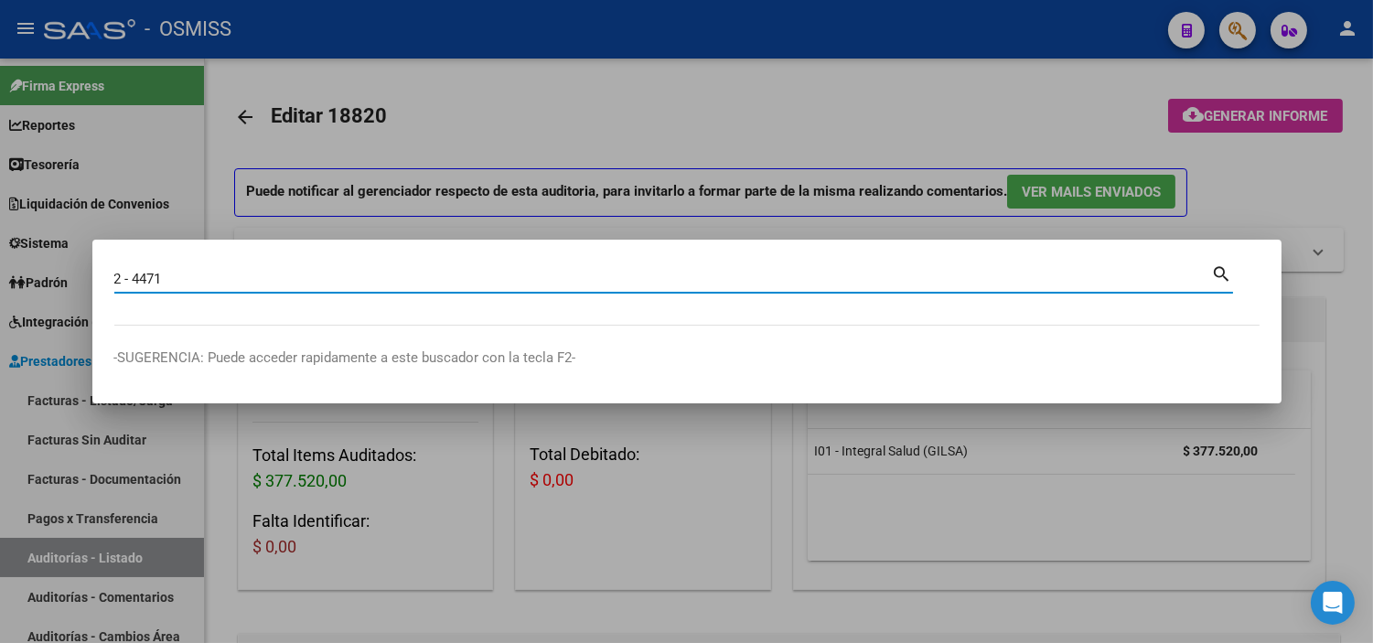
type input "2 - 4471"
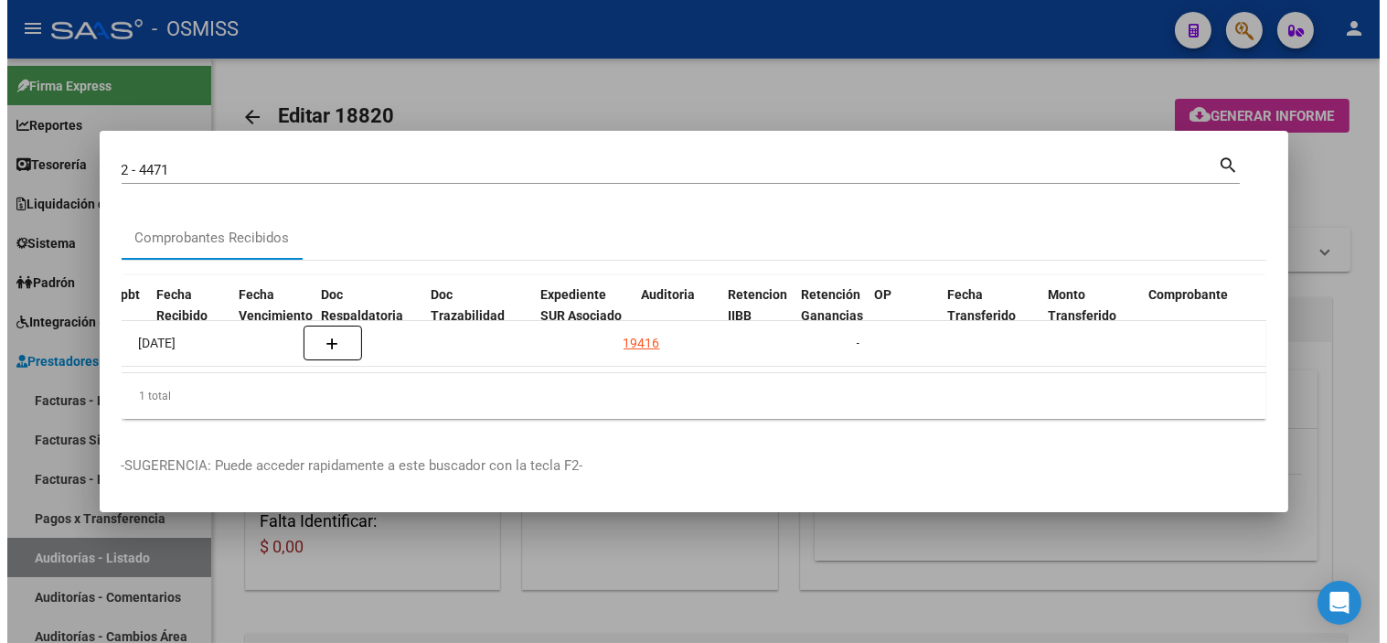
scroll to position [0, 921]
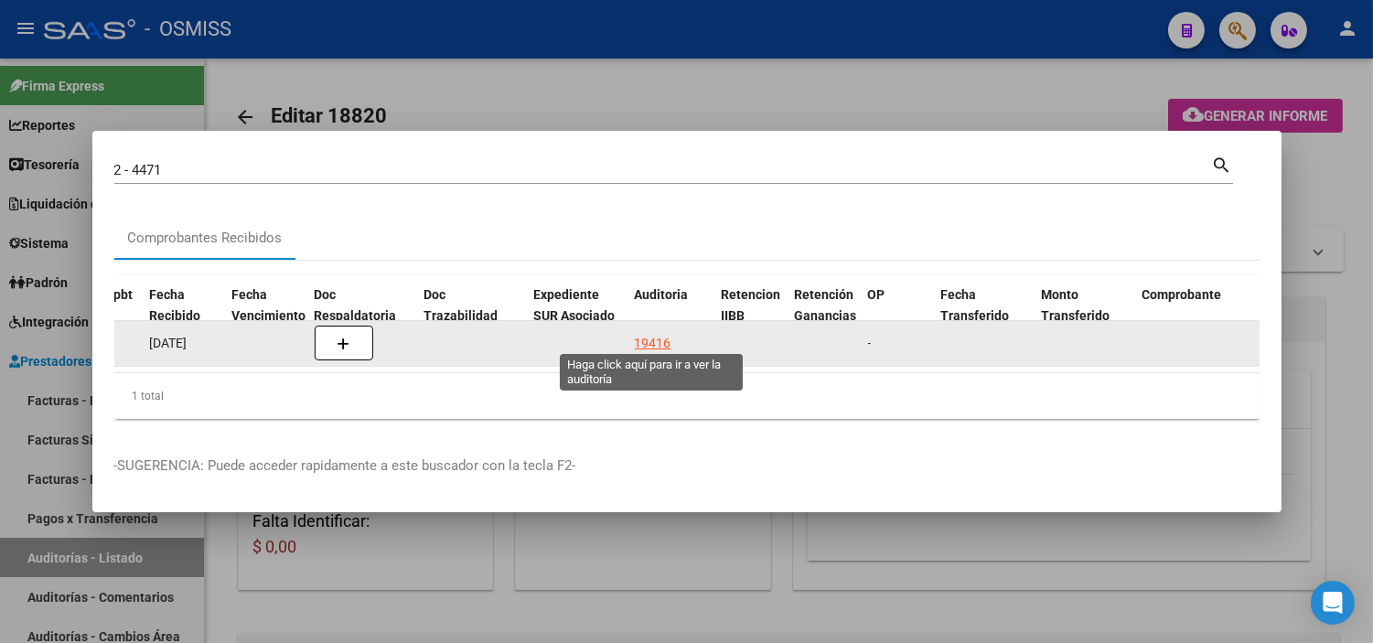
click at [642, 334] on div "19416" at bounding box center [653, 343] width 37 height 21
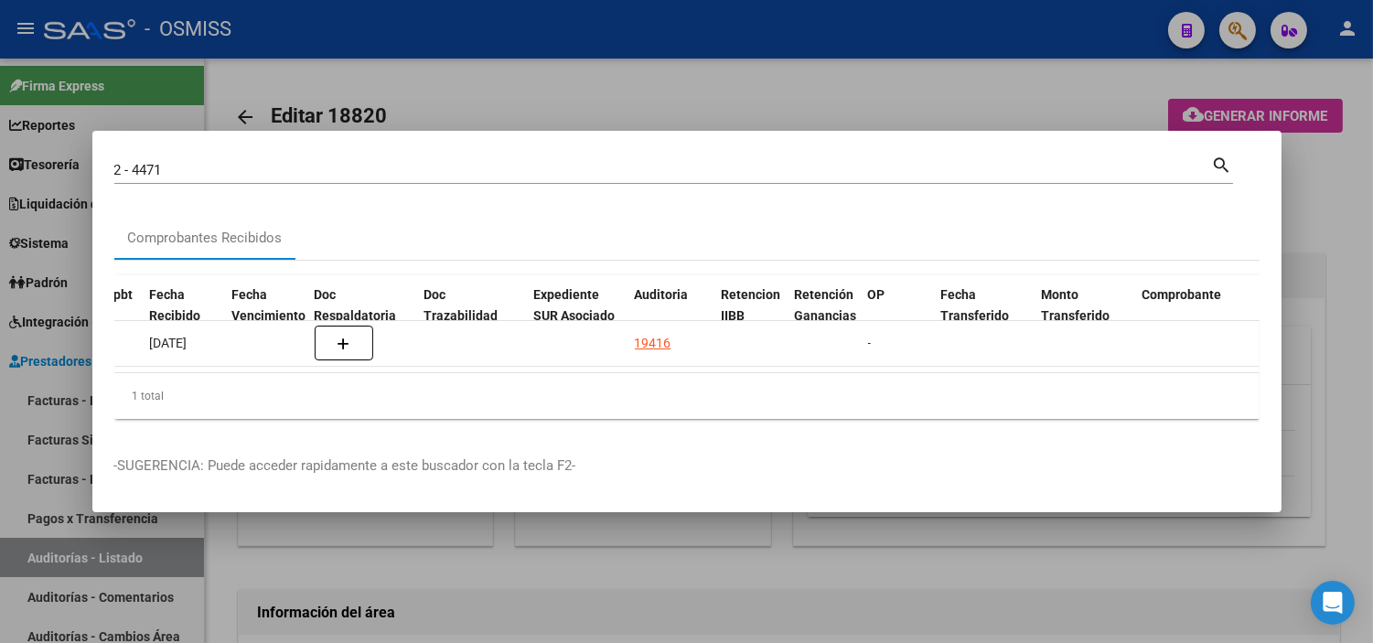
click at [642, 570] on div at bounding box center [686, 321] width 1373 height 643
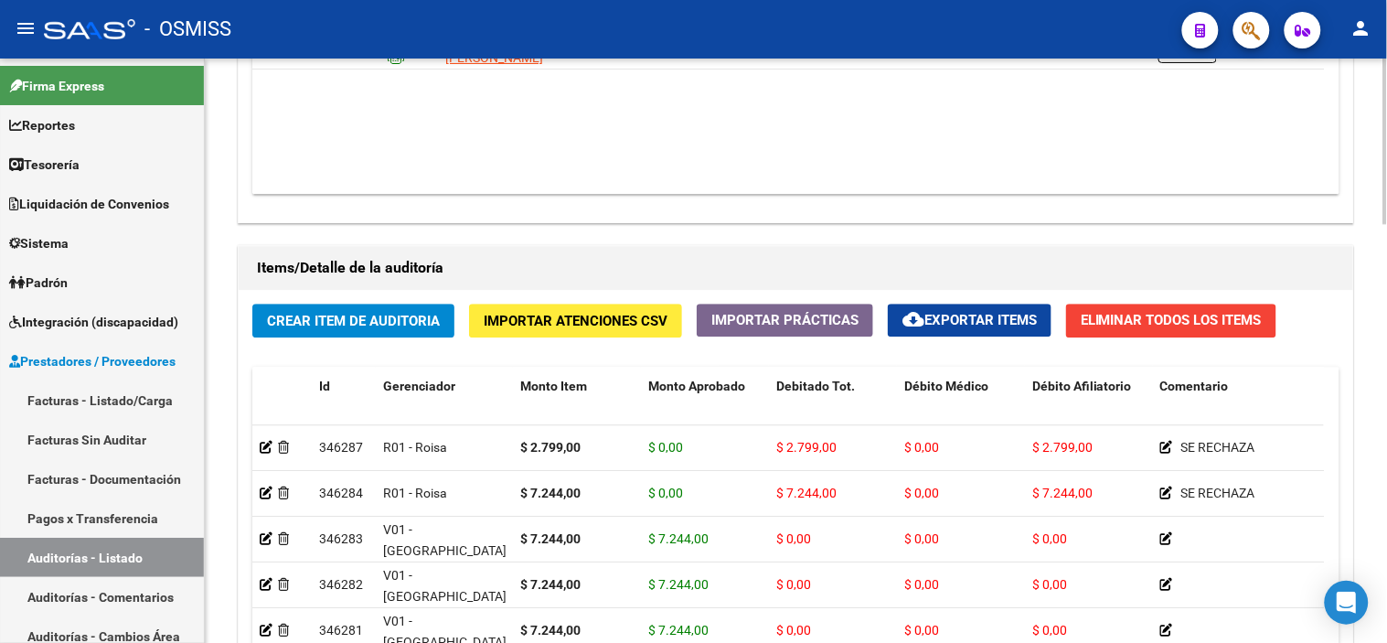
scroll to position [1219, 0]
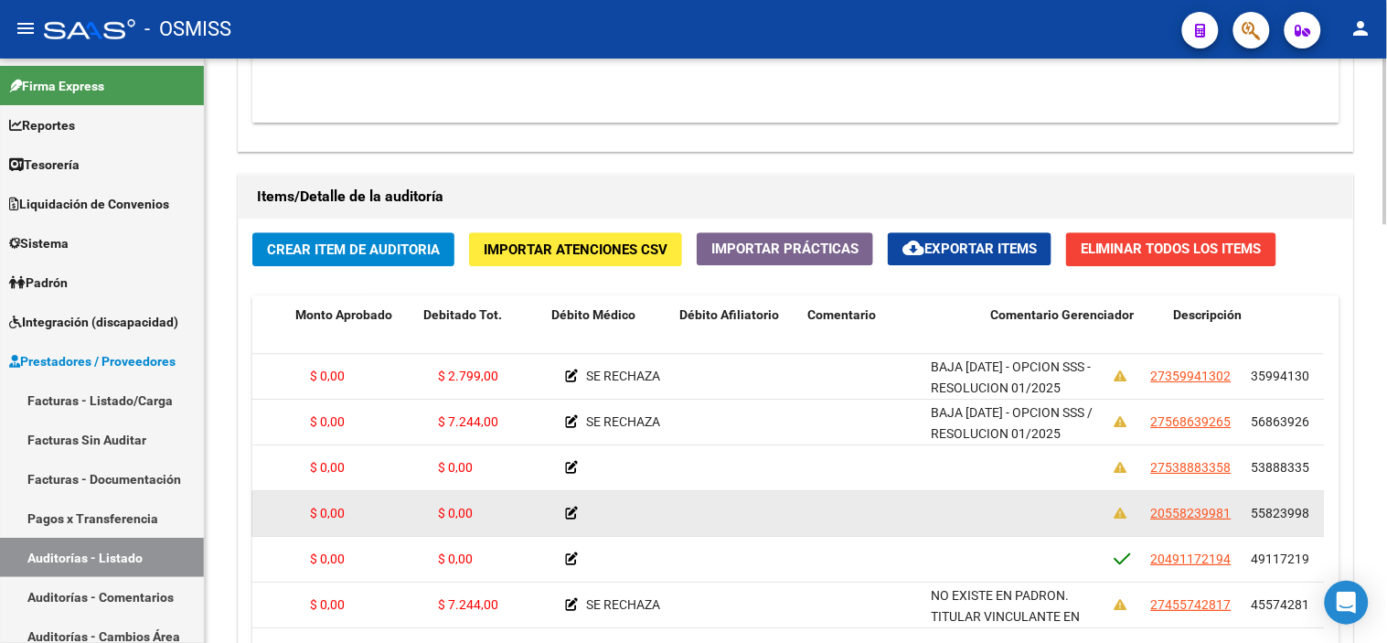
drag, startPoint x: 699, startPoint y: 519, endPoint x: 898, endPoint y: 517, distance: 199.4
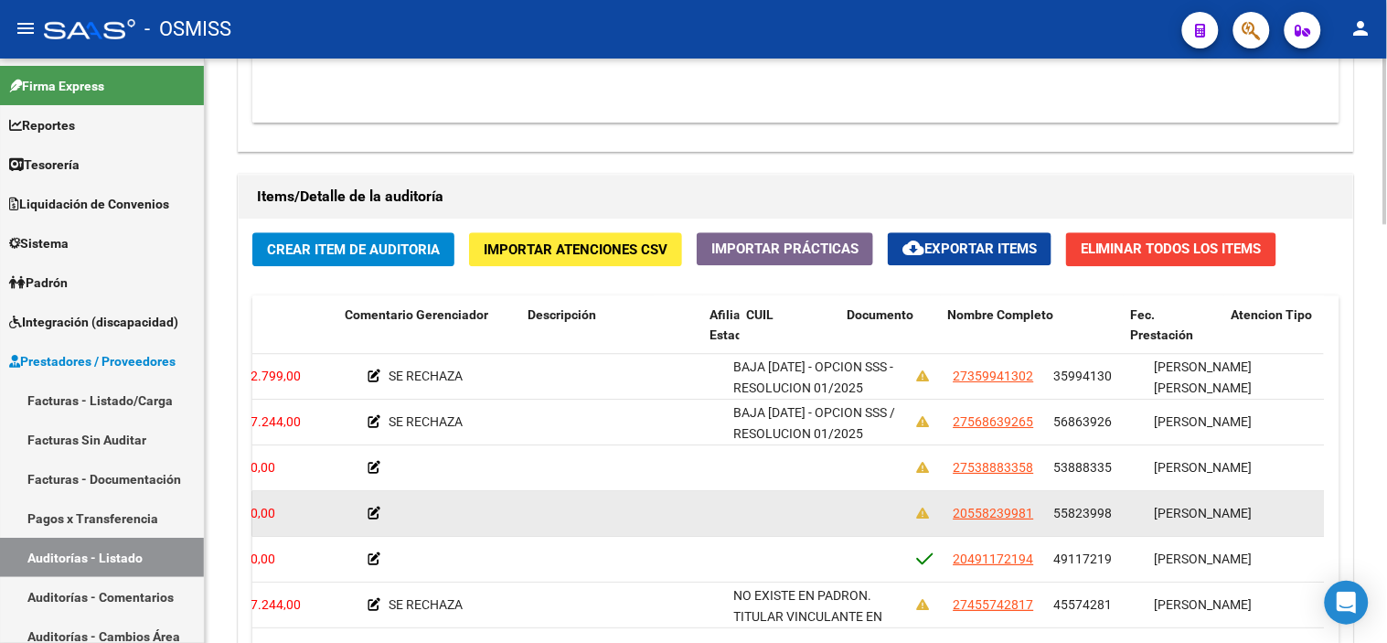
drag, startPoint x: 879, startPoint y: 525, endPoint x: 744, endPoint y: 531, distance: 135.5
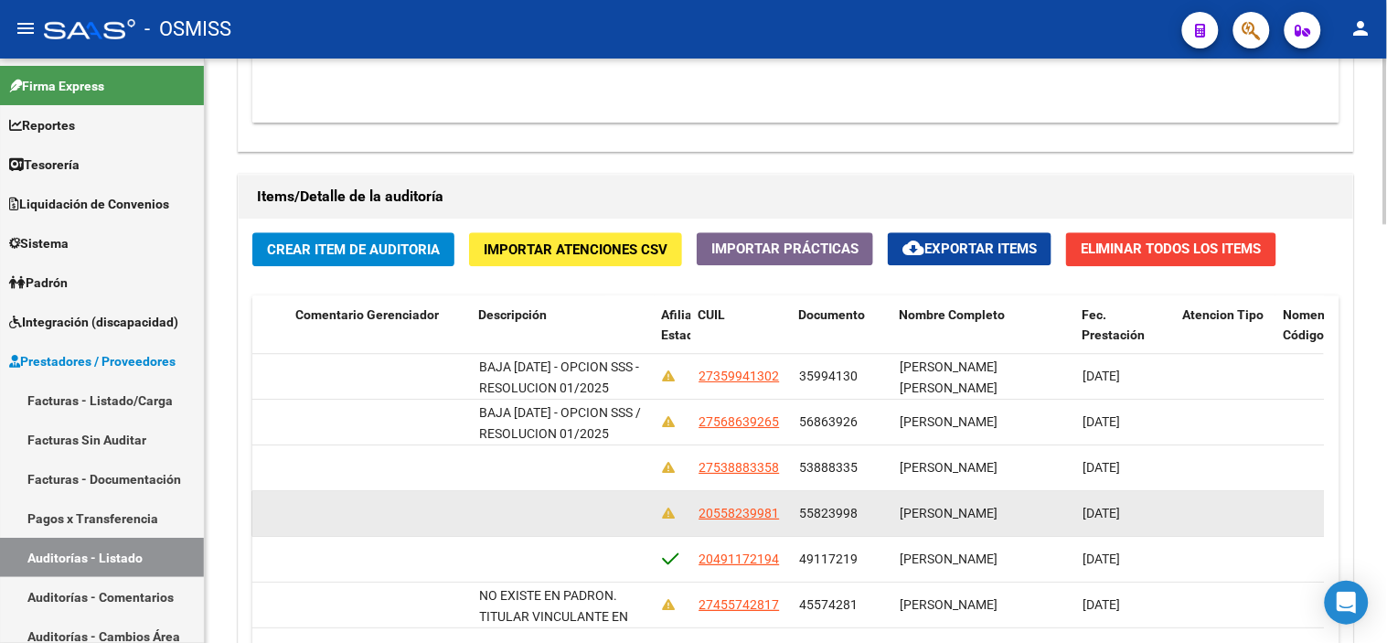
scroll to position [0, 1712]
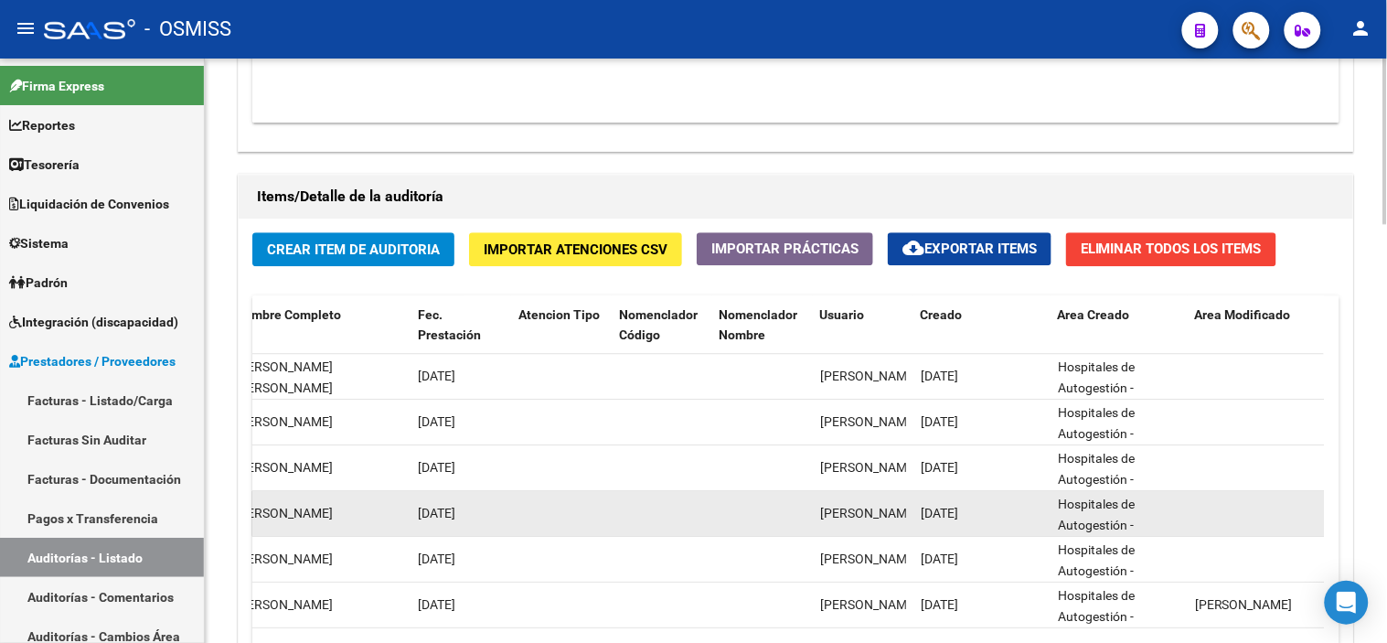
drag, startPoint x: 744, startPoint y: 531, endPoint x: 989, endPoint y: 524, distance: 245.2
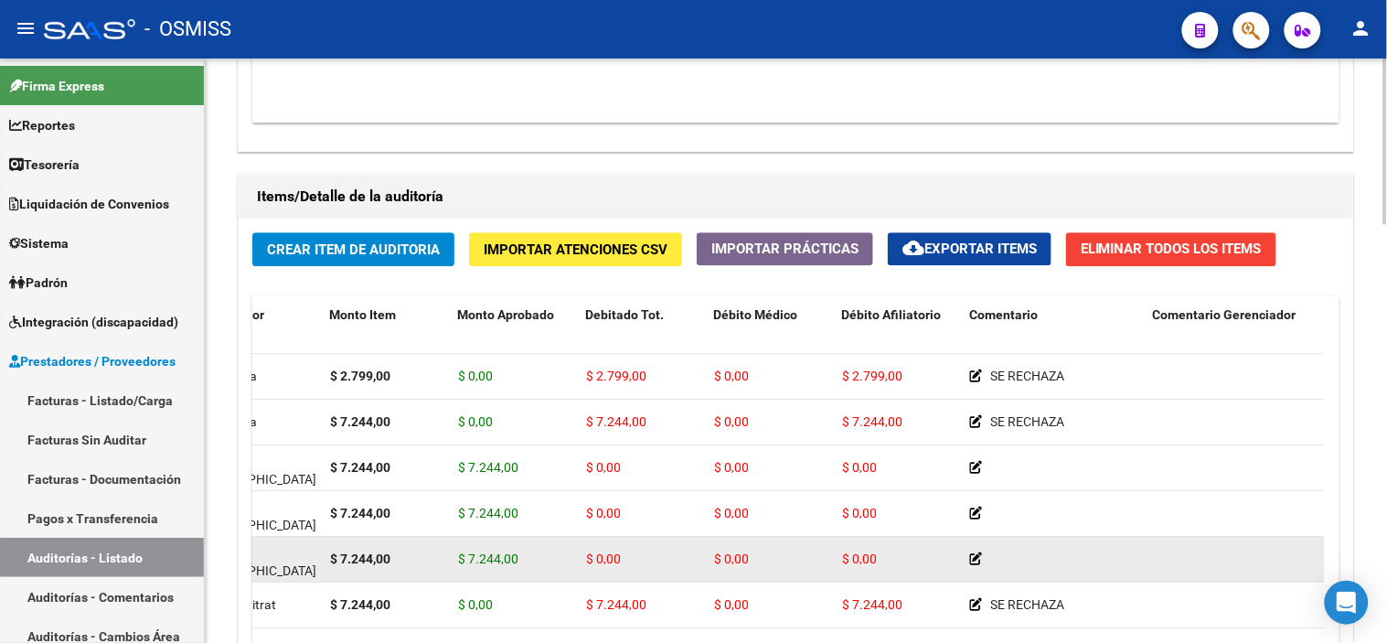
scroll to position [0, 0]
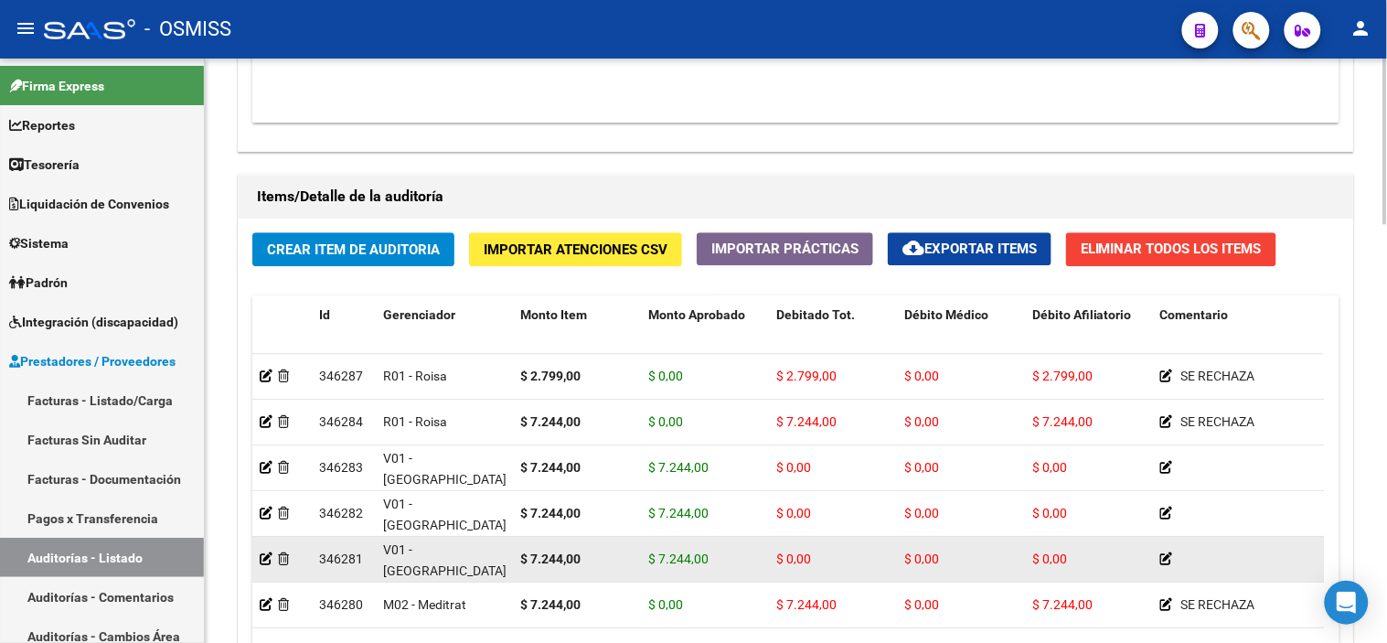
drag, startPoint x: 974, startPoint y: 532, endPoint x: 761, endPoint y: 582, distance: 218.7
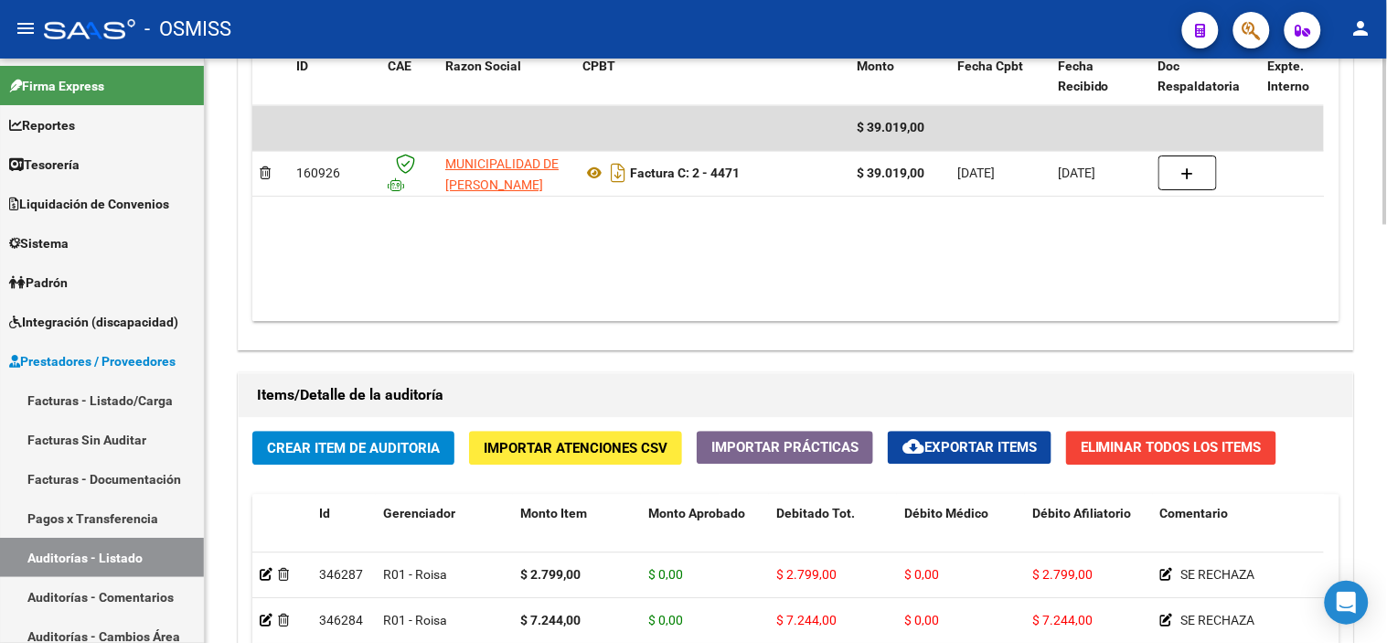
scroll to position [1016, 0]
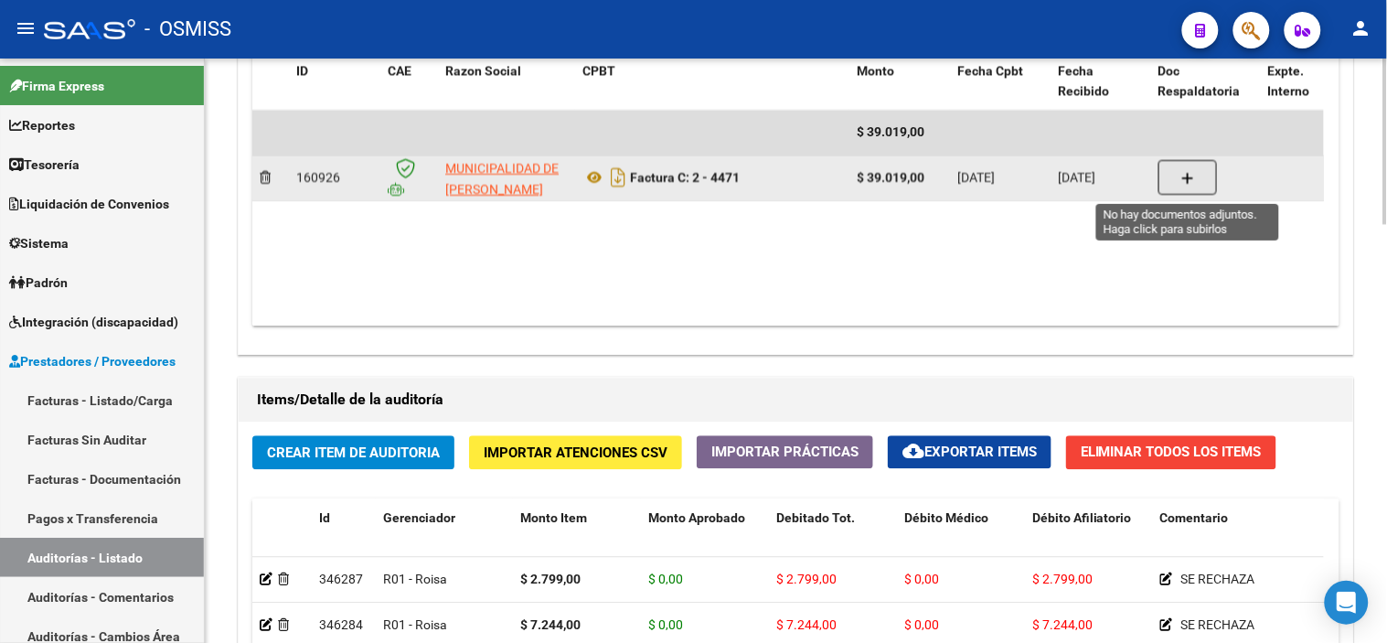
click at [642, 183] on button "button" at bounding box center [1188, 177] width 59 height 35
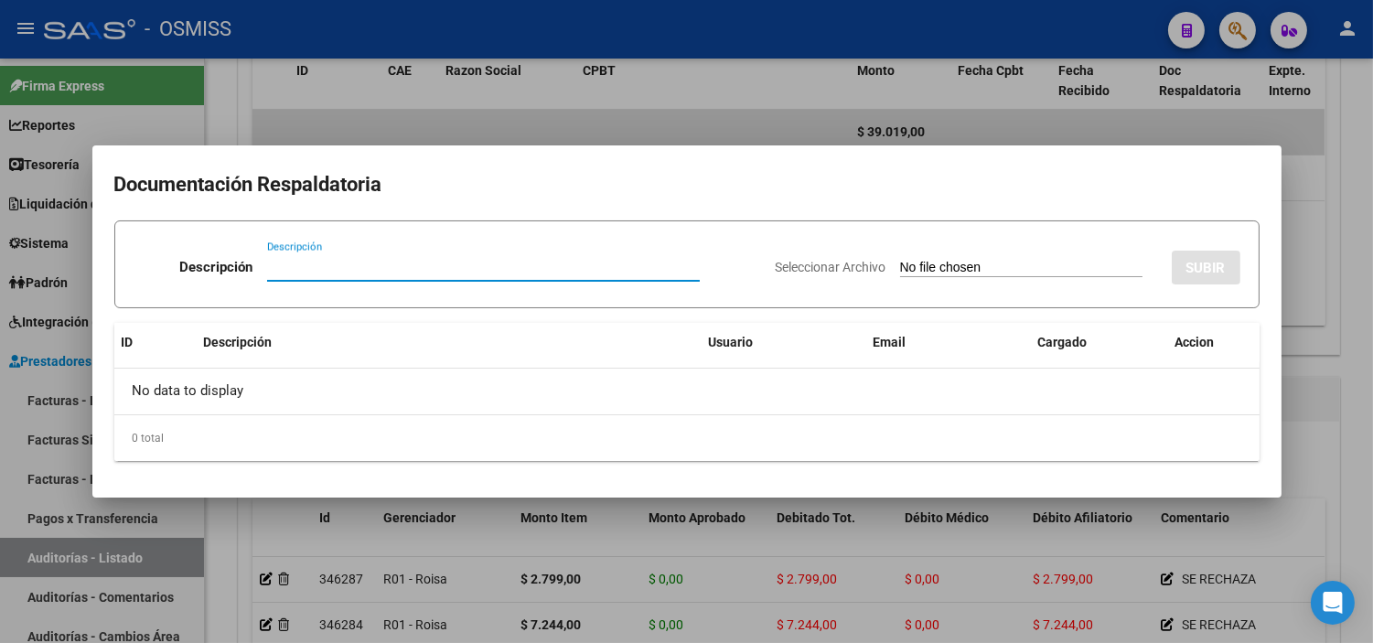
click at [642, 282] on div "Seleccionar Archivo SUBIR" at bounding box center [1008, 264] width 465 height 56
click at [642, 266] on input "Seleccionar Archivo" at bounding box center [1021, 268] width 242 height 17
click at [642, 265] on input "Seleccionar Archivo" at bounding box center [1021, 268] width 242 height 17
type input "C:\fakepath\NC 243 MUNICIPALIDAD DE ALMIRANTE BROWN FC4471.pdf"
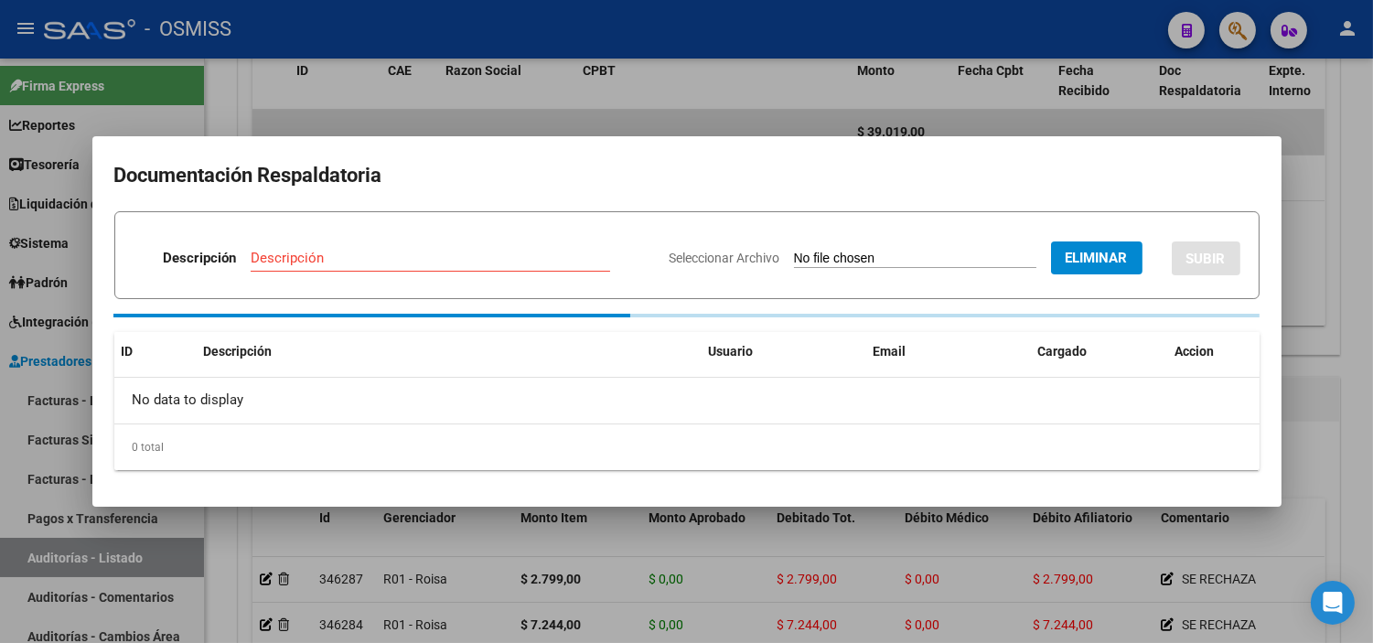
click at [305, 262] on input "Descripción" at bounding box center [430, 258] width 359 height 16
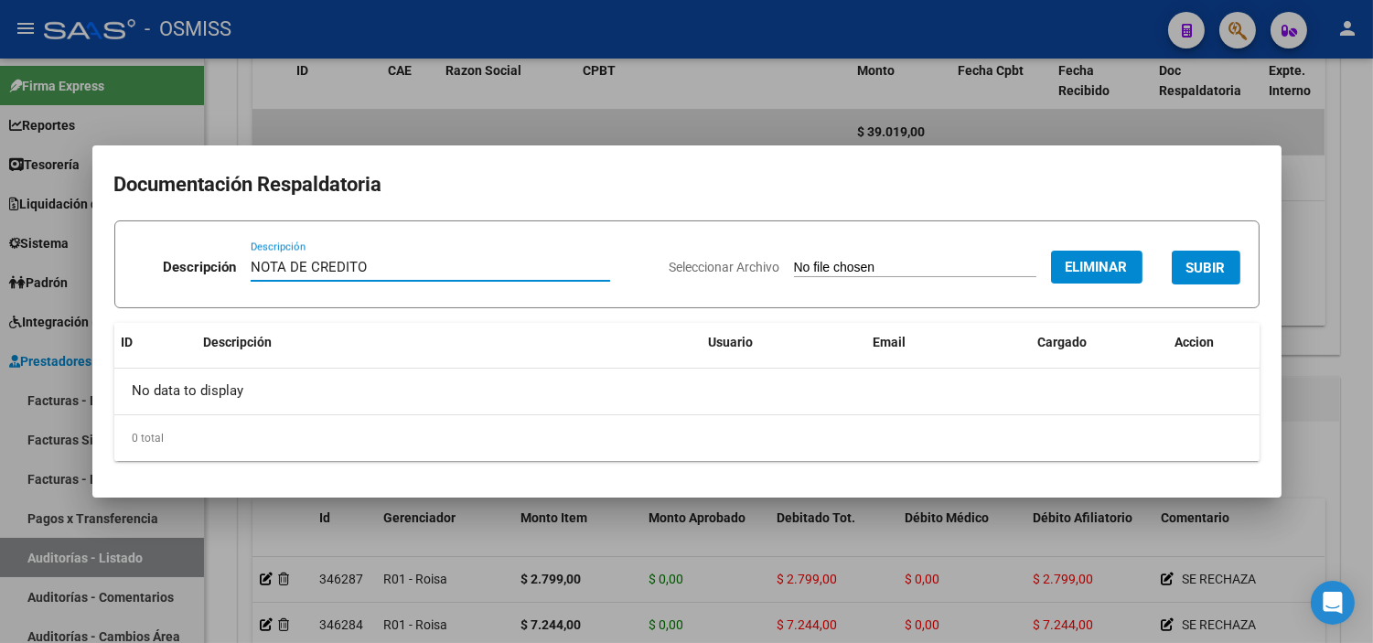
type input "NOTA DE CREDITO"
click at [642, 262] on span "SUBIR" at bounding box center [1205, 268] width 39 height 16
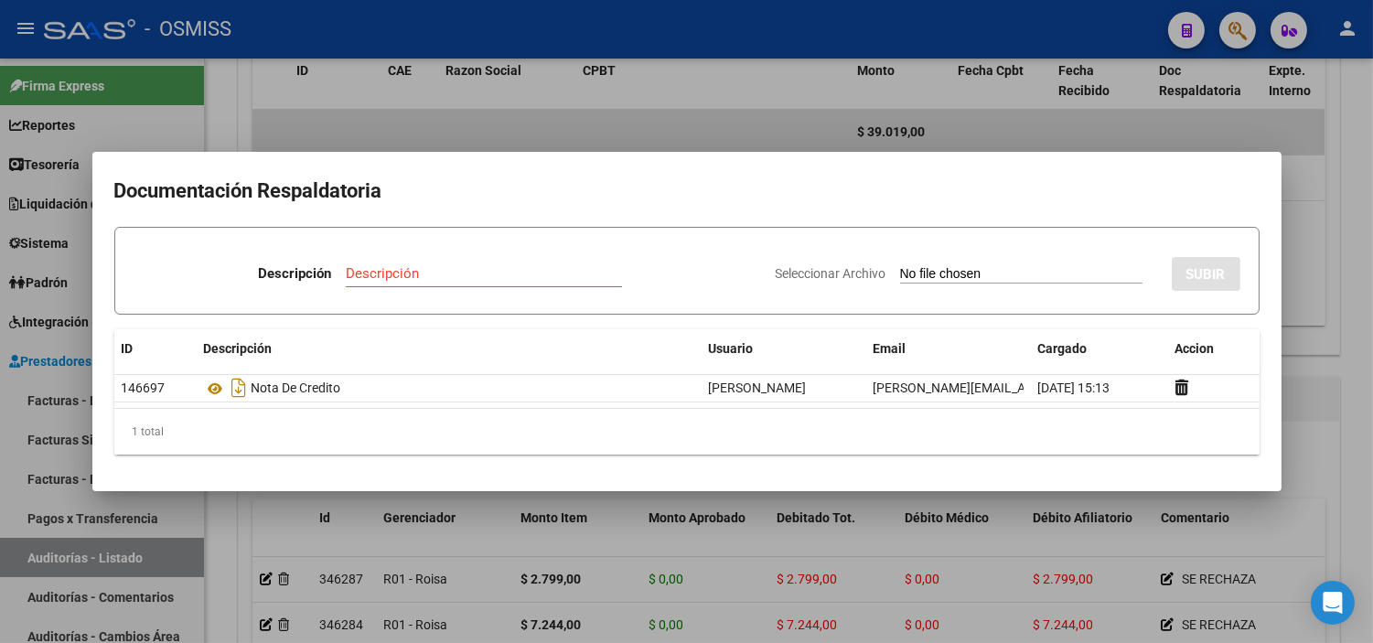
click at [550, 586] on div at bounding box center [686, 321] width 1373 height 643
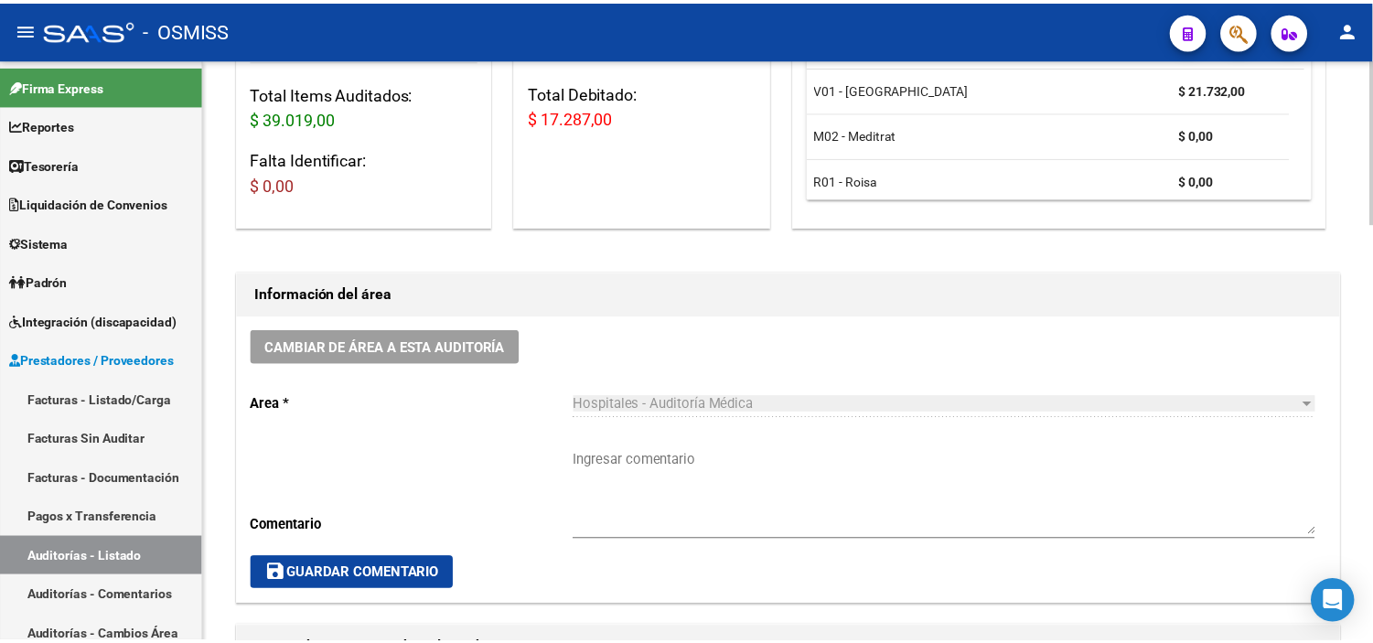
scroll to position [305, 0]
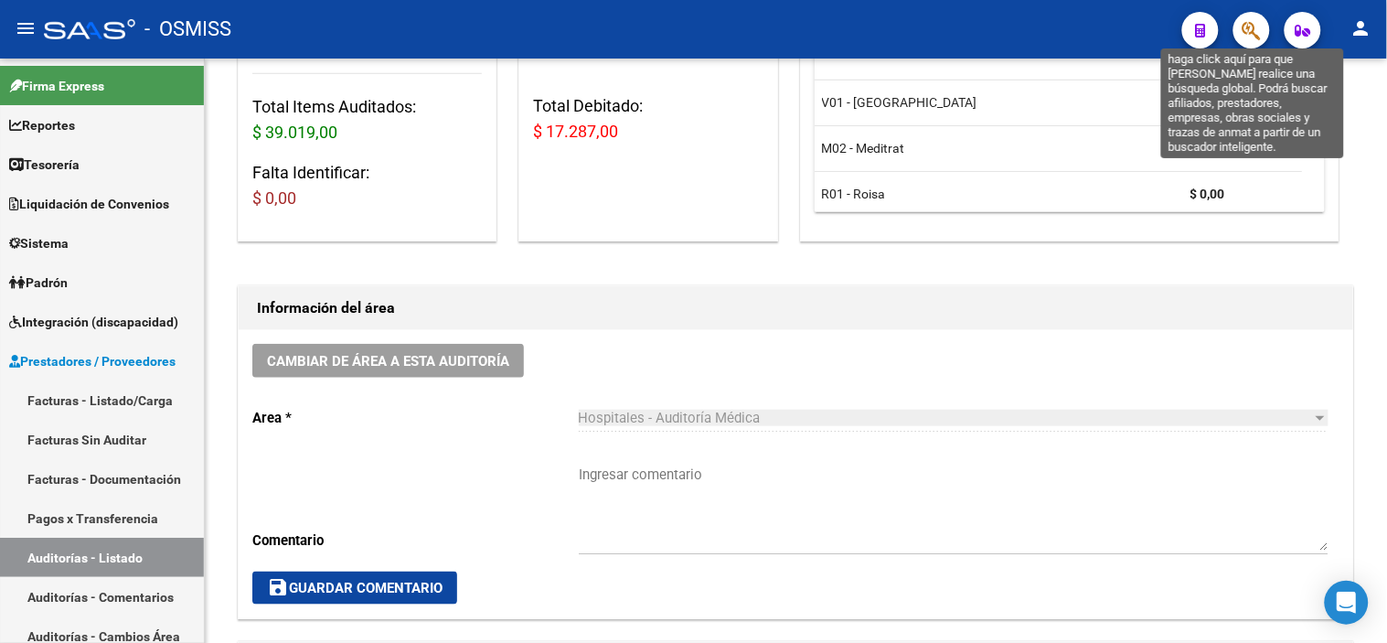
click at [642, 32] on icon "button" at bounding box center [1252, 30] width 18 height 21
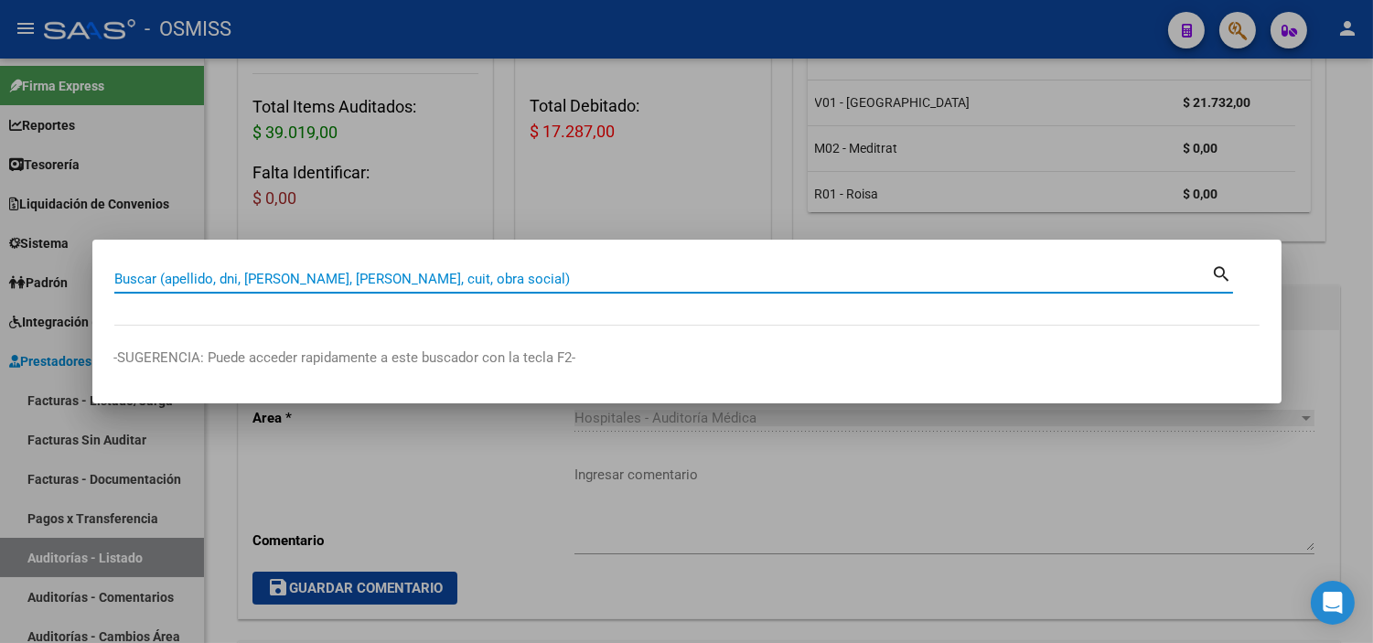
paste input "196 - 1269"
type input "196 - 1269"
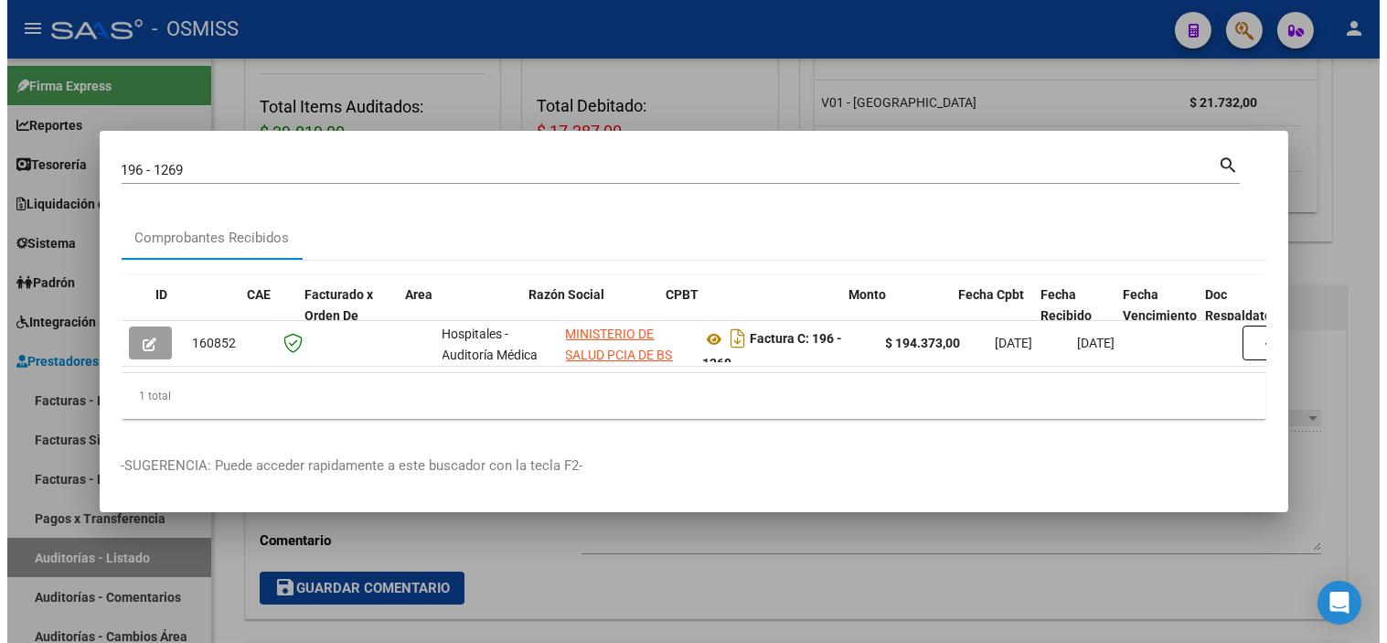
scroll to position [0, 222]
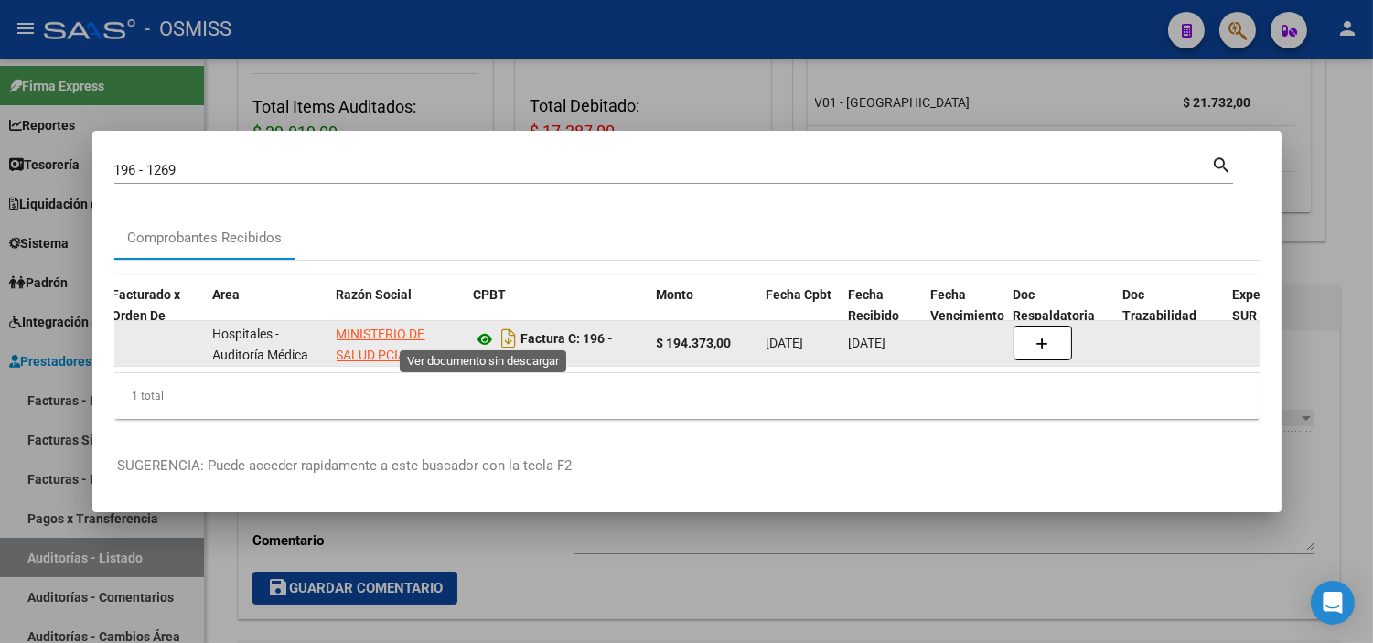
click at [482, 332] on icon at bounding box center [486, 339] width 24 height 22
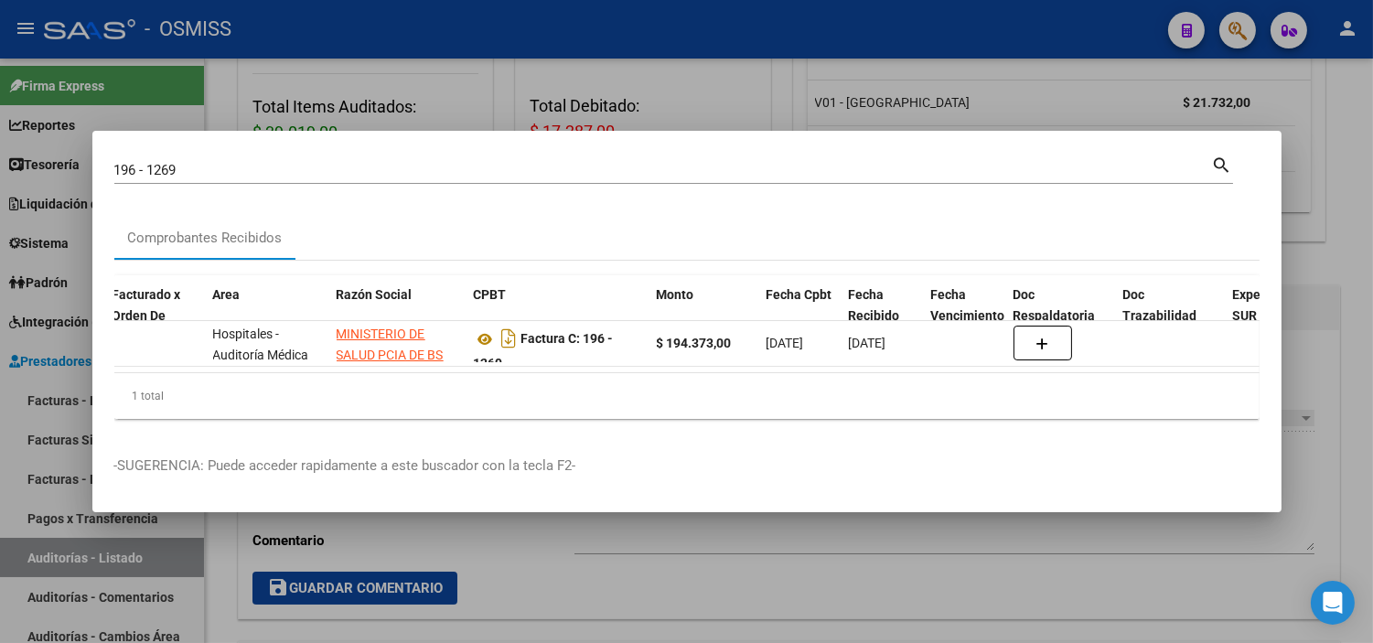
click at [468, 82] on div at bounding box center [686, 321] width 1373 height 643
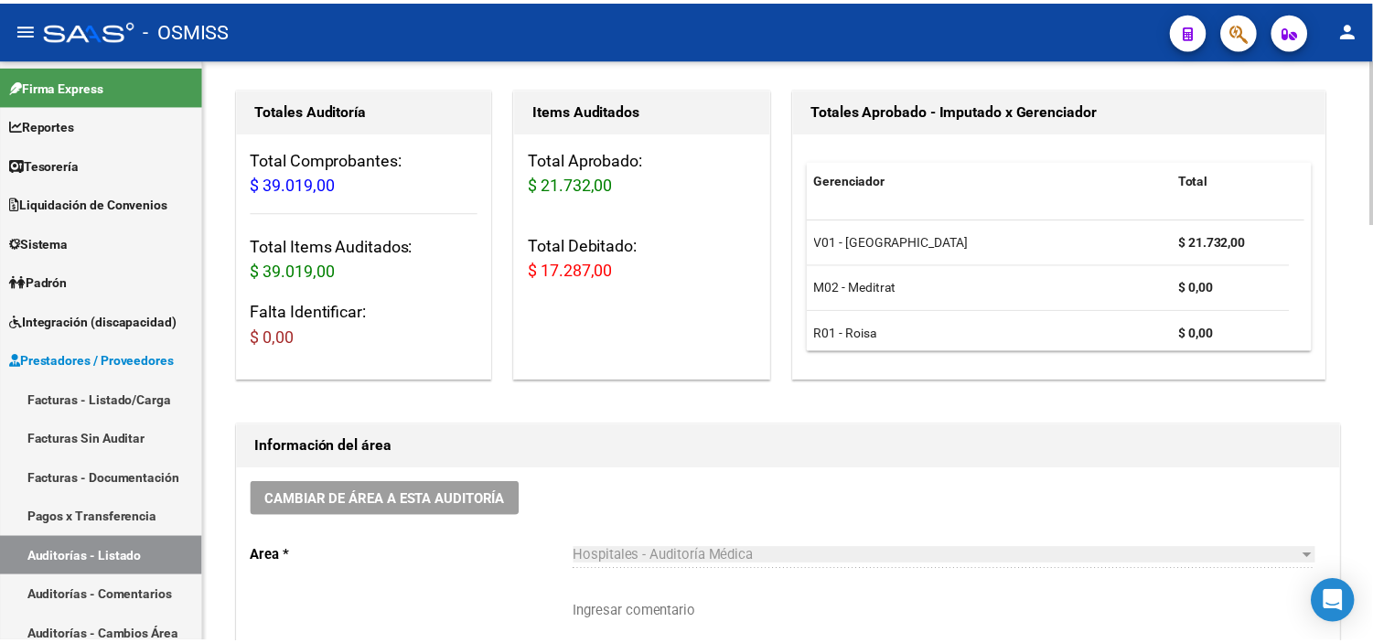
scroll to position [0, 0]
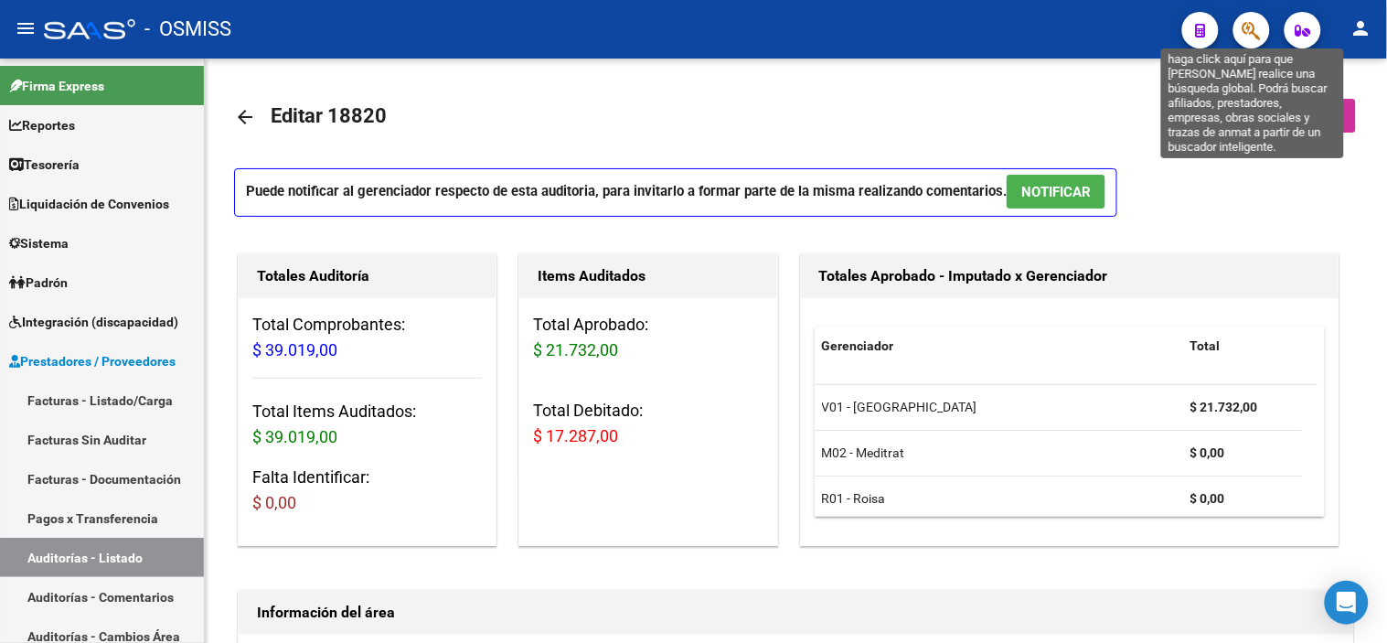
click at [642, 27] on icon "button" at bounding box center [1252, 30] width 18 height 21
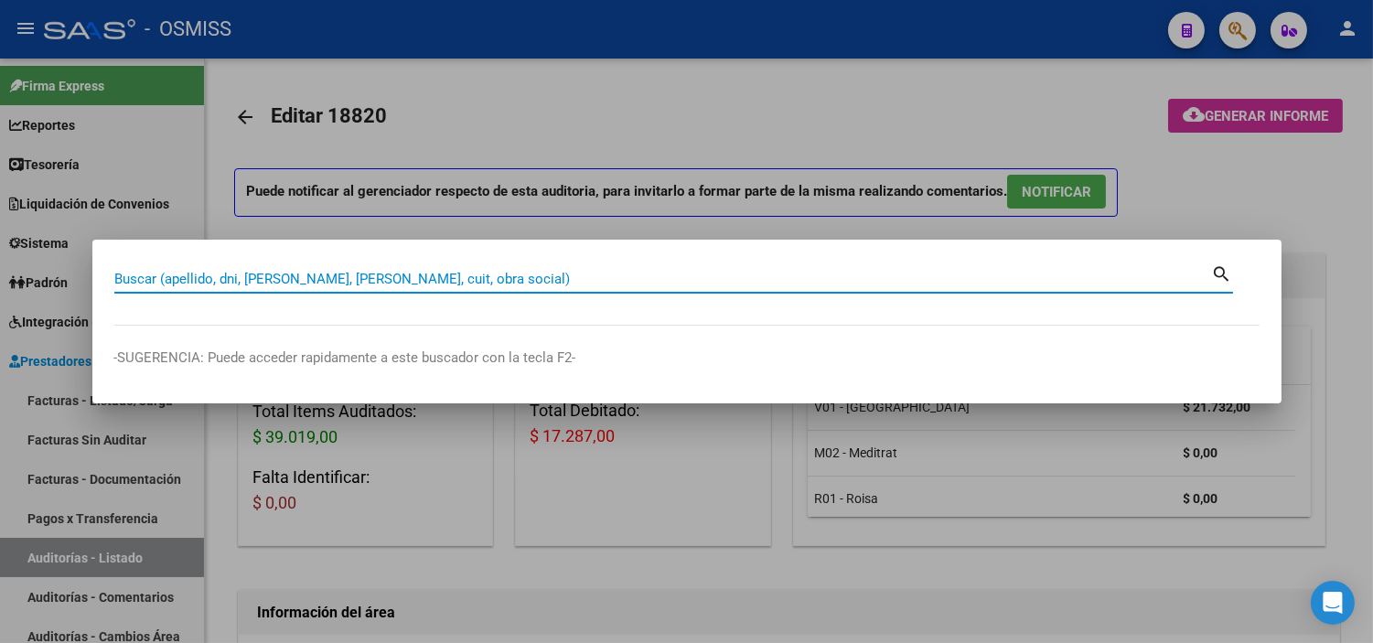
paste input "196 - 888"
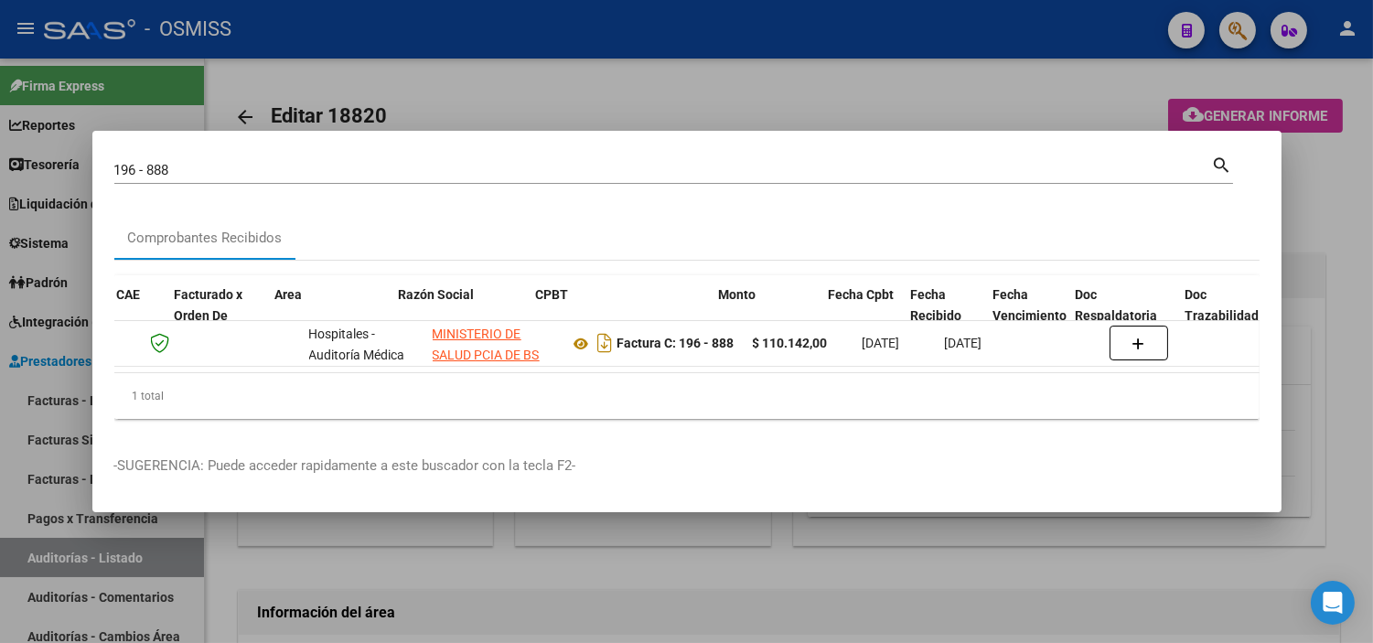
scroll to position [0, 160]
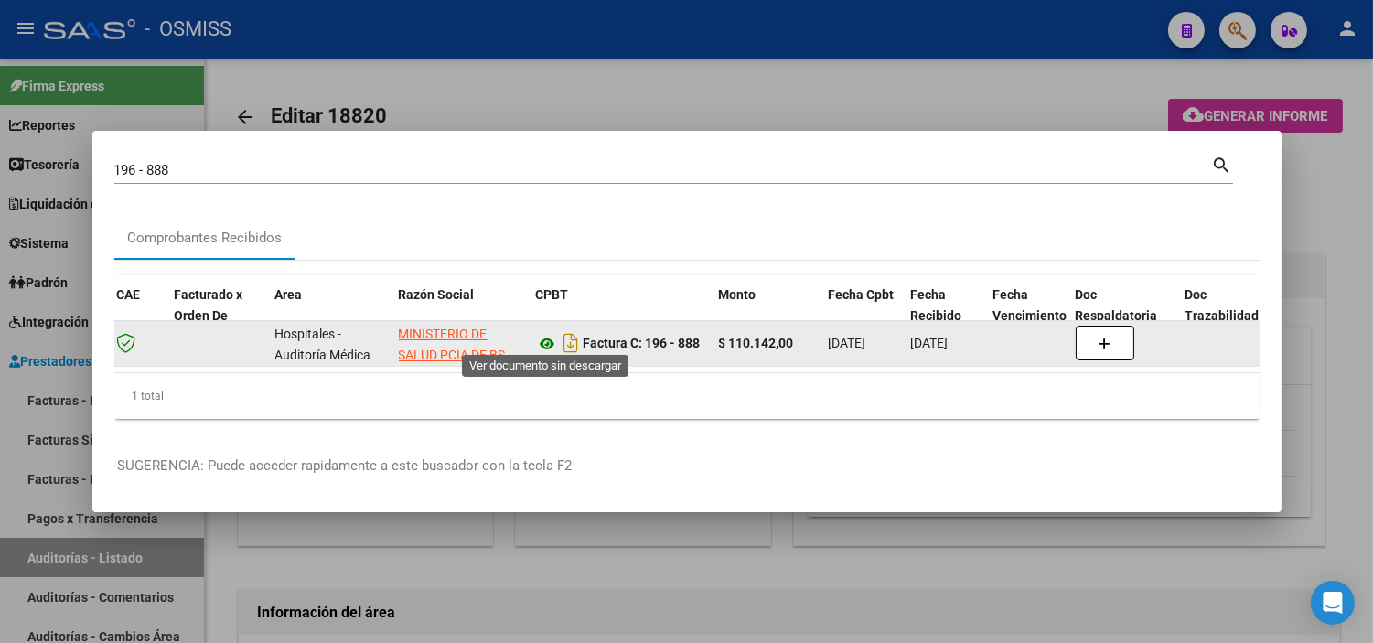
click at [543, 333] on icon at bounding box center [548, 344] width 24 height 22
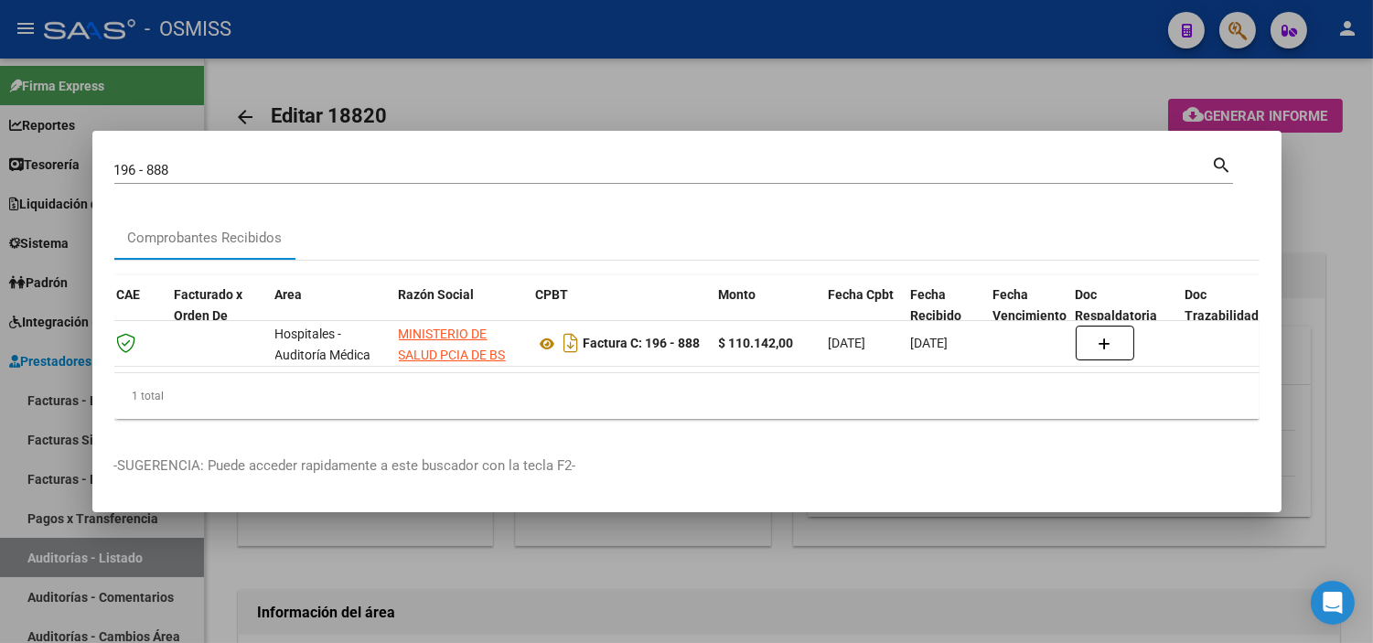
click at [282, 162] on input "196 - 888" at bounding box center [662, 170] width 1097 height 16
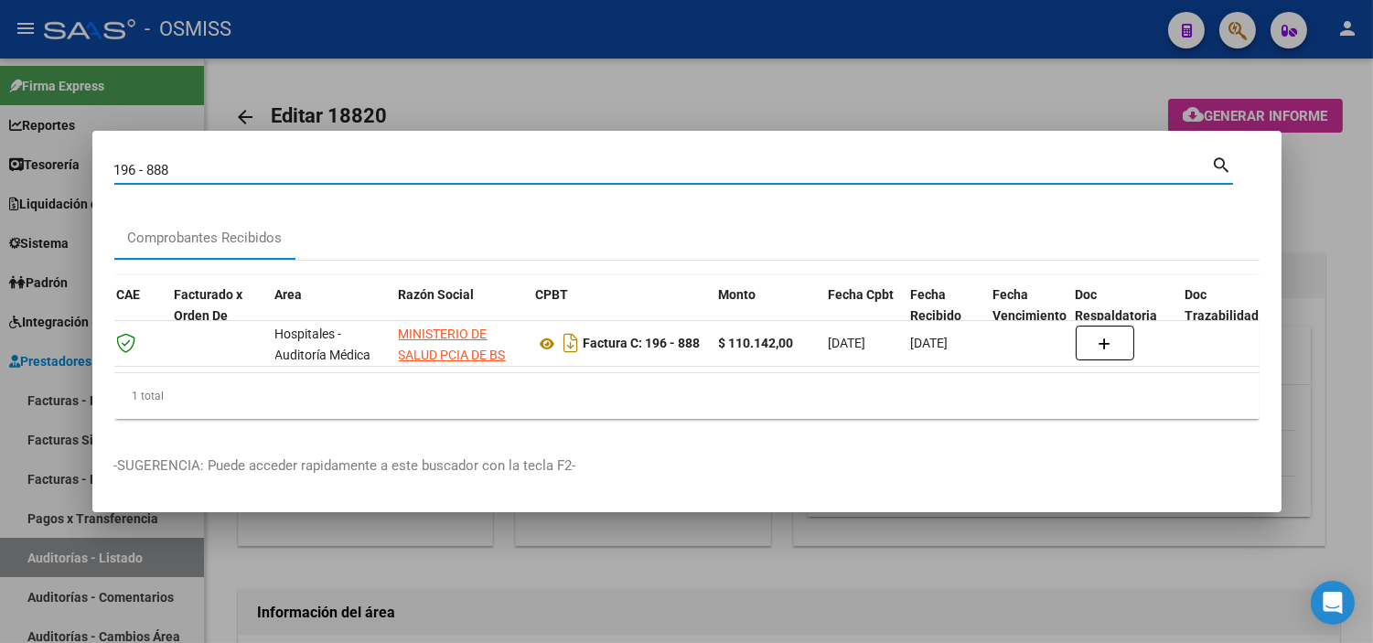
click at [282, 162] on input "196 - 888" at bounding box center [662, 170] width 1097 height 16
paste input "502 - 38572"
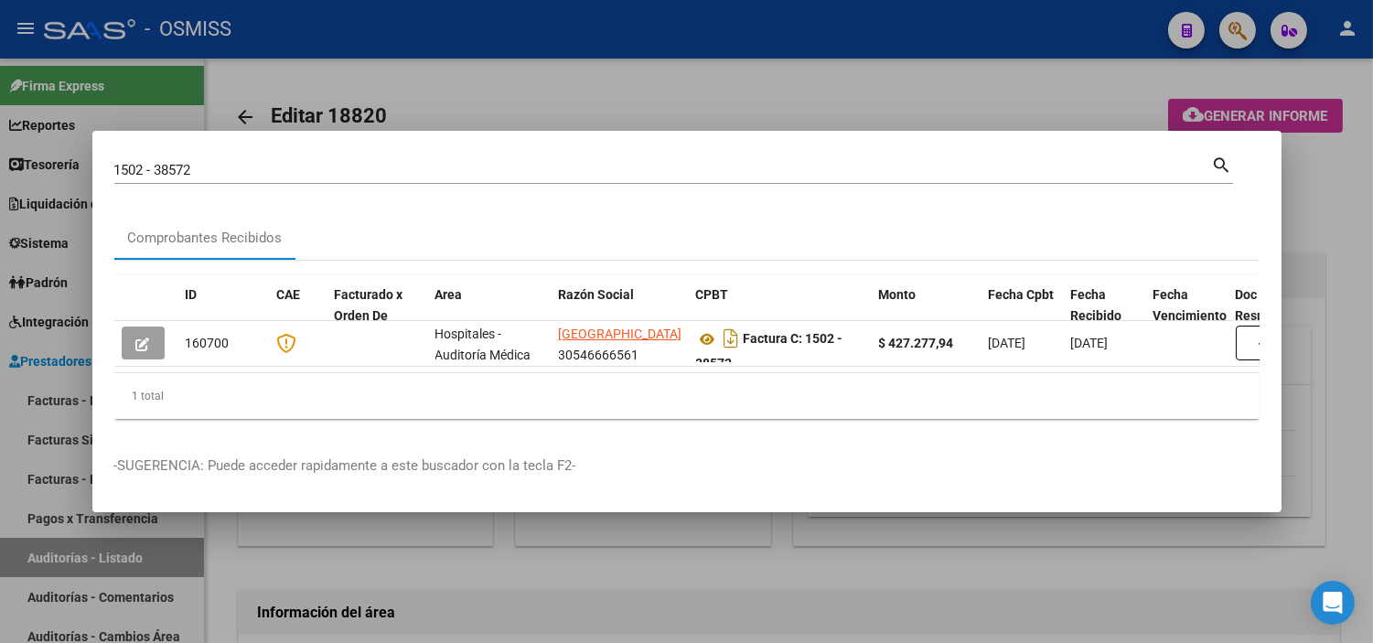
click at [517, 225] on div "Comprobantes Recibidos" at bounding box center [686, 238] width 1145 height 44
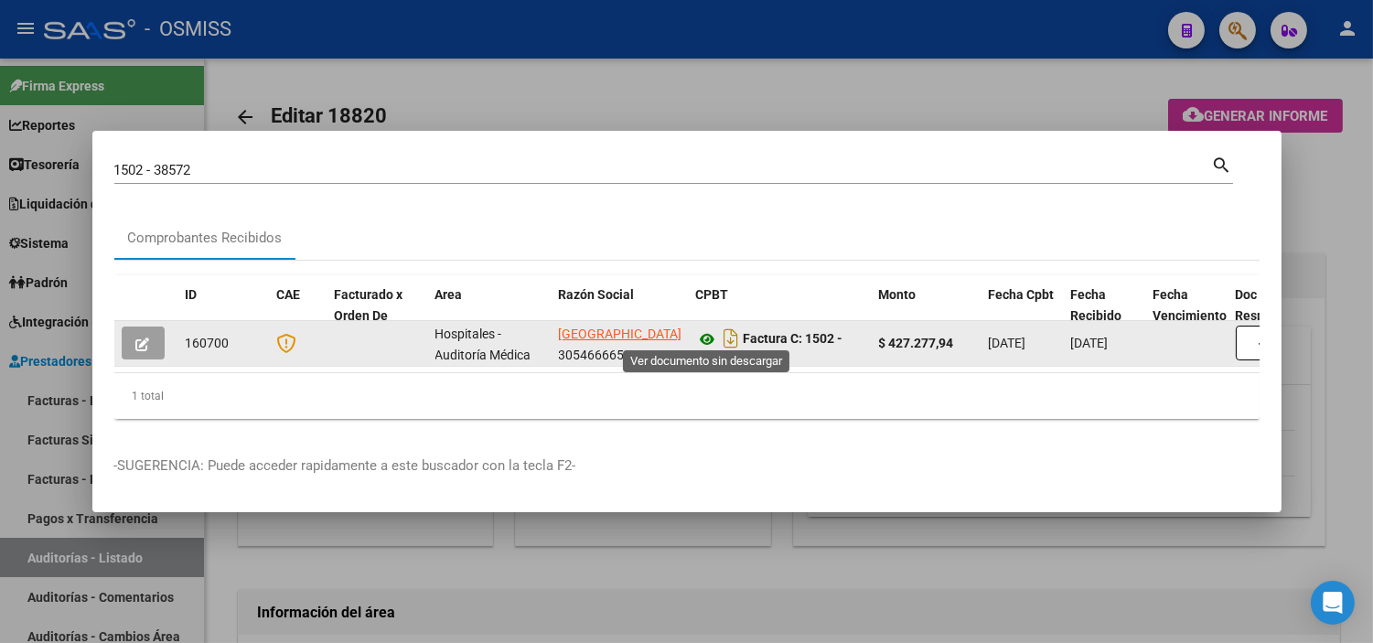
click at [642, 328] on icon at bounding box center [708, 339] width 24 height 22
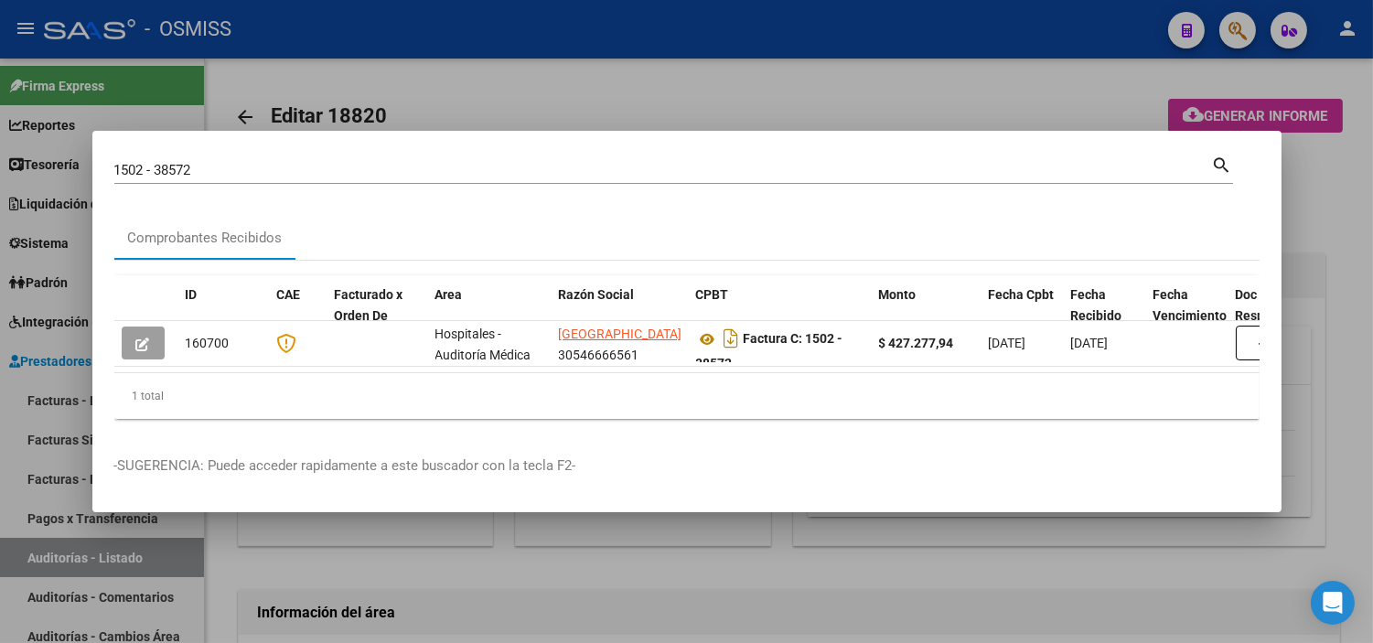
click at [366, 165] on input "1502 - 38572" at bounding box center [662, 170] width 1097 height 16
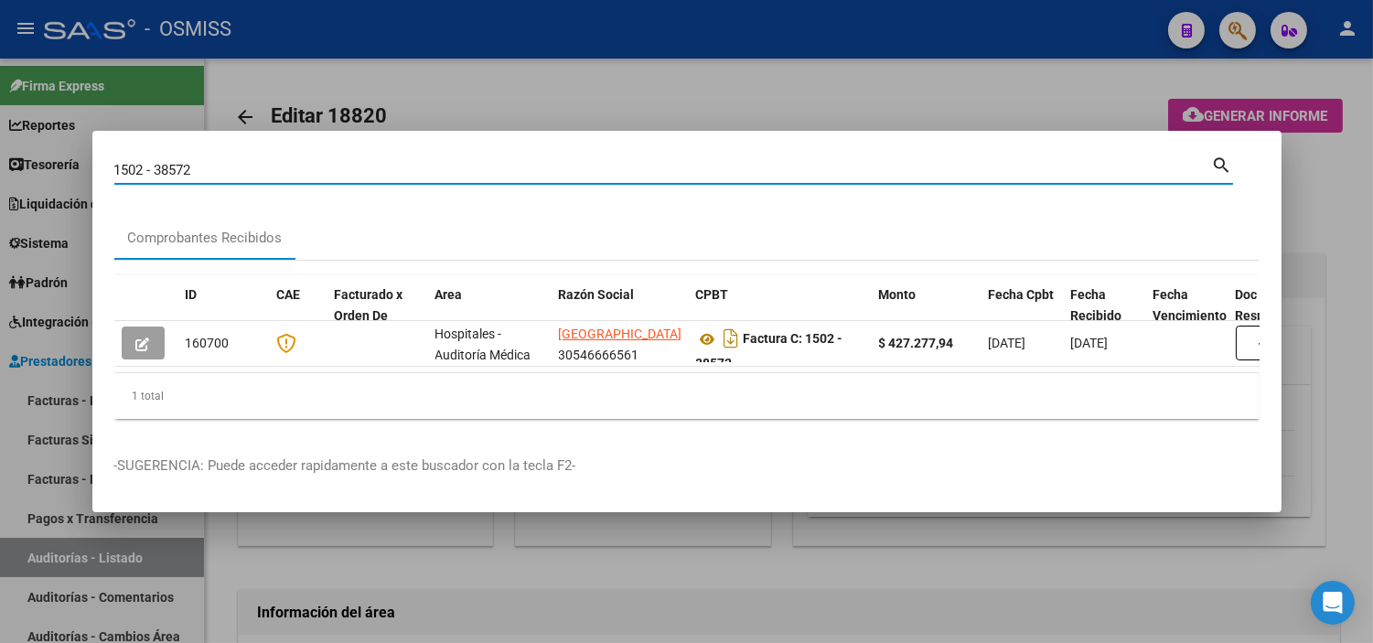
click at [363, 165] on input "1502 - 38572" at bounding box center [662, 170] width 1097 height 16
paste input "7"
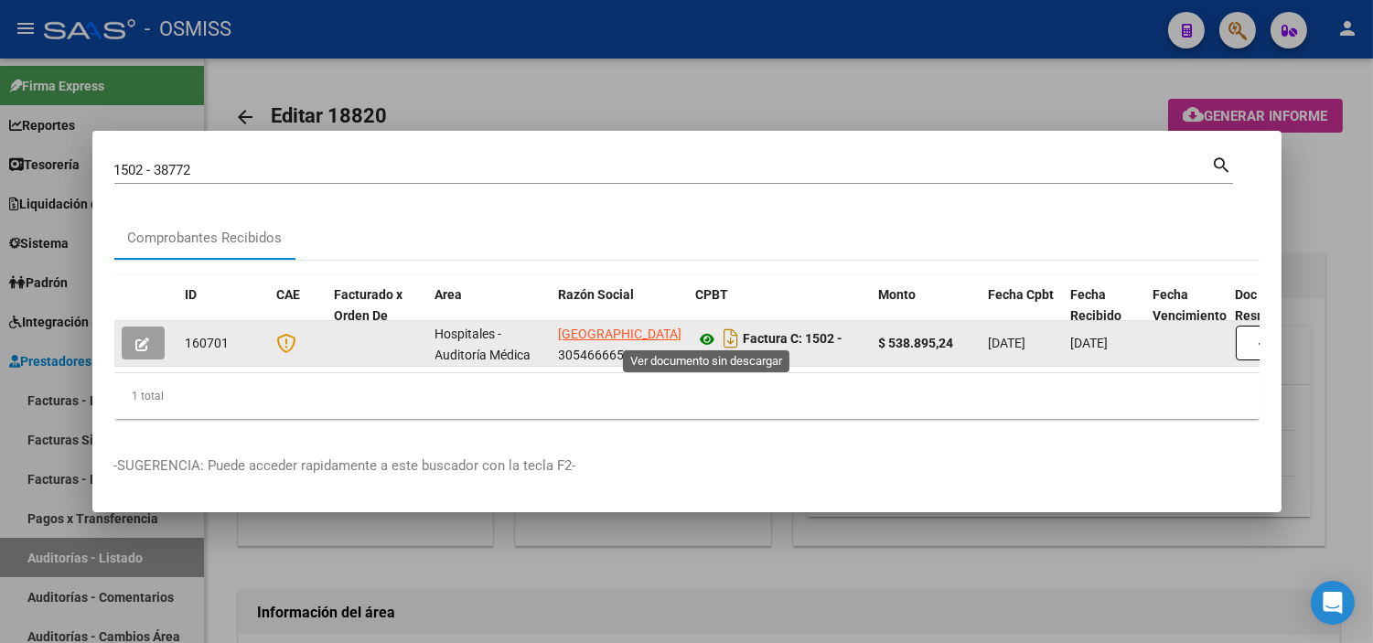
click at [642, 336] on icon at bounding box center [708, 339] width 24 height 22
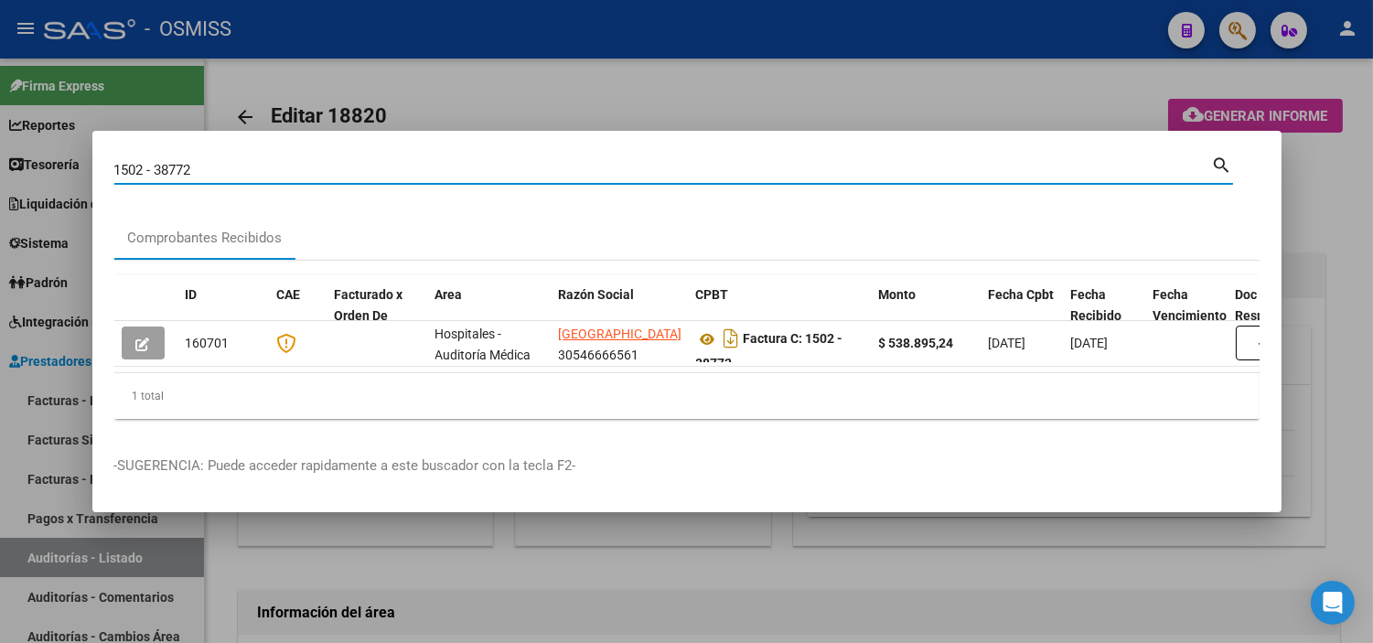
drag, startPoint x: 337, startPoint y: 166, endPoint x: 0, endPoint y: 101, distance: 342.8
click at [0, 101] on div "1502 - 38772 Buscar (apellido, dni, cuil, nro traspaso, cuit, obra social) sear…" at bounding box center [686, 321] width 1373 height 643
paste input "4 - 23018"
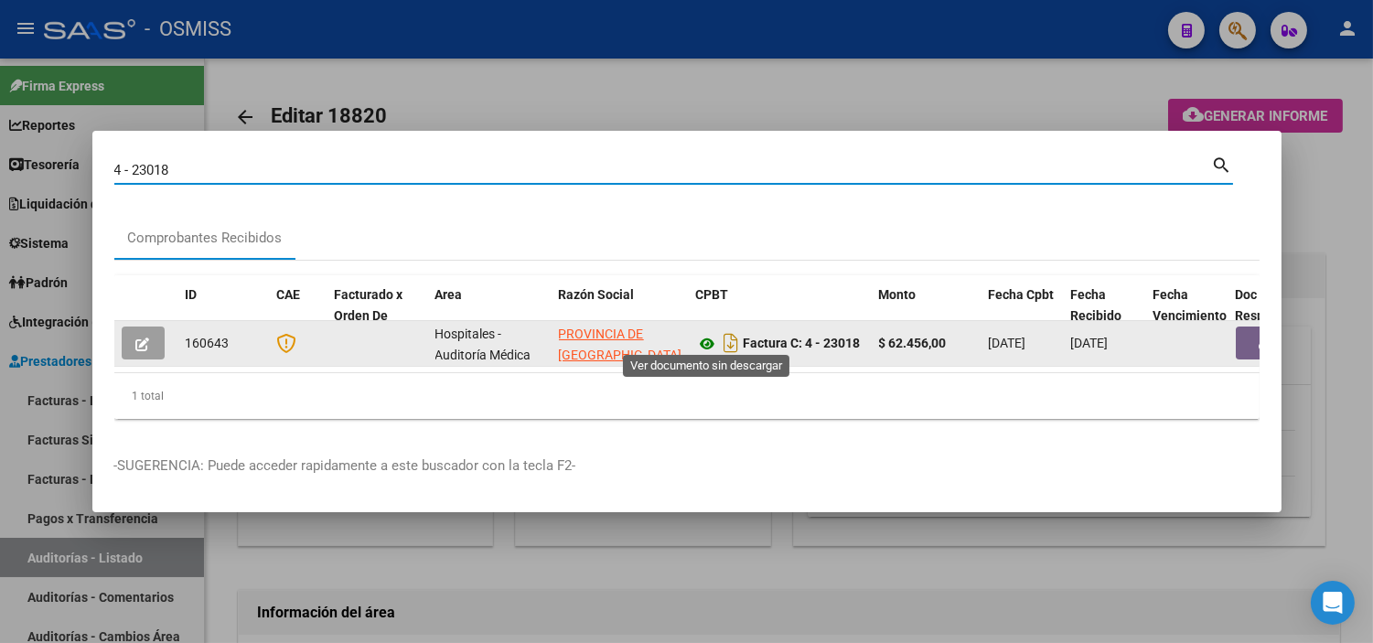
click at [642, 335] on icon at bounding box center [708, 344] width 24 height 22
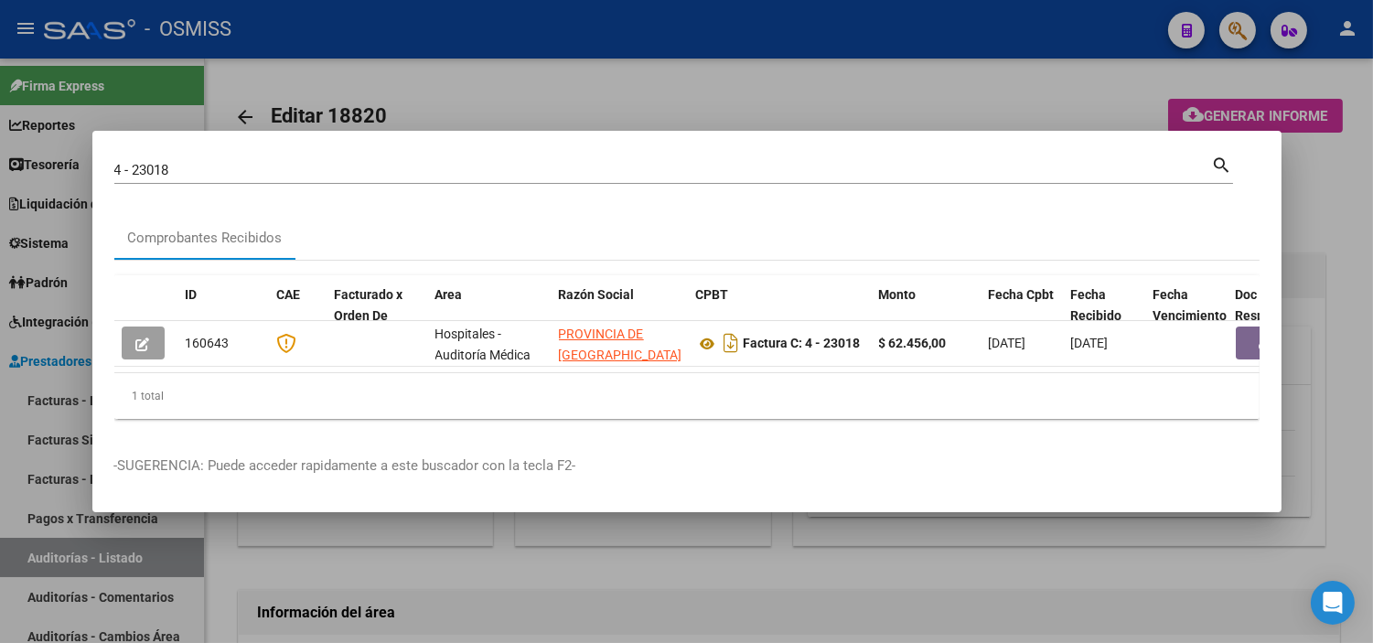
click at [350, 171] on div "4 - 23018 Buscar (apellido, dni, [PERSON_NAME], [PERSON_NAME], cuit, obra socia…" at bounding box center [662, 169] width 1097 height 27
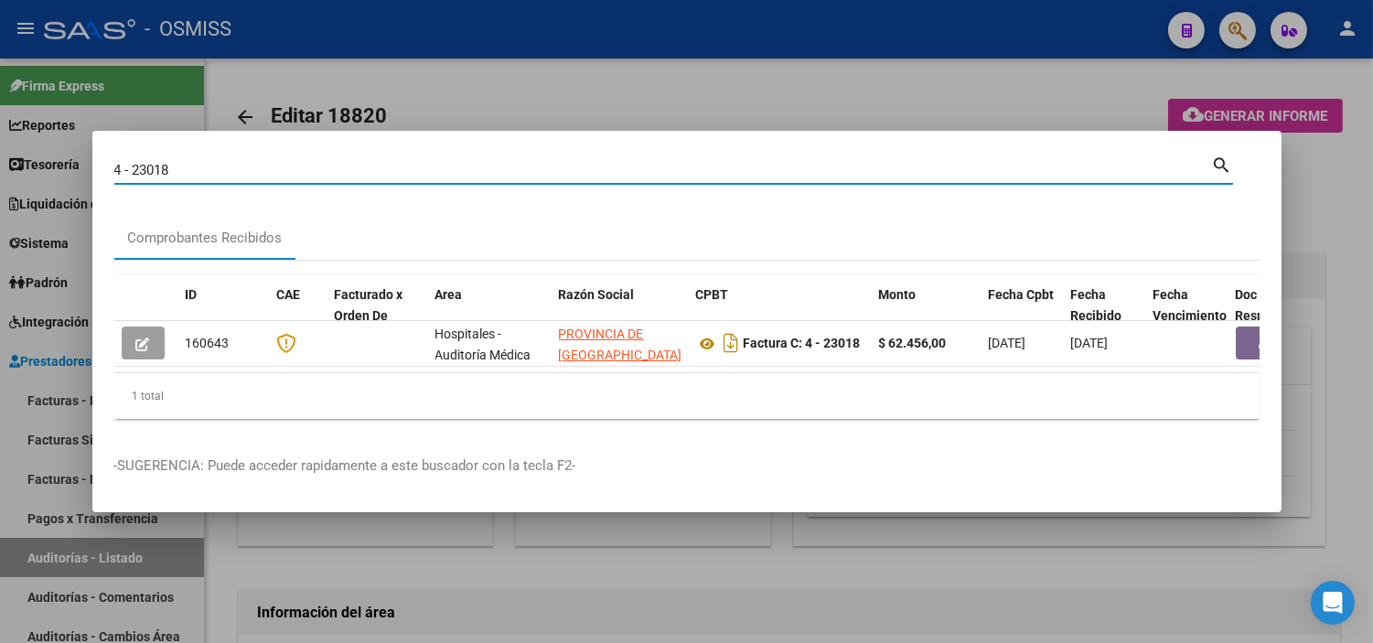
click at [346, 166] on input "4 - 23018" at bounding box center [662, 170] width 1097 height 16
paste input "135 - 10893"
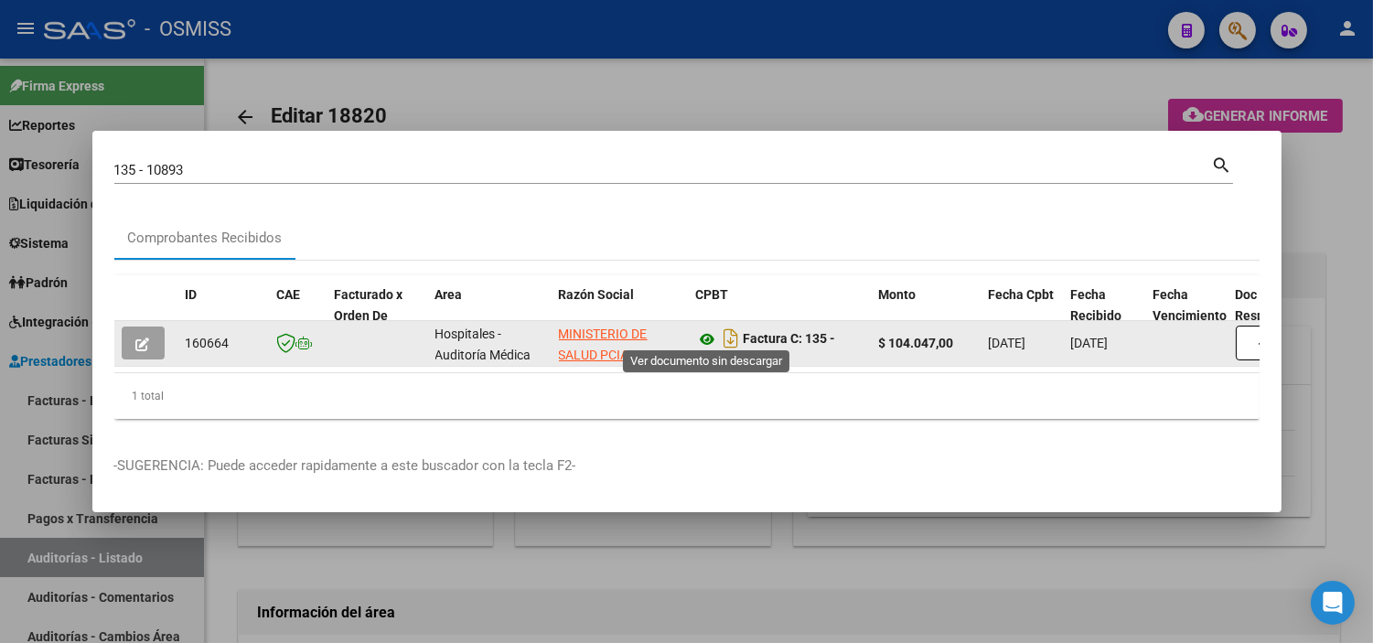
click at [642, 328] on icon at bounding box center [708, 339] width 24 height 22
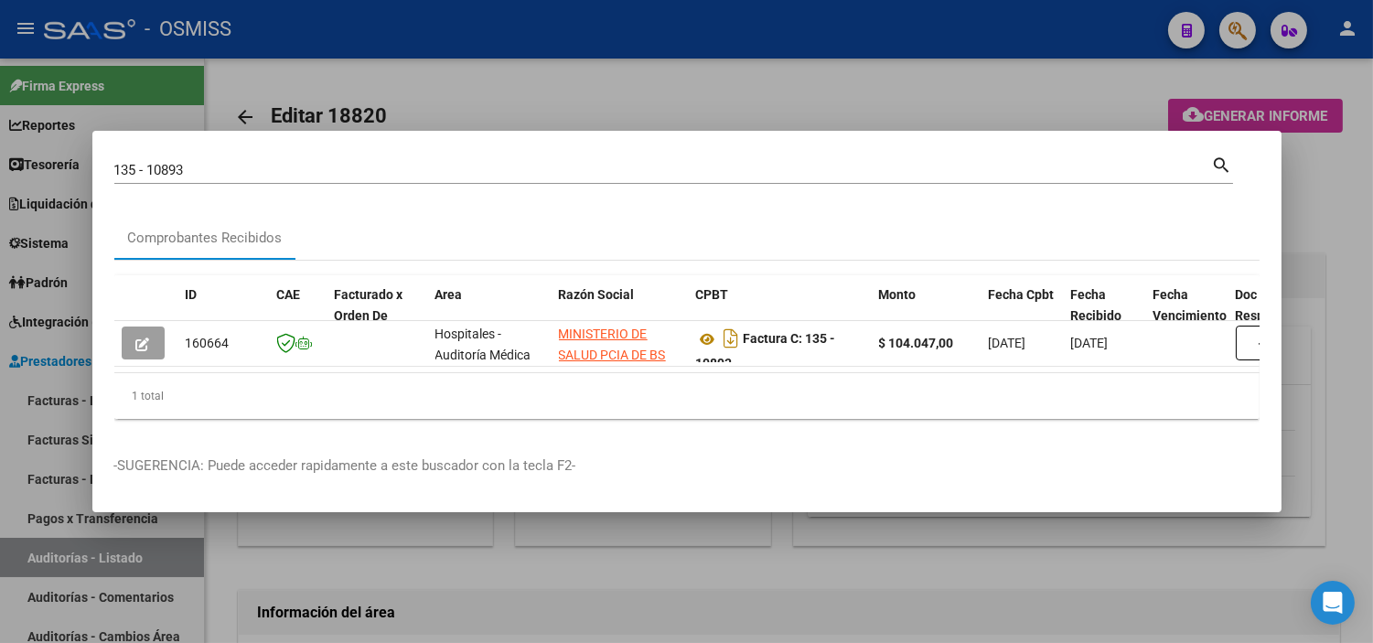
click at [333, 169] on input "135 - 10893" at bounding box center [662, 170] width 1097 height 16
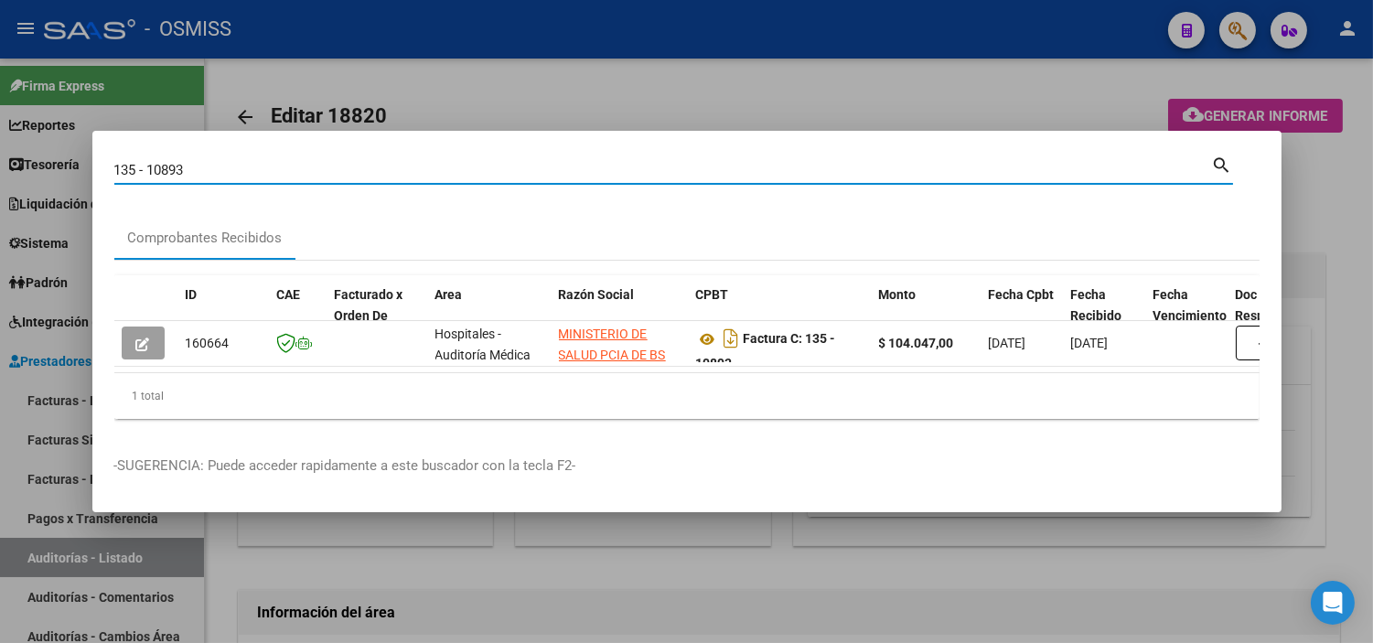
click at [332, 169] on input "135 - 10893" at bounding box center [662, 170] width 1097 height 16
paste input "1 - 4122"
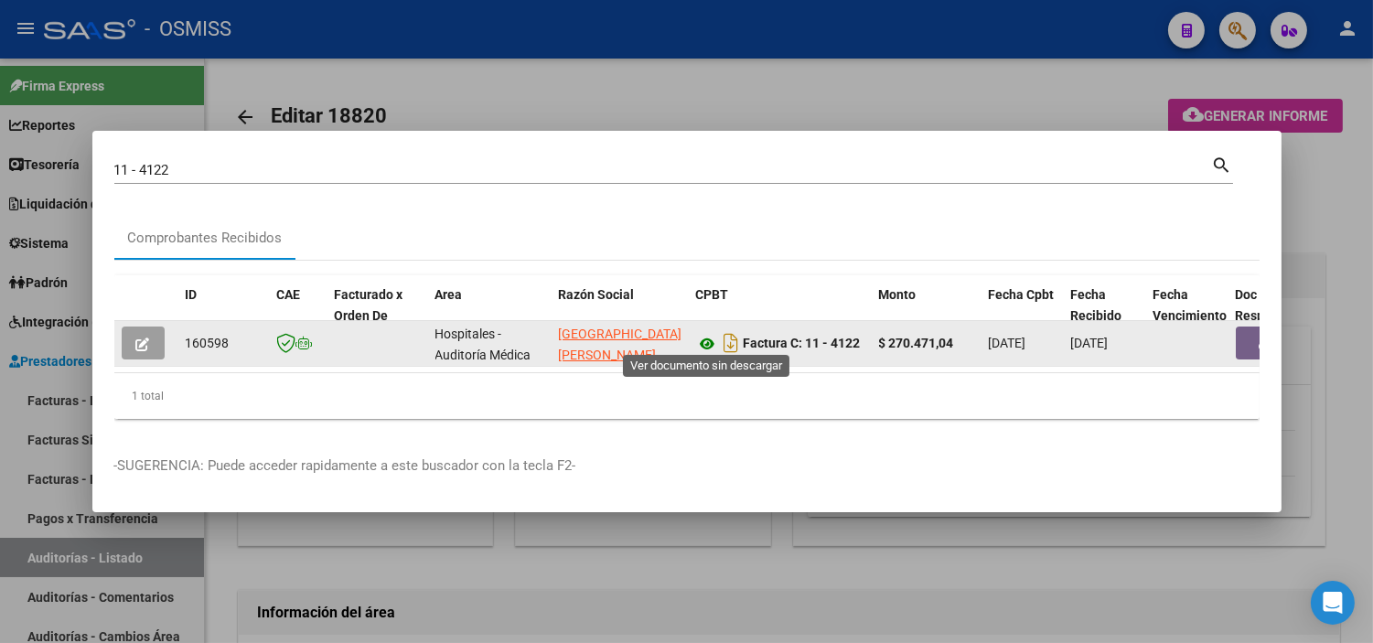
click at [642, 333] on icon at bounding box center [708, 344] width 24 height 22
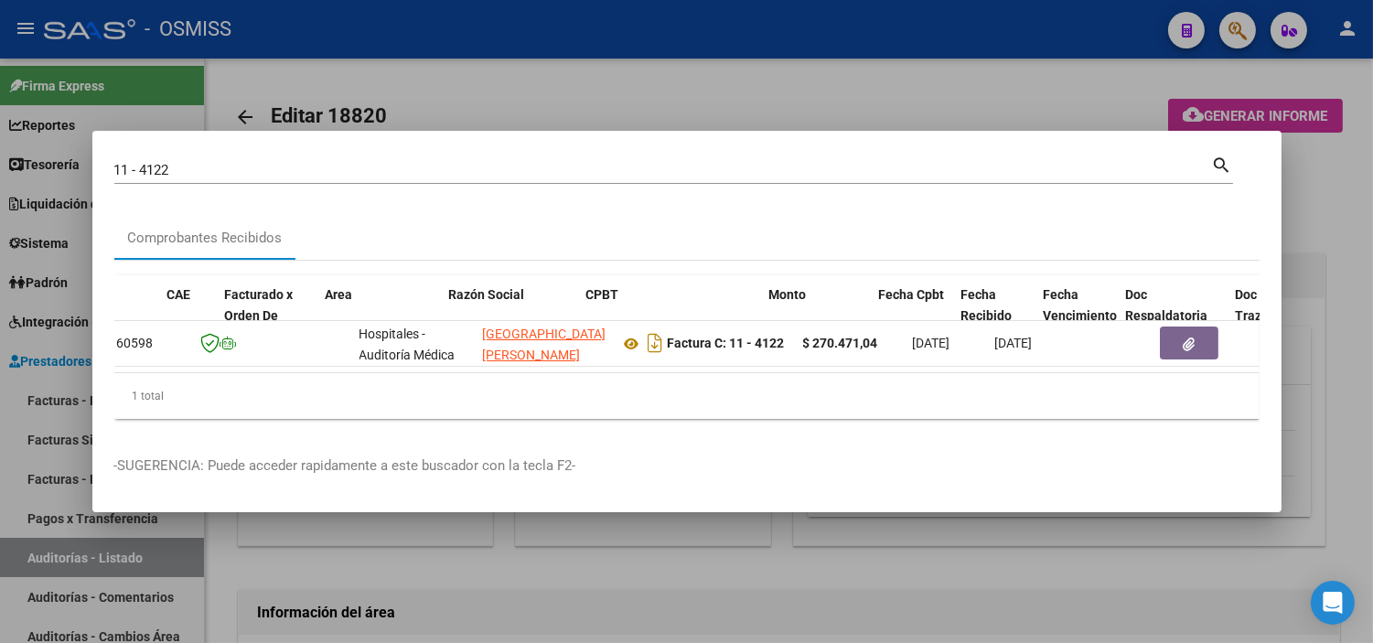
scroll to position [0, 116]
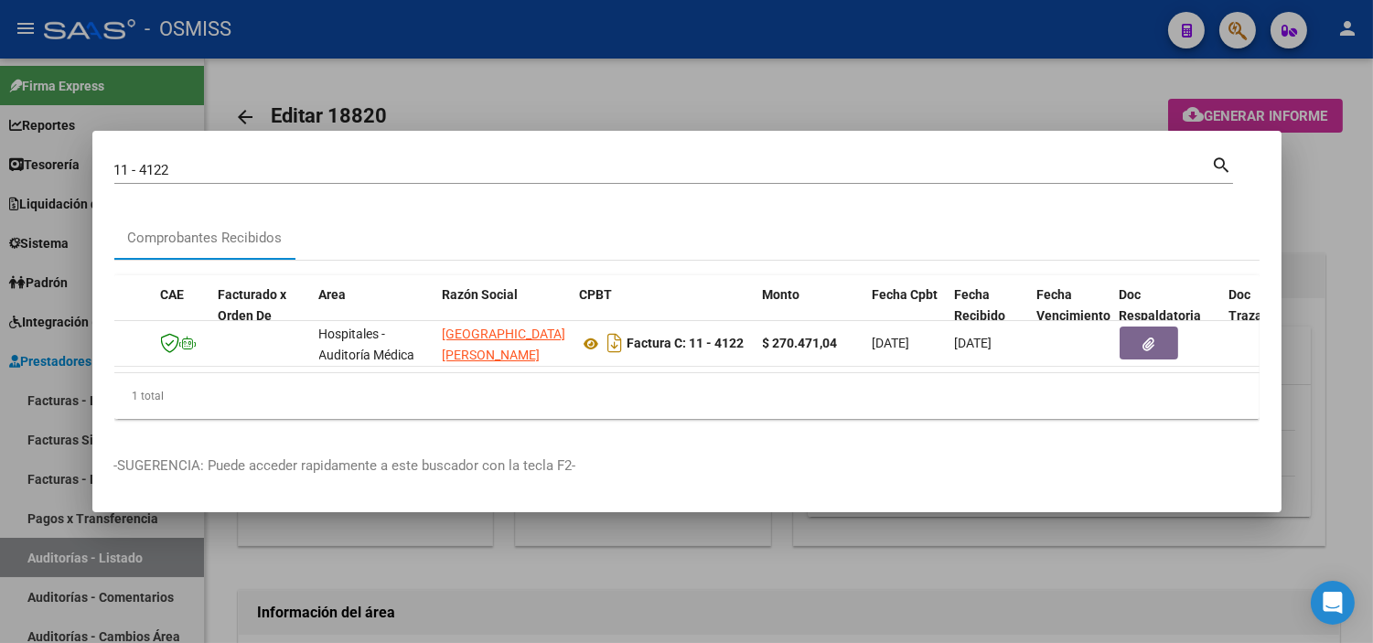
click at [330, 162] on input "11 - 4122" at bounding box center [662, 170] width 1097 height 16
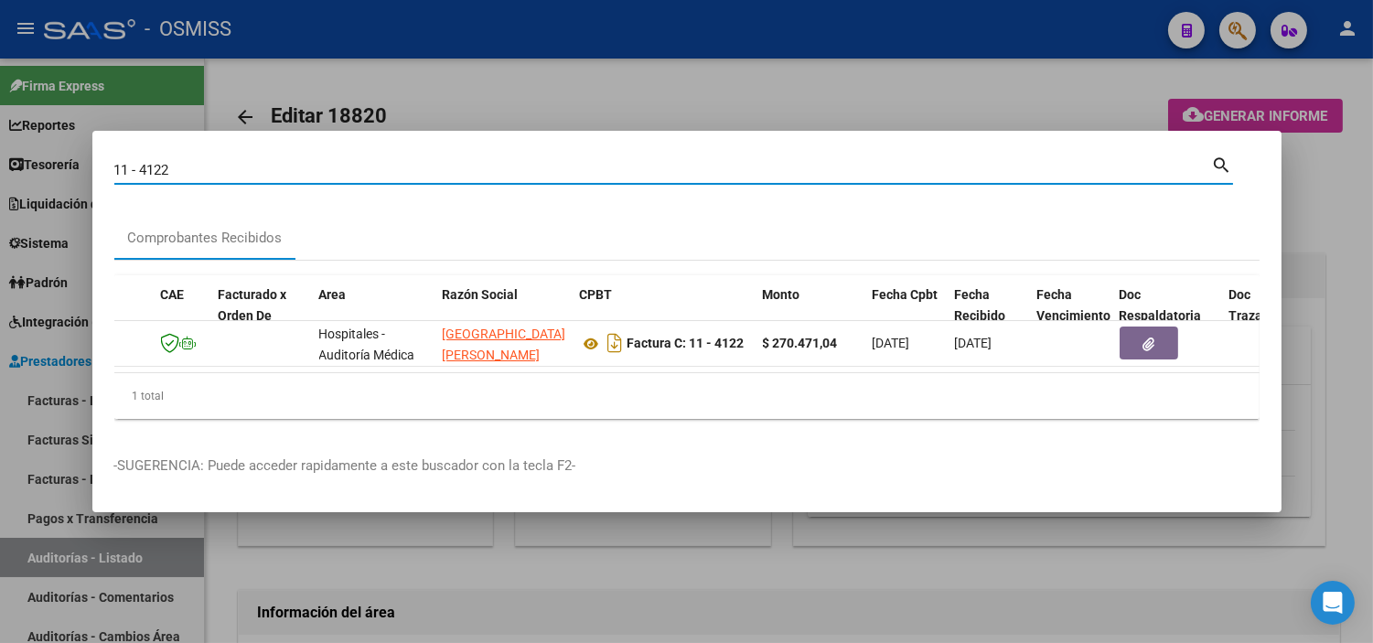
click at [330, 162] on input "11 - 4122" at bounding box center [662, 170] width 1097 height 16
paste input "362 - 4039"
click at [196, 156] on div "1362000004039 Buscar (apellido, dni, [PERSON_NAME], nro traspaso, cuit, obra so…" at bounding box center [662, 169] width 1097 height 27
click at [192, 162] on input "1362000004039" at bounding box center [662, 170] width 1097 height 16
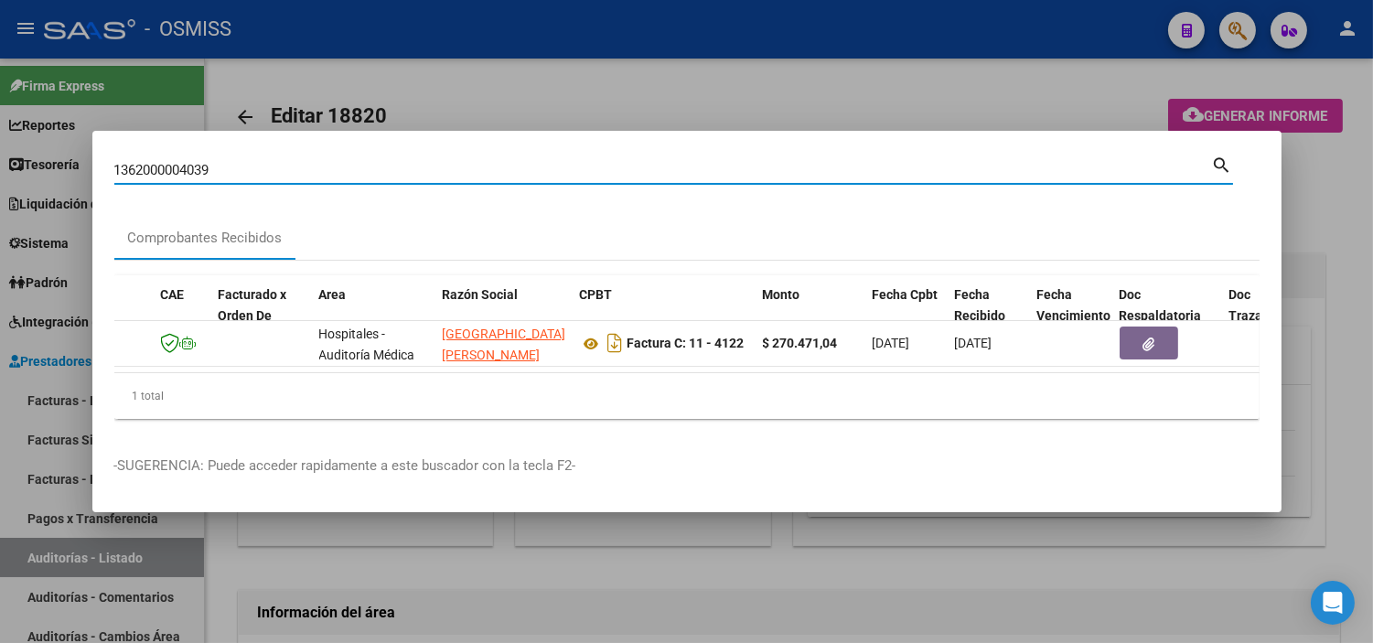
click at [192, 162] on input "1362000004039" at bounding box center [662, 170] width 1097 height 16
paste input
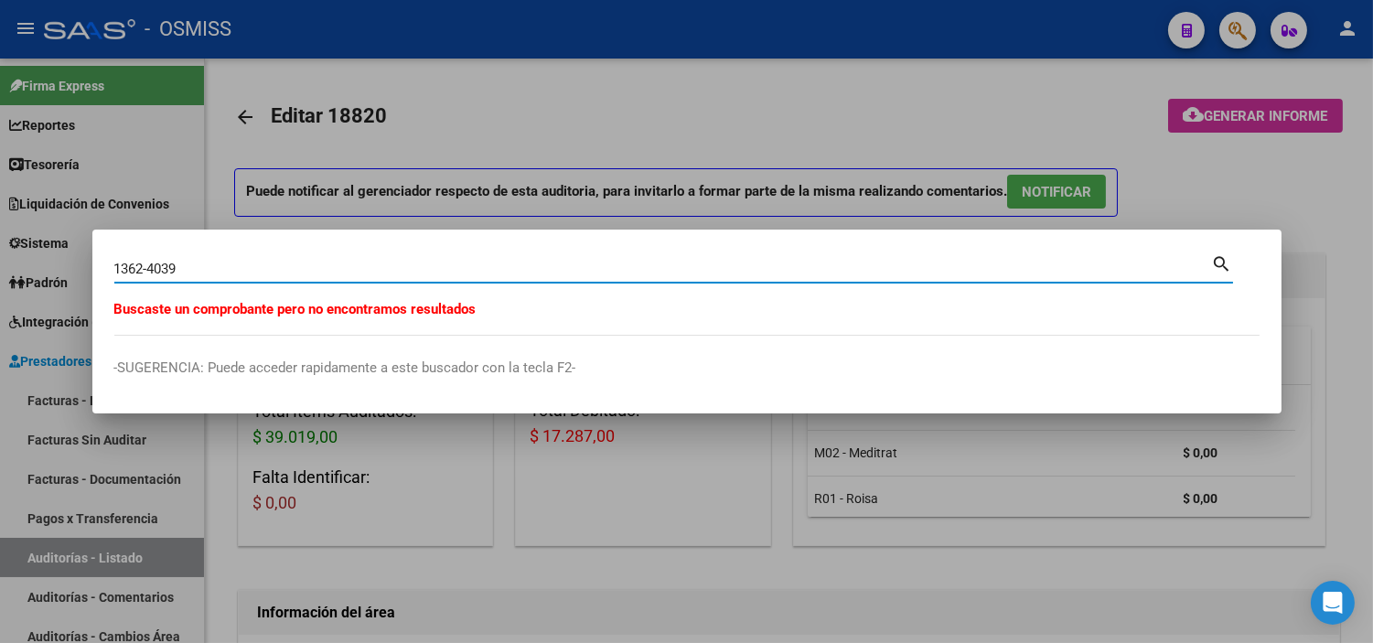
type input "1362-4039"
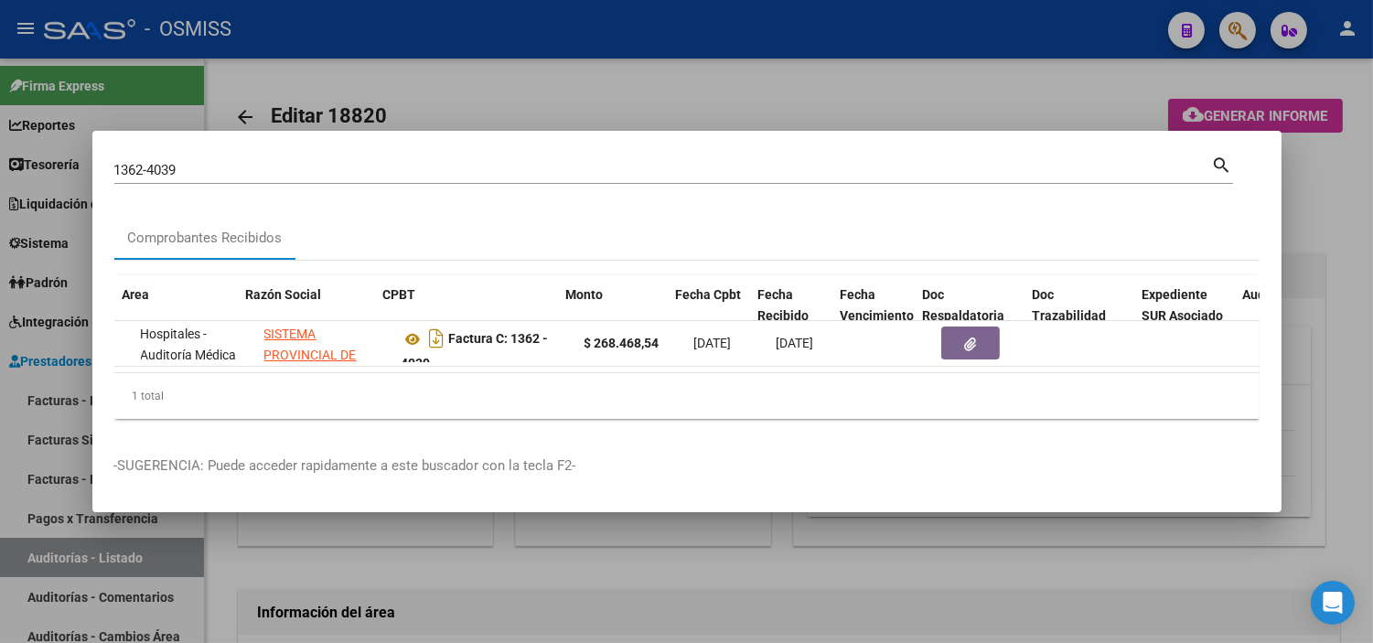
scroll to position [0, 313]
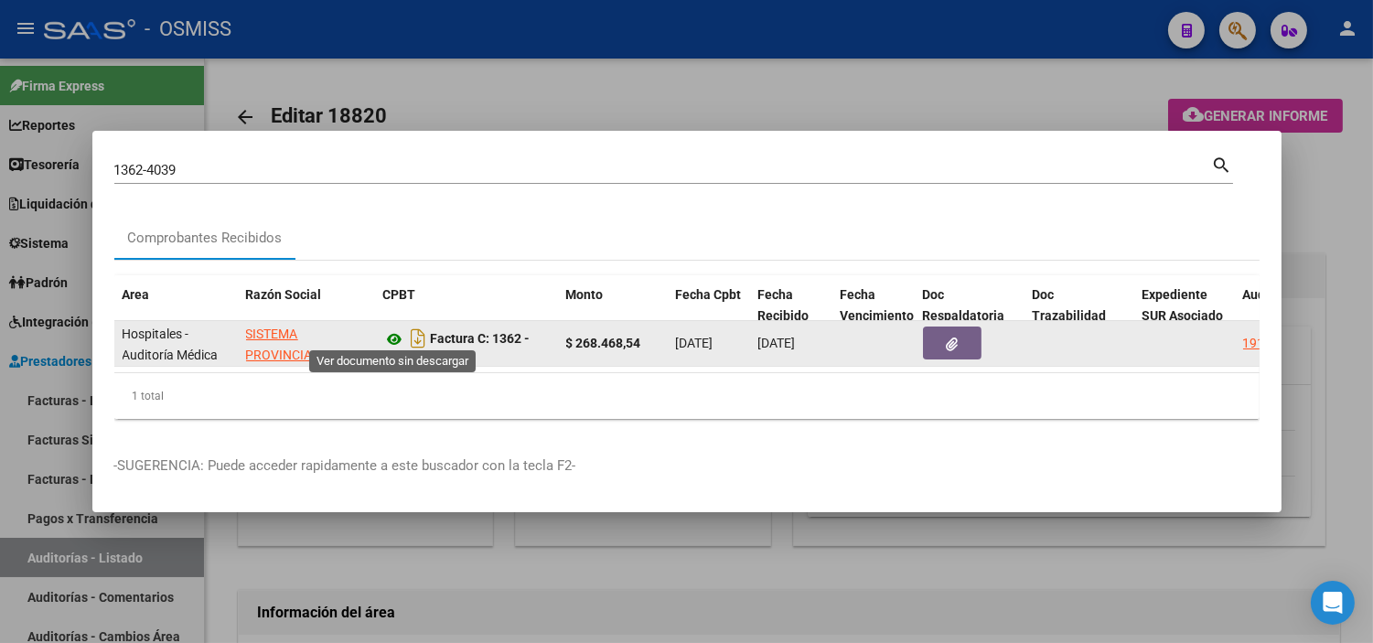
click at [399, 332] on icon at bounding box center [395, 339] width 24 height 22
